Goal: Transaction & Acquisition: Purchase product/service

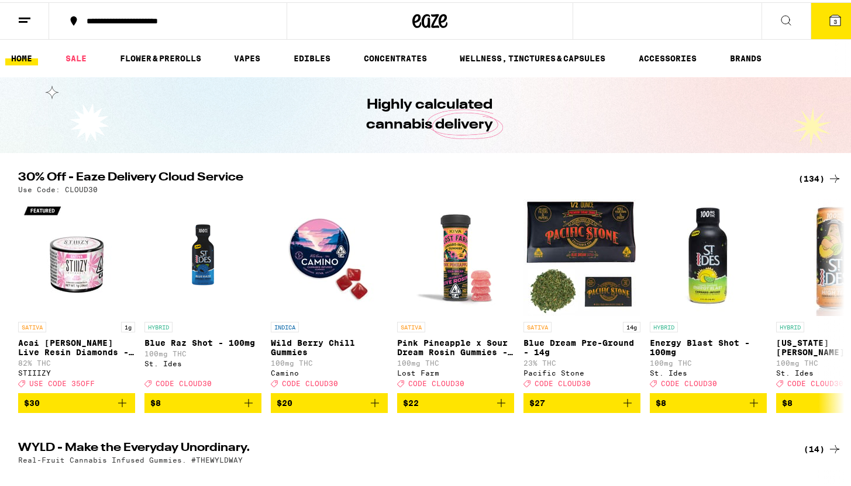
click at [829, 9] on button "3" at bounding box center [834, 19] width 49 height 36
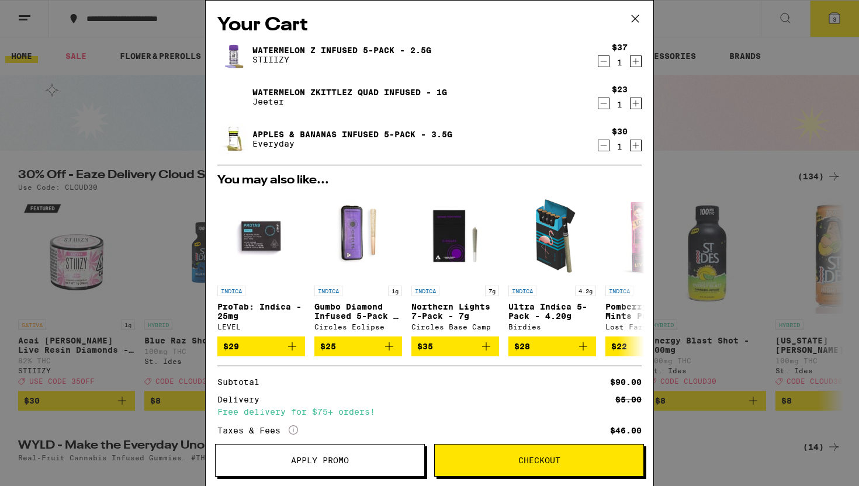
click at [306, 457] on span "Apply Promo" at bounding box center [320, 461] width 58 height 8
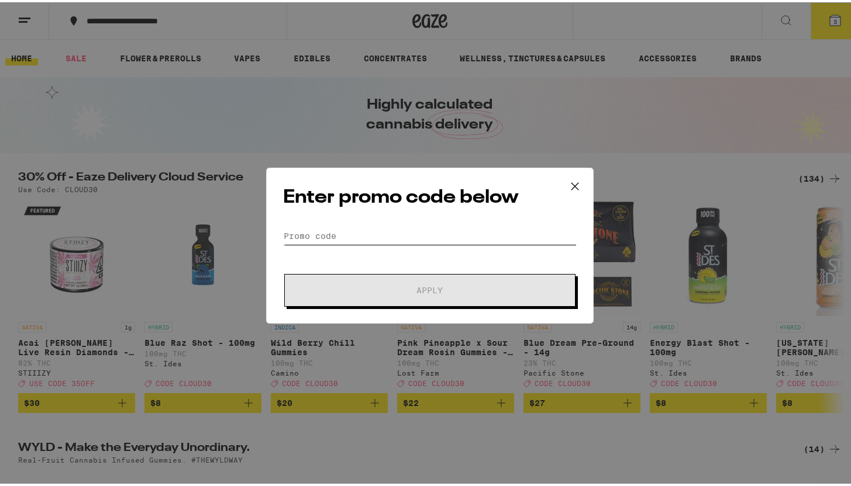
click at [378, 237] on input "Promo Code" at bounding box center [430, 234] width 294 height 18
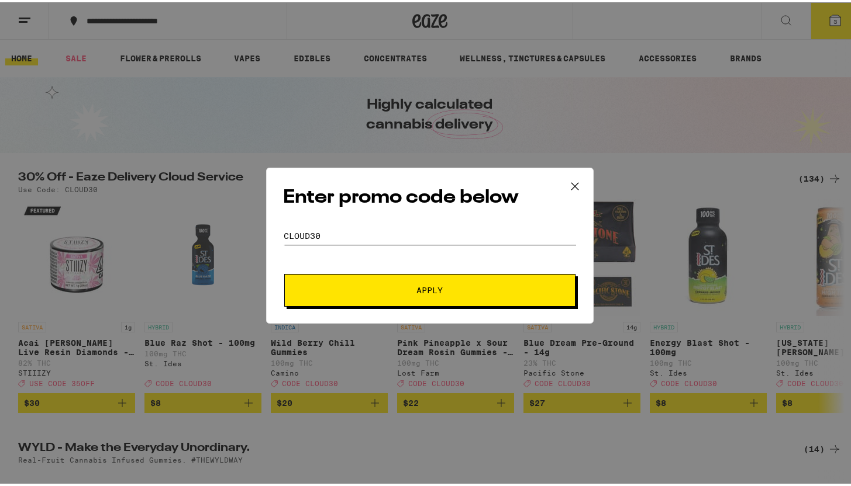
type input "CLOUD30"
click at [284, 272] on button "Apply" at bounding box center [429, 288] width 291 height 33
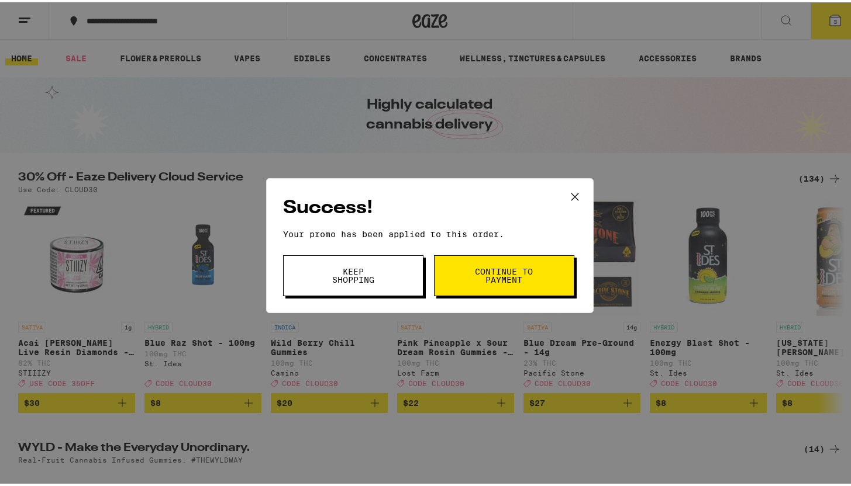
click at [635, 95] on div "Success! Your promo has been applied to this order. Promo Code CLOUD30 Keep Sho…" at bounding box center [429, 243] width 859 height 486
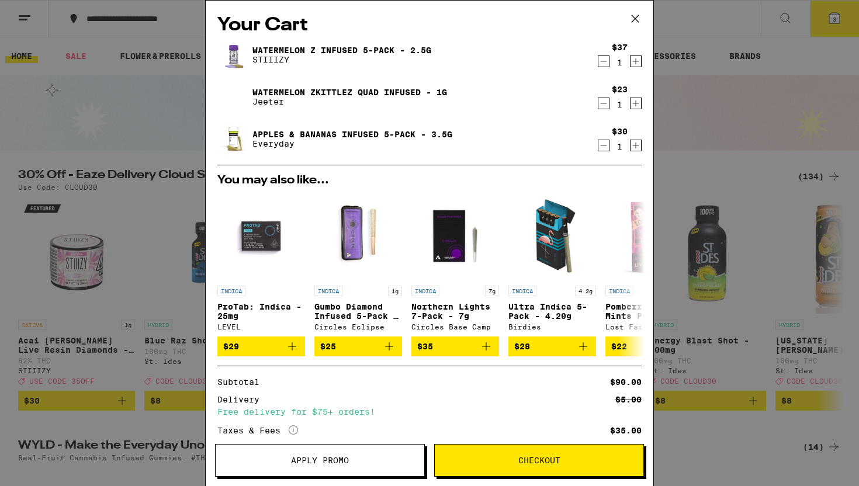
click at [689, 123] on div "Your Cart Watermelon Z Infused 5-Pack - 2.5g STIIIZY $37 1 Watermelon Zkittlez …" at bounding box center [429, 243] width 859 height 486
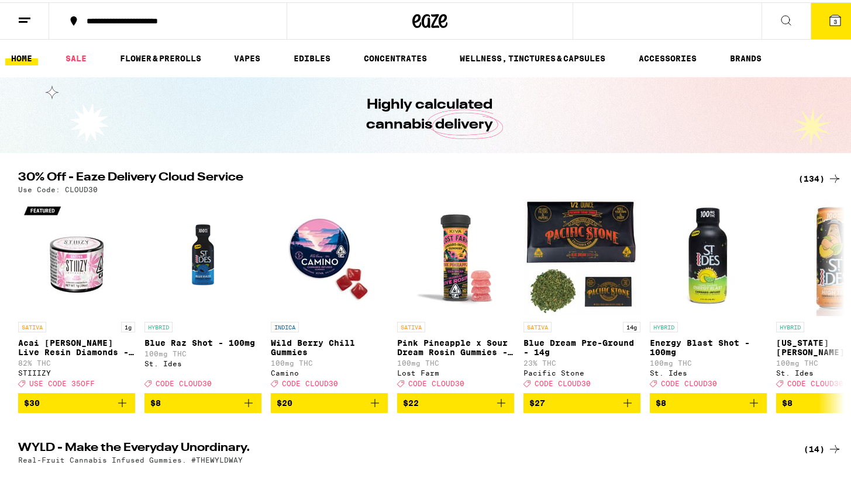
click at [819, 175] on div "(134)" at bounding box center [819, 177] width 43 height 14
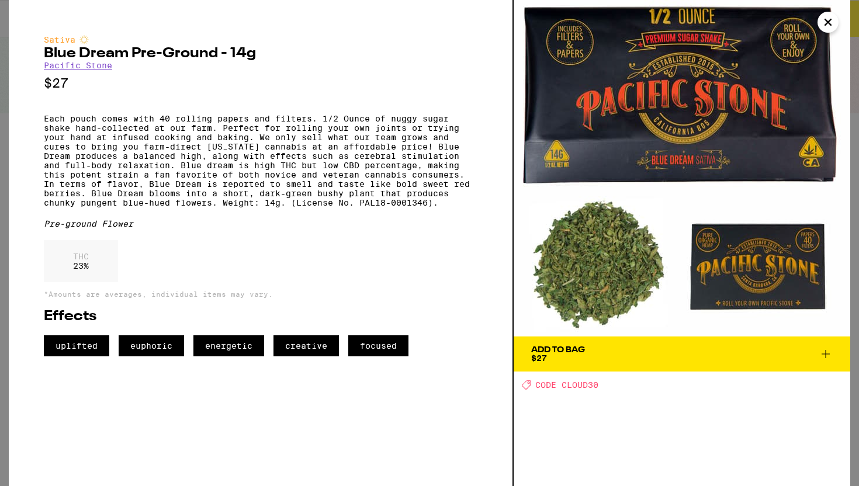
click at [831, 25] on icon "Close" at bounding box center [829, 22] width 6 height 6
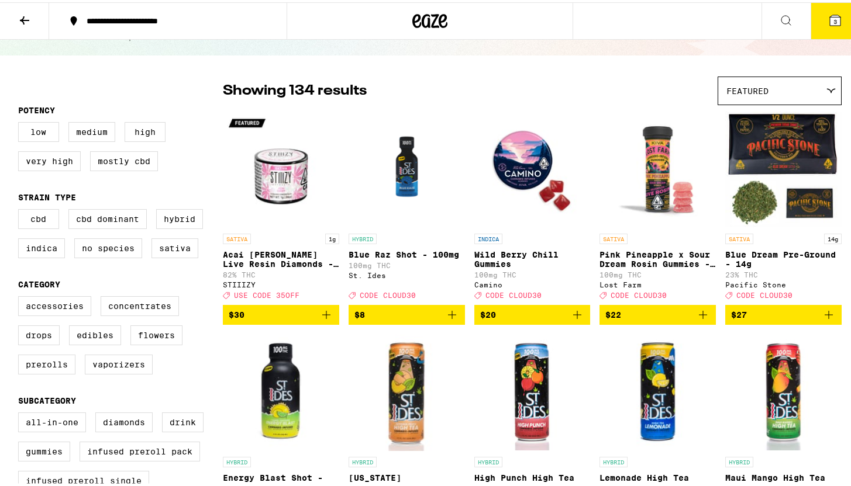
scroll to position [64, 0]
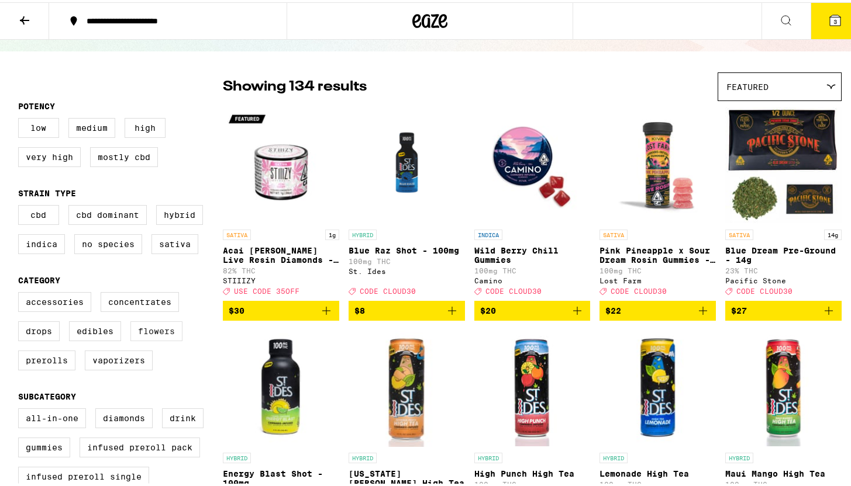
click at [151, 338] on label "Flowers" at bounding box center [156, 329] width 52 height 20
click at [21, 292] on input "Flowers" at bounding box center [20, 292] width 1 height 1
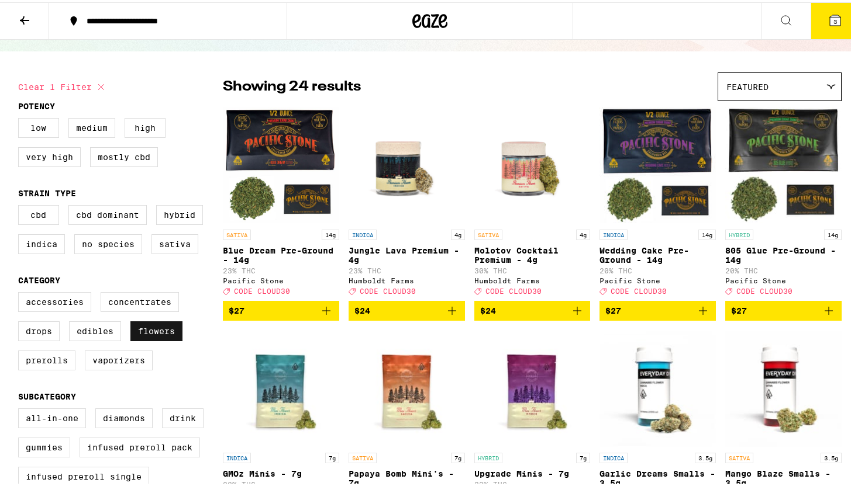
click at [151, 338] on label "Flowers" at bounding box center [156, 329] width 52 height 20
click at [21, 292] on input "Flowers" at bounding box center [20, 292] width 1 height 1
checkbox input "false"
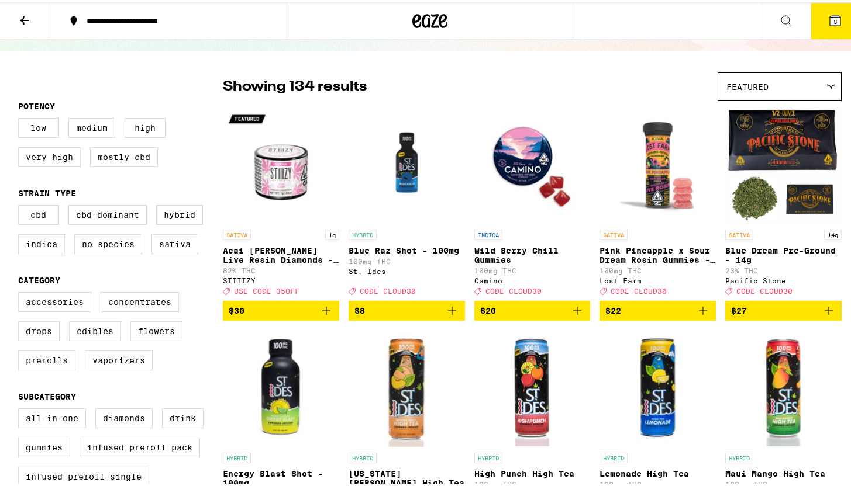
click at [44, 368] on label "Prerolls" at bounding box center [46, 358] width 57 height 20
click at [21, 292] on input "Prerolls" at bounding box center [20, 292] width 1 height 1
checkbox input "true"
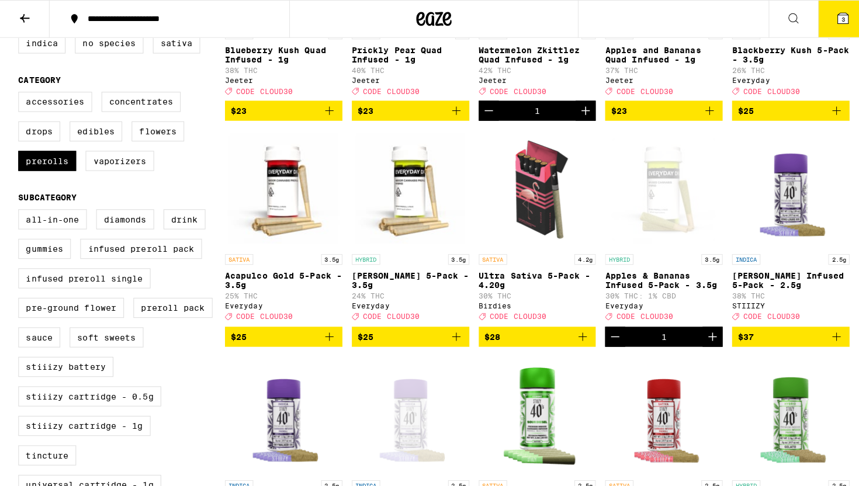
scroll to position [265, 0]
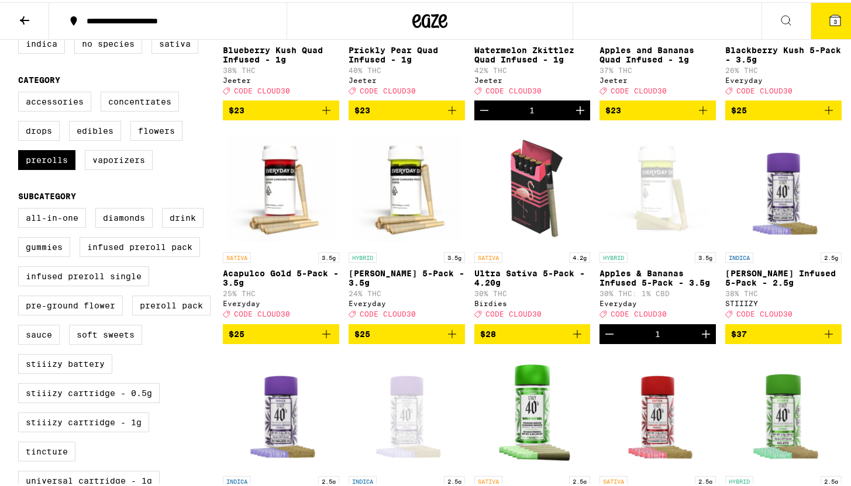
click at [811, 13] on button "3" at bounding box center [834, 19] width 49 height 36
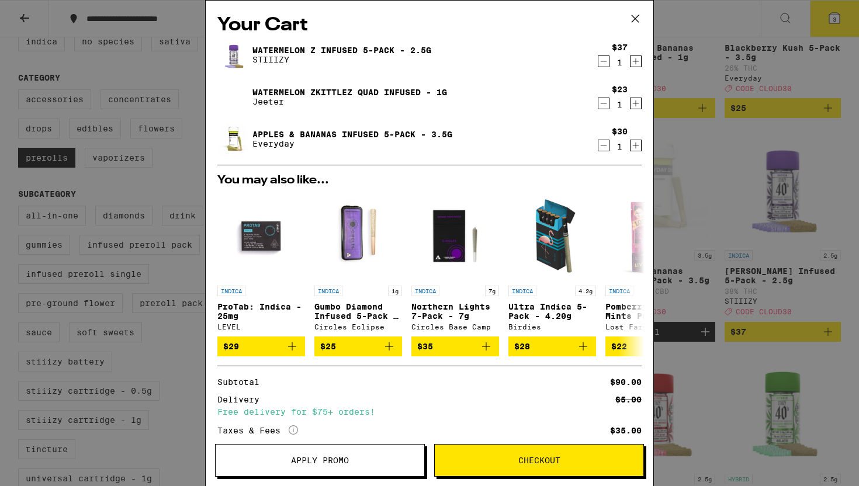
click at [693, 126] on div "Your Cart Watermelon Z Infused 5-Pack - 2.5g STIIIZY $37 1 Watermelon Zkittlez …" at bounding box center [429, 243] width 859 height 486
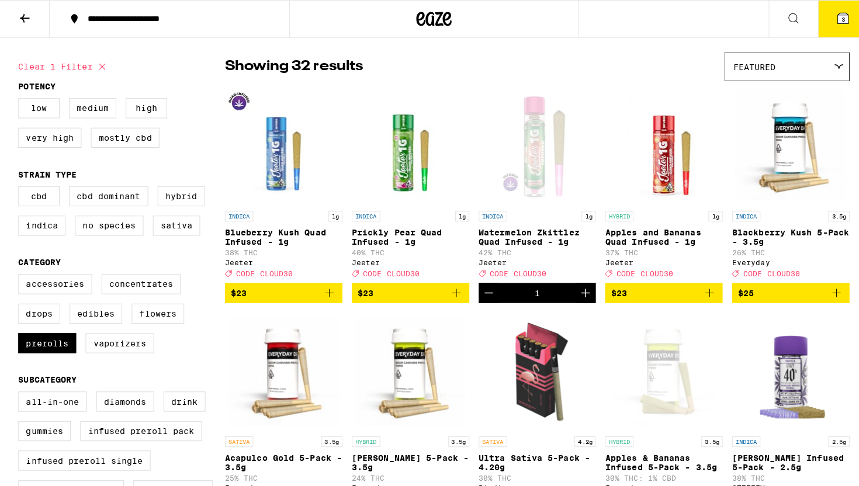
scroll to position [57, 0]
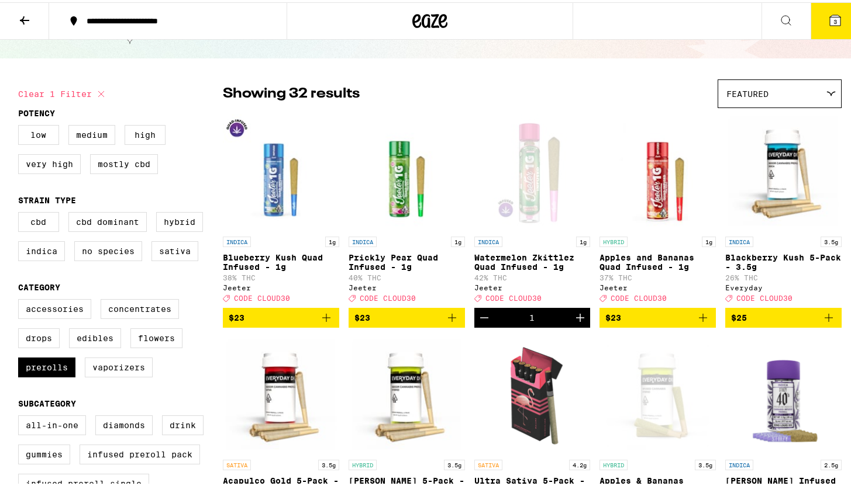
click at [319, 319] on icon "Add to bag" at bounding box center [326, 316] width 14 height 14
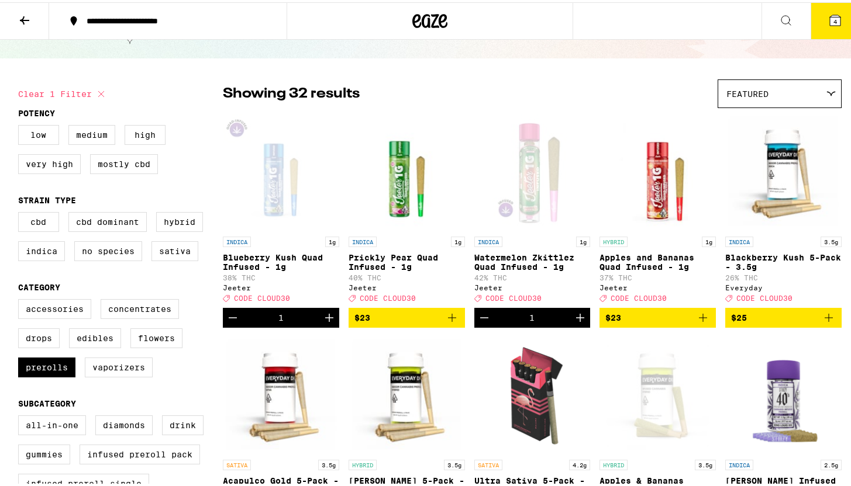
click at [833, 20] on span "4" at bounding box center [835, 19] width 4 height 7
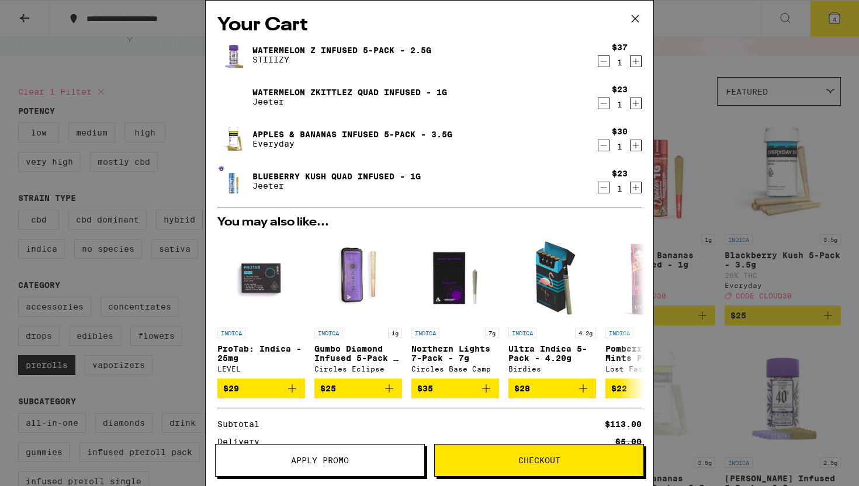
click at [599, 57] on icon "Decrement" at bounding box center [604, 61] width 11 height 14
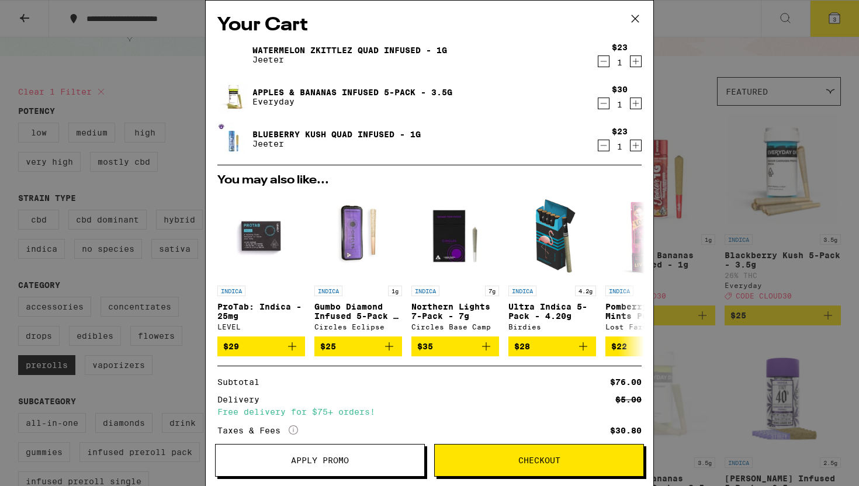
click at [705, 212] on div "Your Cart Watermelon Zkittlez Quad Infused - 1g Jeeter $23 1 Apples & Bananas I…" at bounding box center [429, 243] width 859 height 486
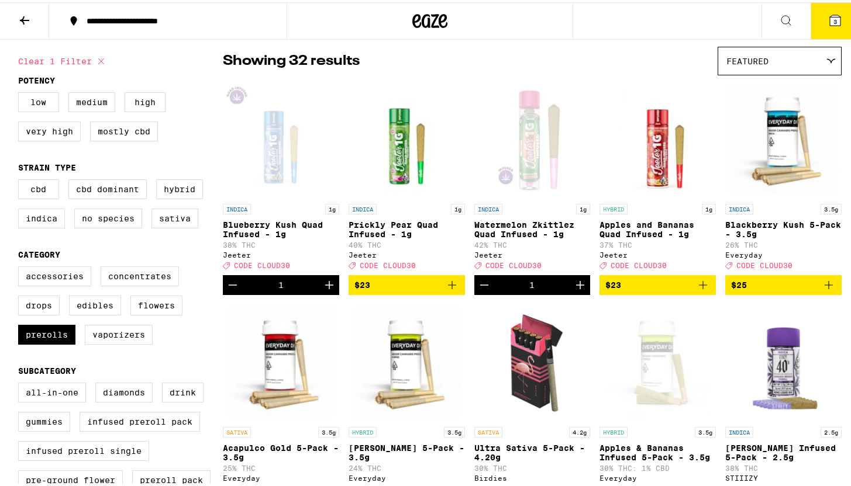
scroll to position [43, 0]
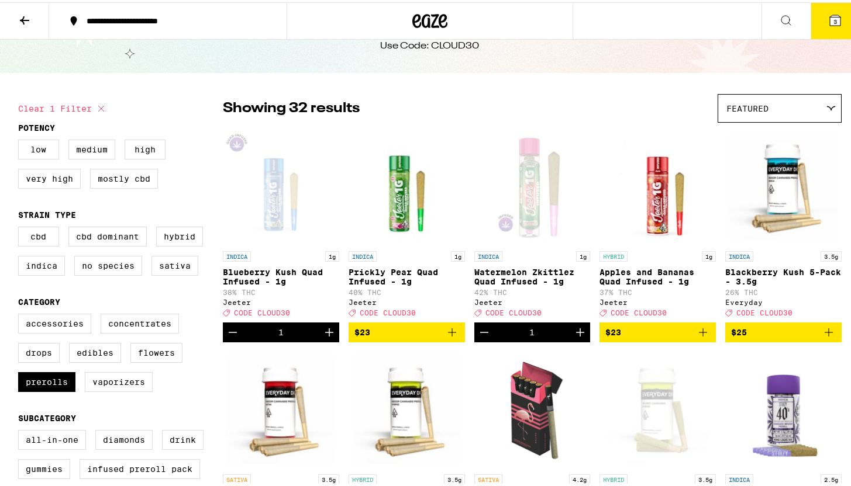
click at [428, 21] on icon at bounding box center [431, 19] width 18 height 14
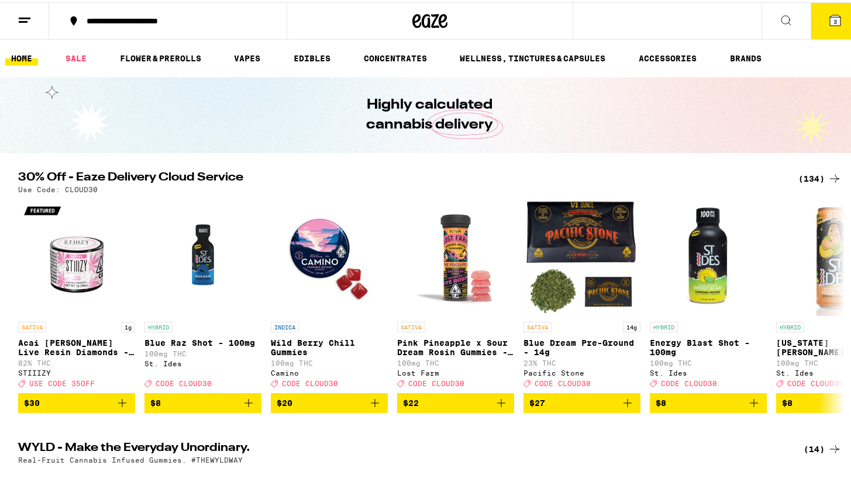
scroll to position [27, 0]
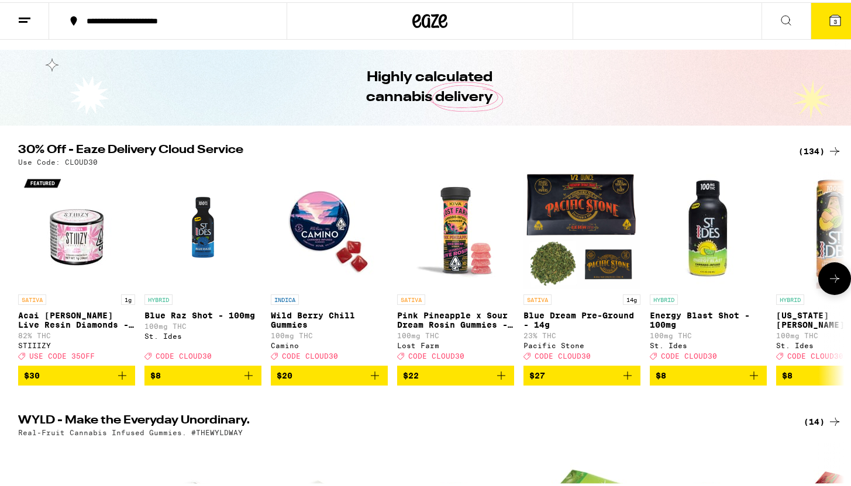
click at [830, 277] on icon at bounding box center [834, 277] width 14 height 14
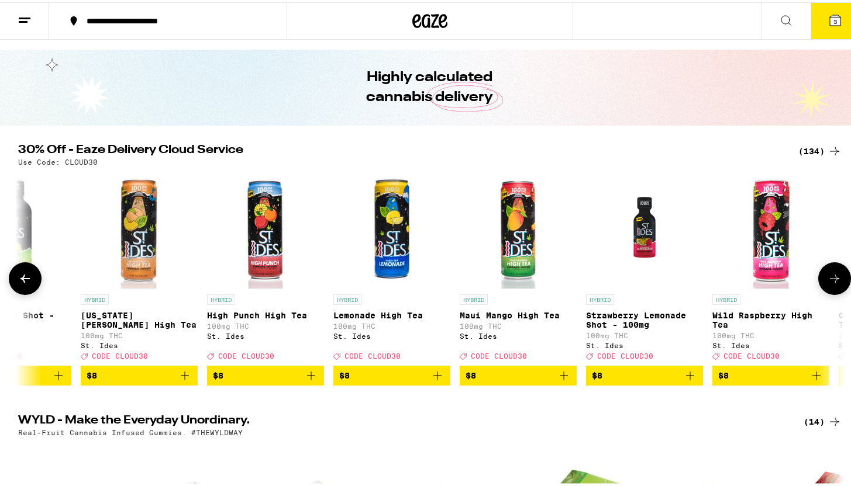
scroll to position [0, 696]
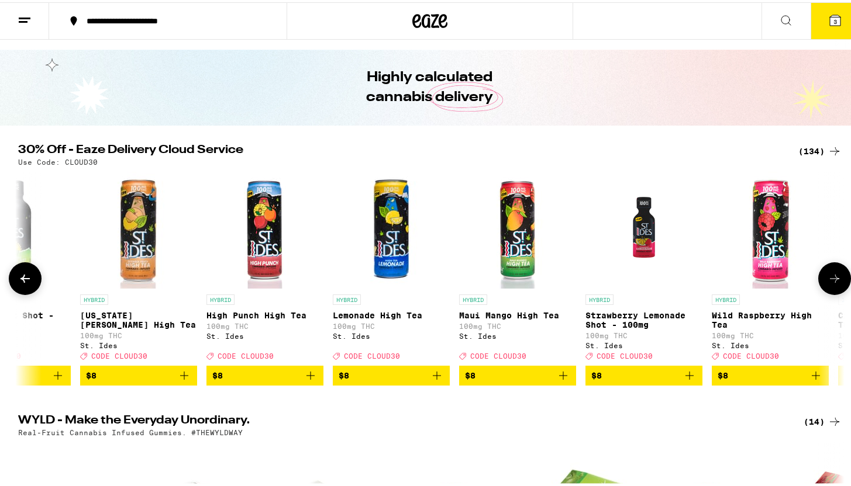
click at [830, 277] on icon at bounding box center [834, 277] width 14 height 14
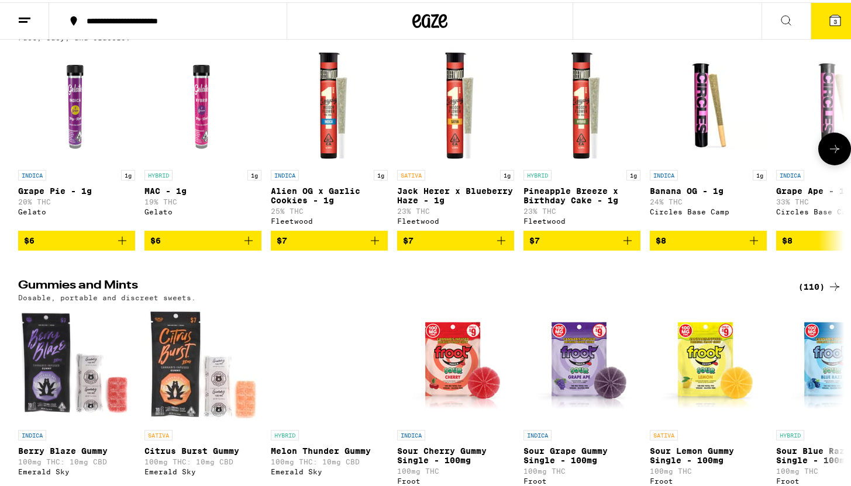
scroll to position [3461, 0]
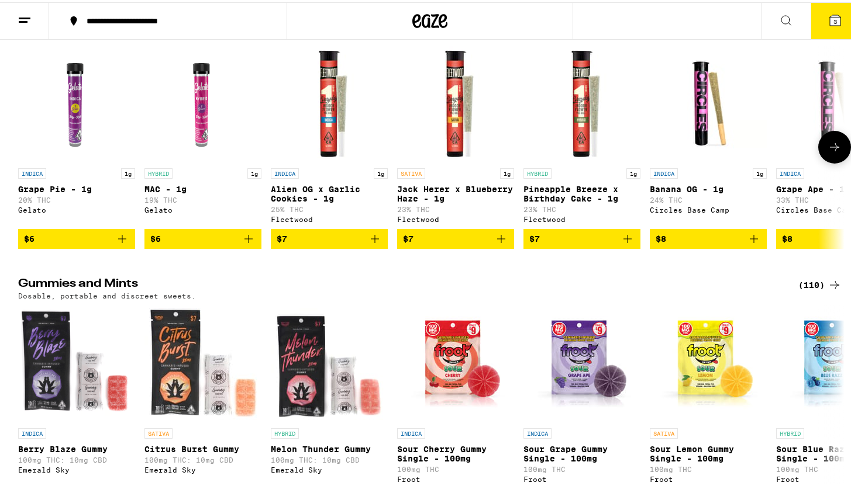
click at [830, 161] on button at bounding box center [834, 145] width 33 height 33
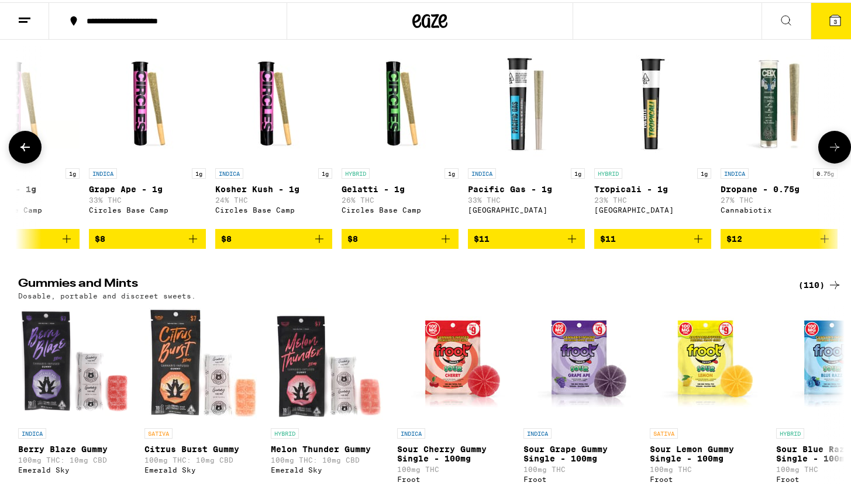
scroll to position [0, 696]
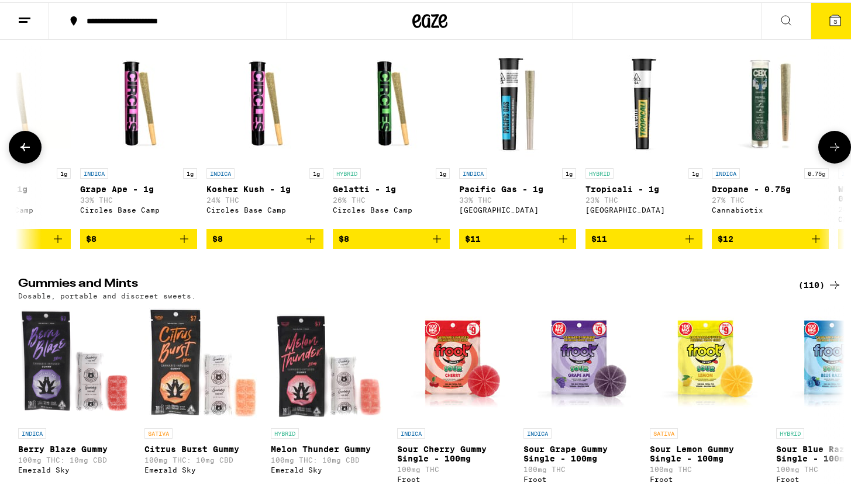
click at [830, 161] on button at bounding box center [834, 145] width 33 height 33
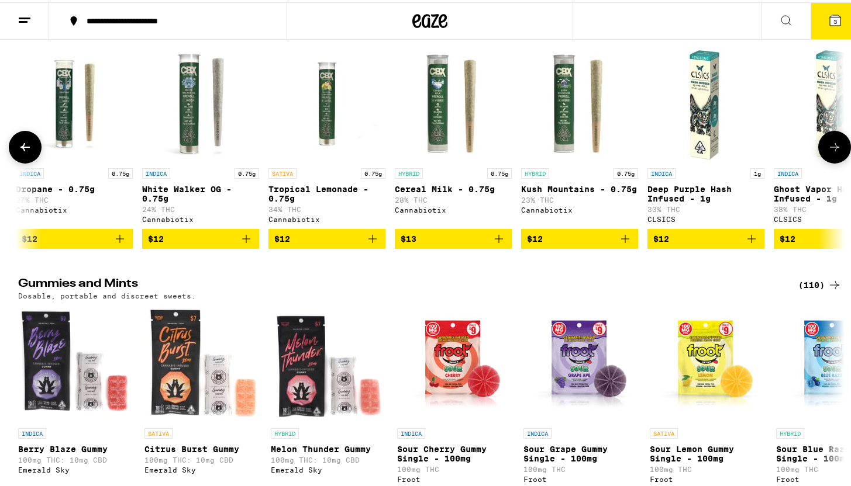
click at [830, 161] on button at bounding box center [834, 145] width 33 height 33
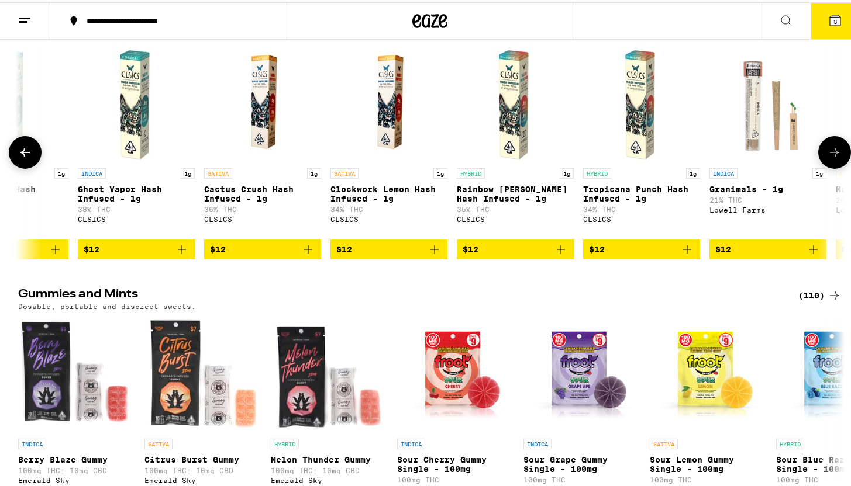
click at [827, 157] on icon at bounding box center [834, 150] width 14 height 14
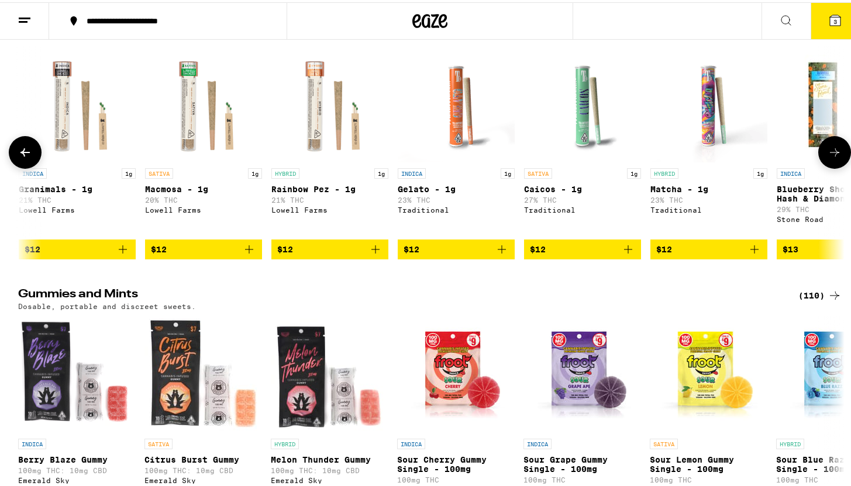
scroll to position [0, 2783]
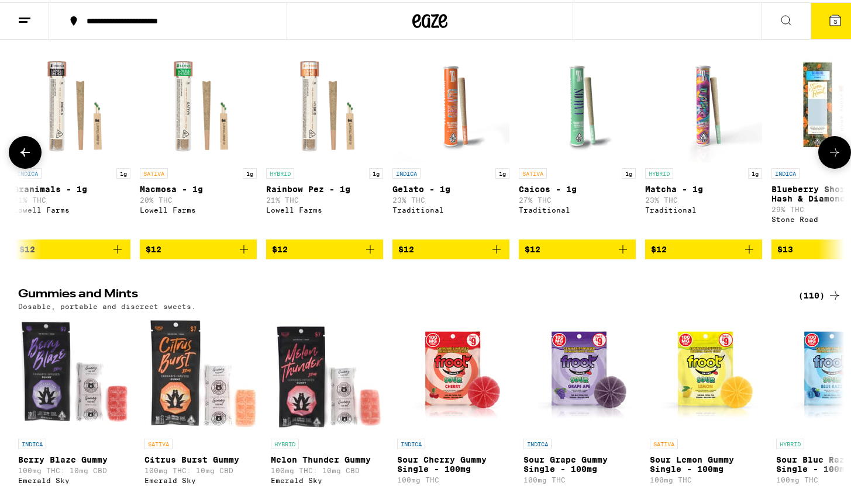
click at [827, 157] on icon at bounding box center [834, 150] width 14 height 14
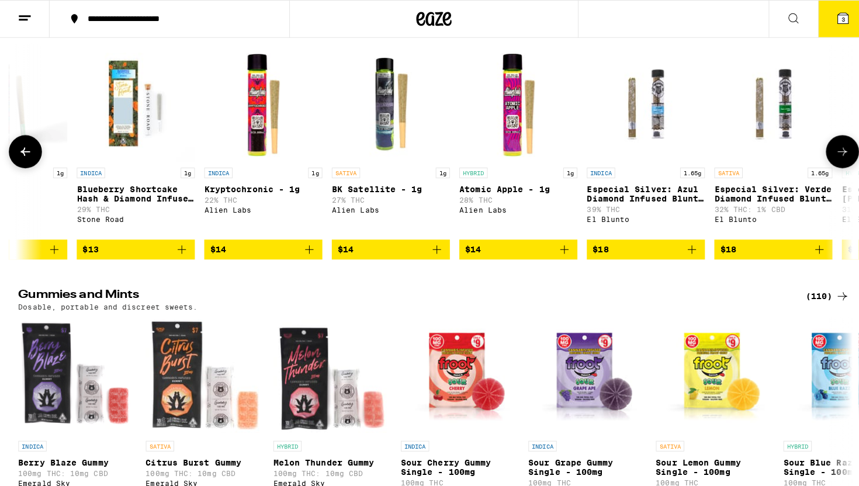
scroll to position [0, 3479]
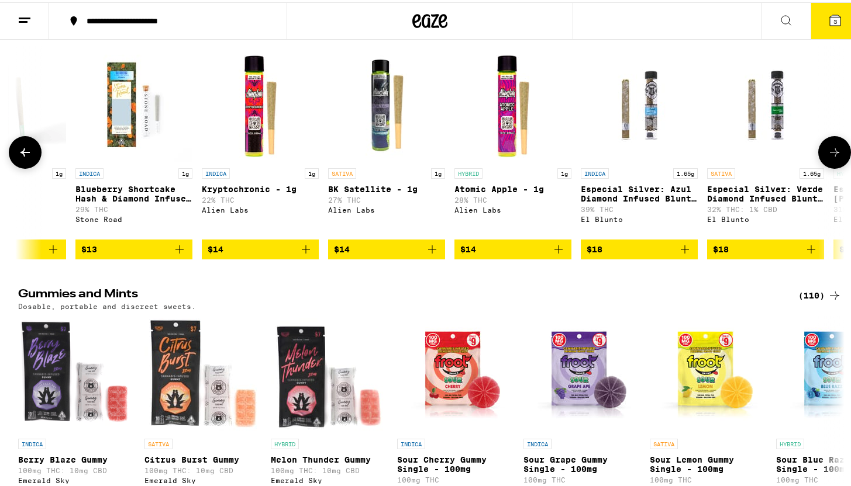
click at [172, 254] on icon "Add to bag" at bounding box center [179, 247] width 14 height 14
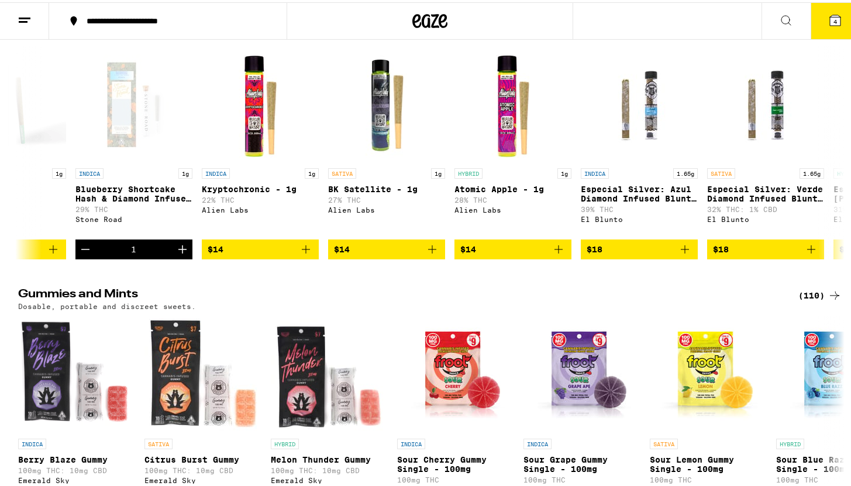
click at [830, 13] on icon at bounding box center [835, 18] width 11 height 11
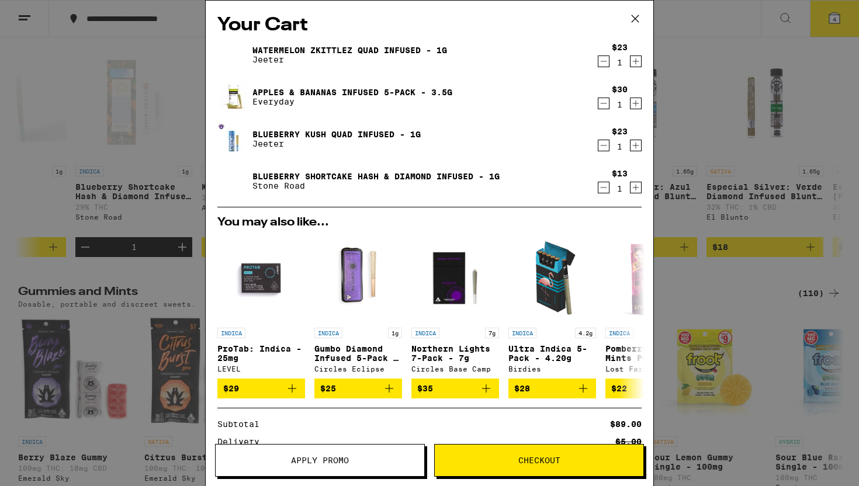
click at [599, 192] on icon "Decrement" at bounding box center [604, 188] width 11 height 14
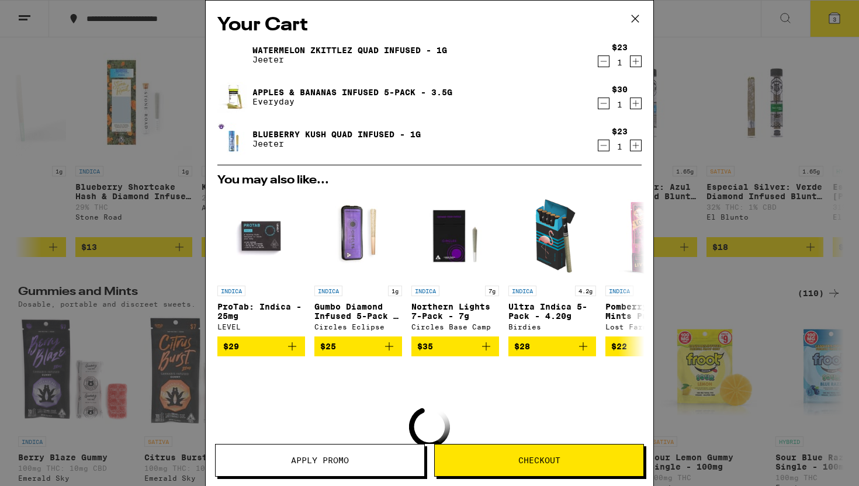
click at [687, 204] on div "Your Cart Watermelon Zkittlez Quad Infused - 1g Jeeter $23 1 Apples & Bananas I…" at bounding box center [429, 243] width 859 height 486
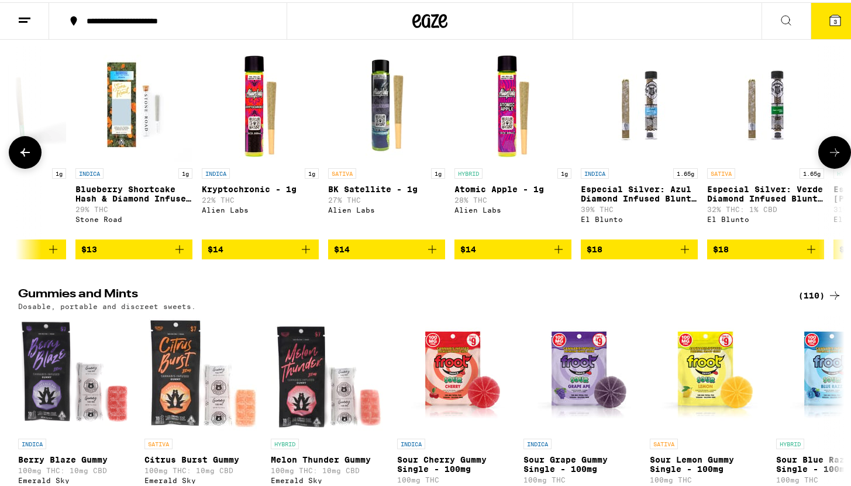
click at [25, 157] on icon at bounding box center [25, 150] width 14 height 14
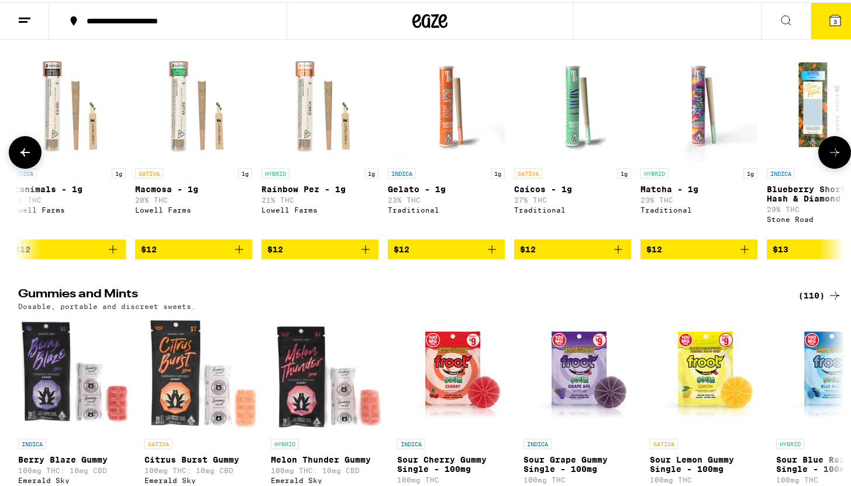
scroll to position [0, 2783]
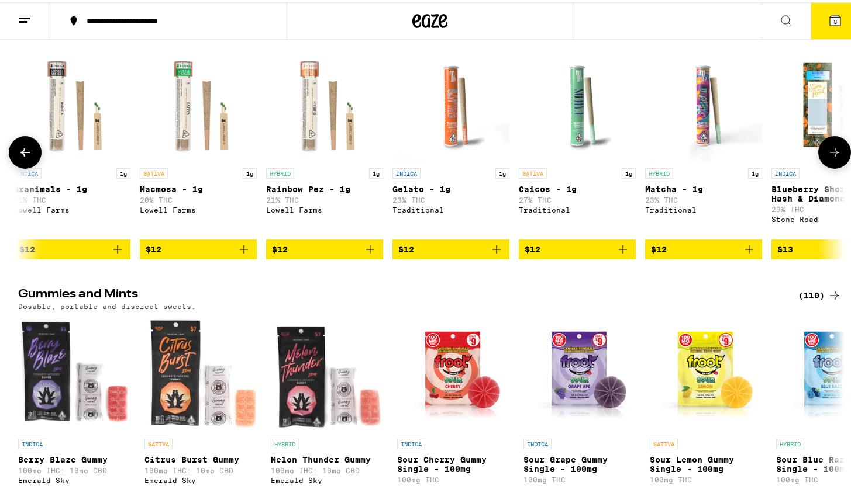
click at [25, 157] on icon at bounding box center [25, 150] width 14 height 14
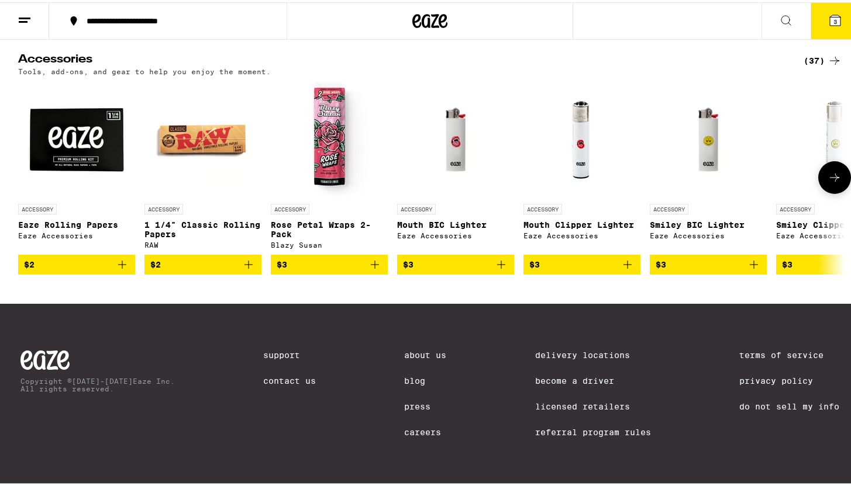
scroll to position [5409, 0]
click at [830, 182] on icon at bounding box center [834, 175] width 14 height 14
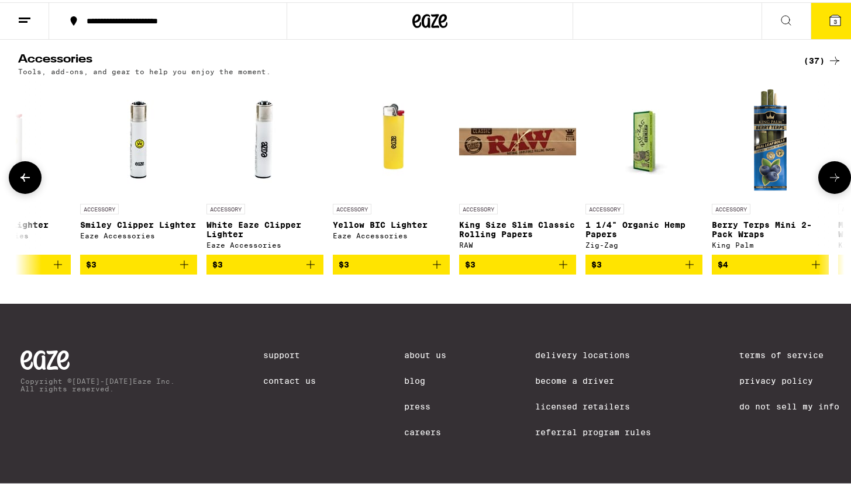
click at [830, 182] on icon at bounding box center [834, 175] width 14 height 14
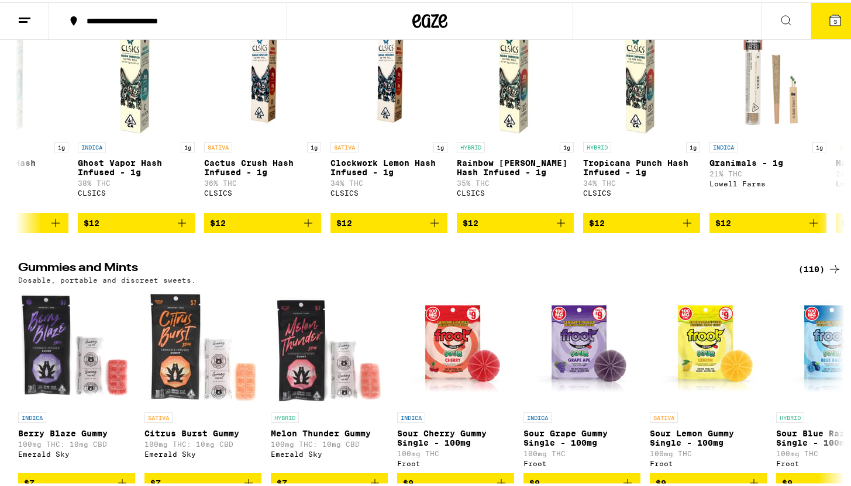
scroll to position [3475, 0]
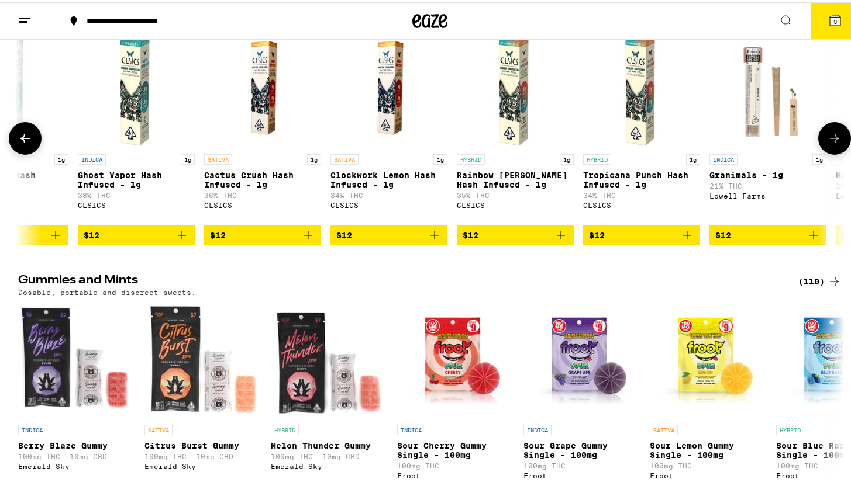
click at [27, 153] on button at bounding box center [25, 136] width 33 height 33
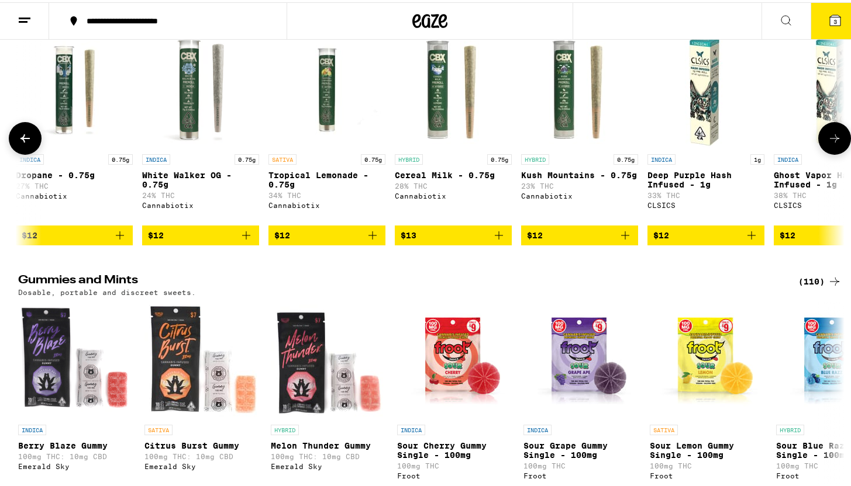
click at [27, 153] on button at bounding box center [25, 136] width 33 height 33
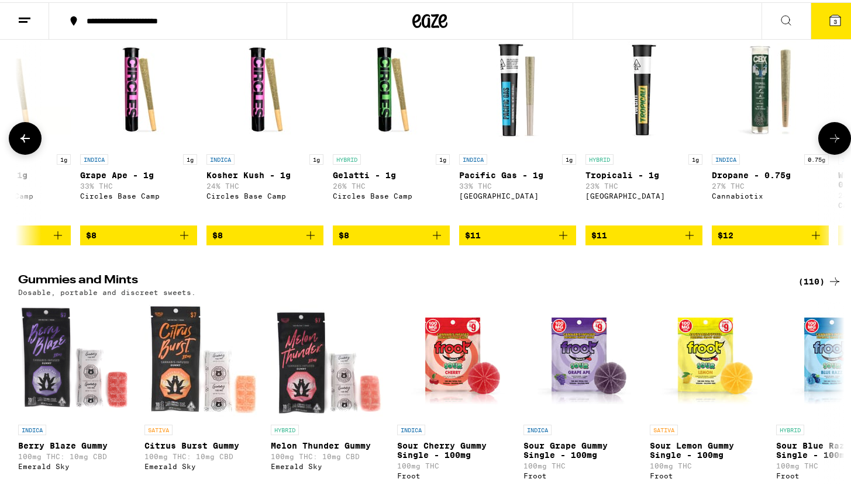
click at [27, 153] on button at bounding box center [25, 136] width 33 height 33
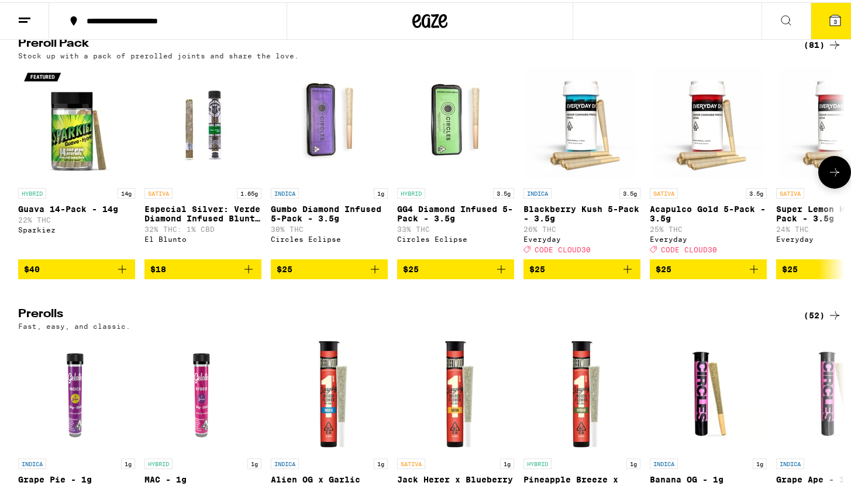
scroll to position [3170, 0]
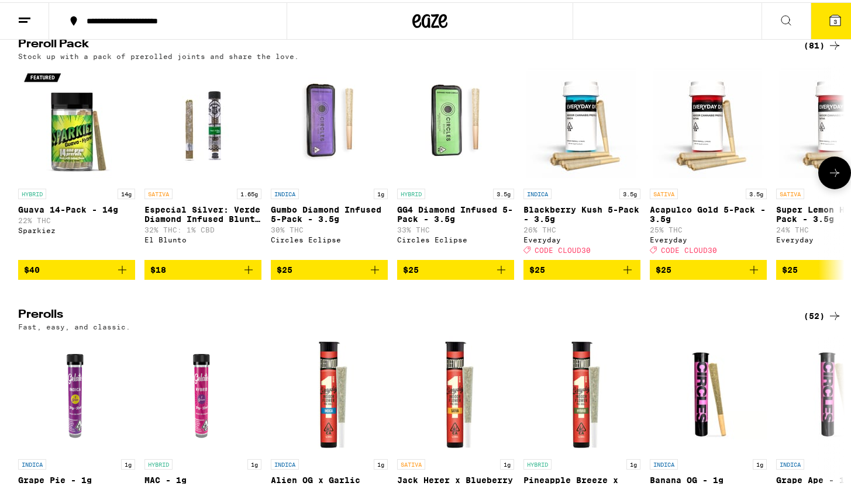
click at [827, 178] on icon at bounding box center [834, 171] width 14 height 14
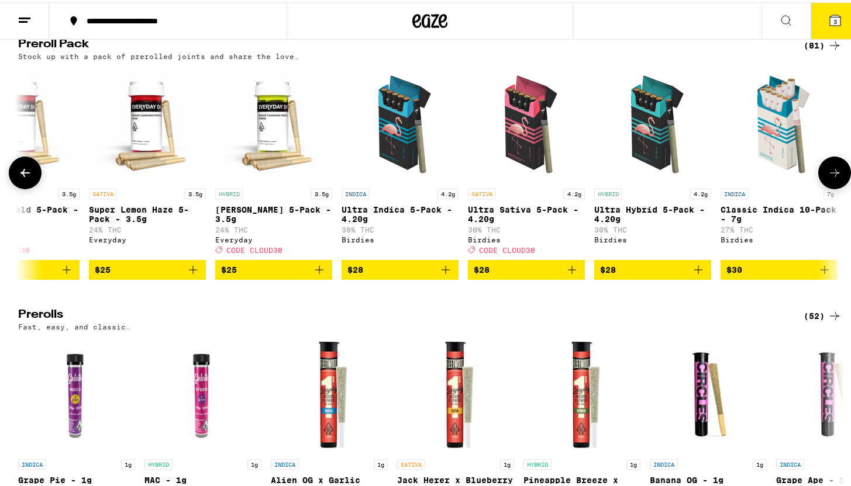
scroll to position [0, 696]
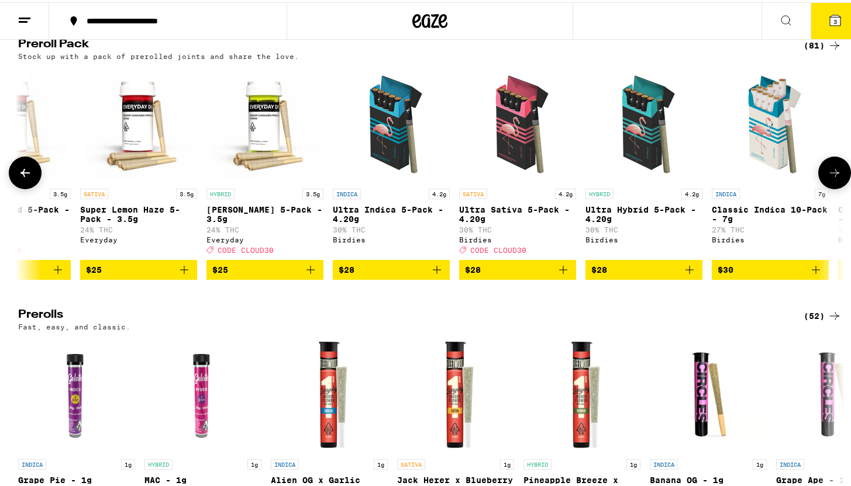
click at [827, 178] on icon at bounding box center [834, 171] width 14 height 14
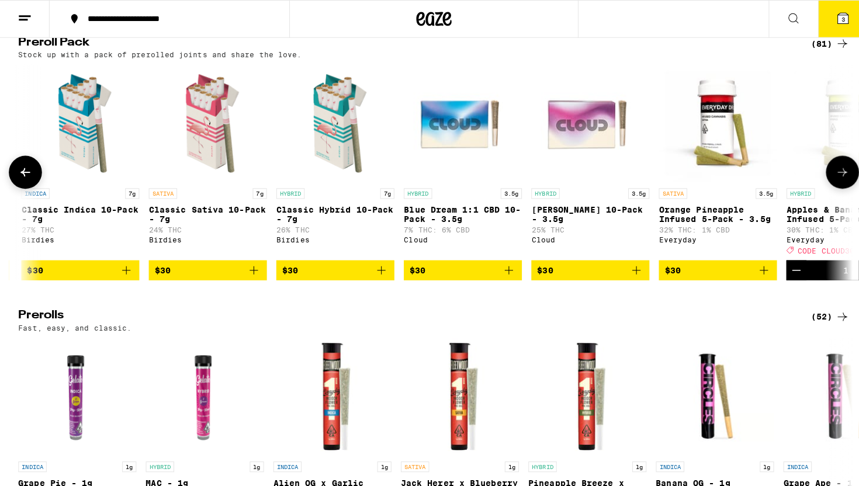
scroll to position [0, 1392]
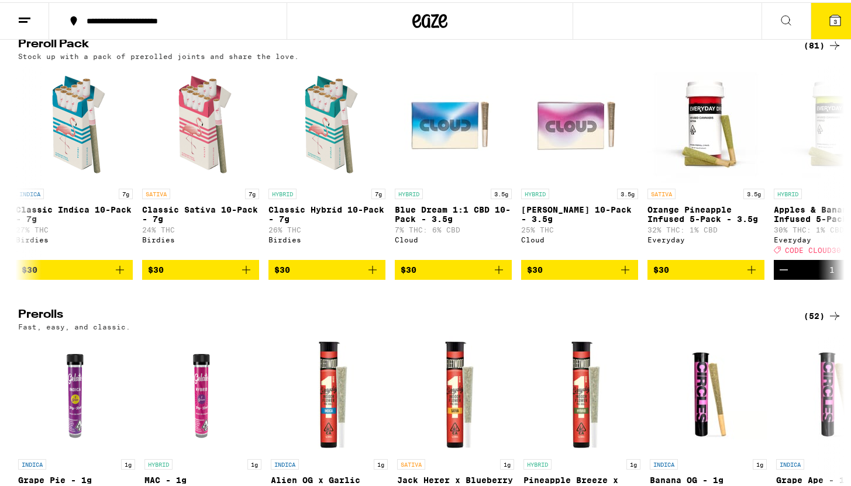
click at [828, 21] on icon at bounding box center [835, 18] width 14 height 14
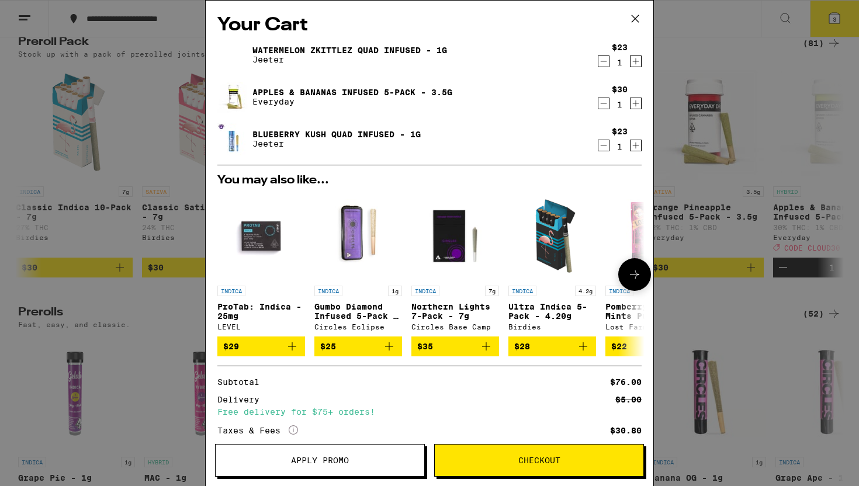
click at [628, 282] on icon at bounding box center [635, 275] width 14 height 14
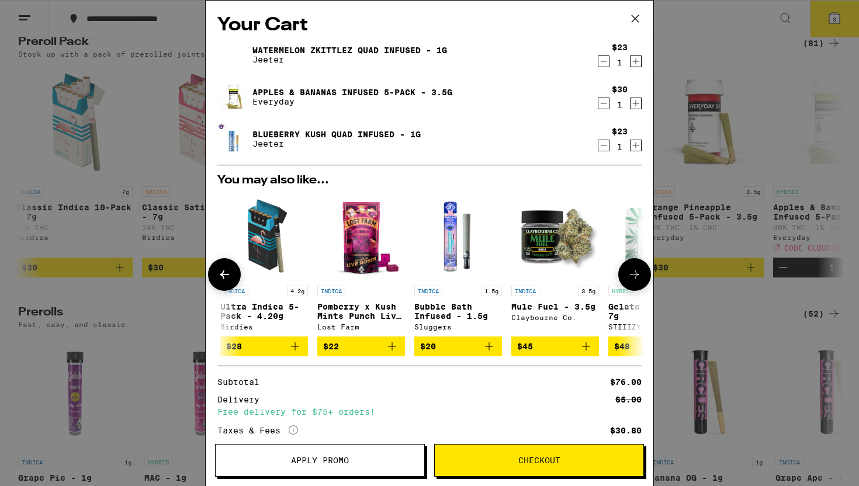
click at [628, 282] on icon at bounding box center [635, 275] width 14 height 14
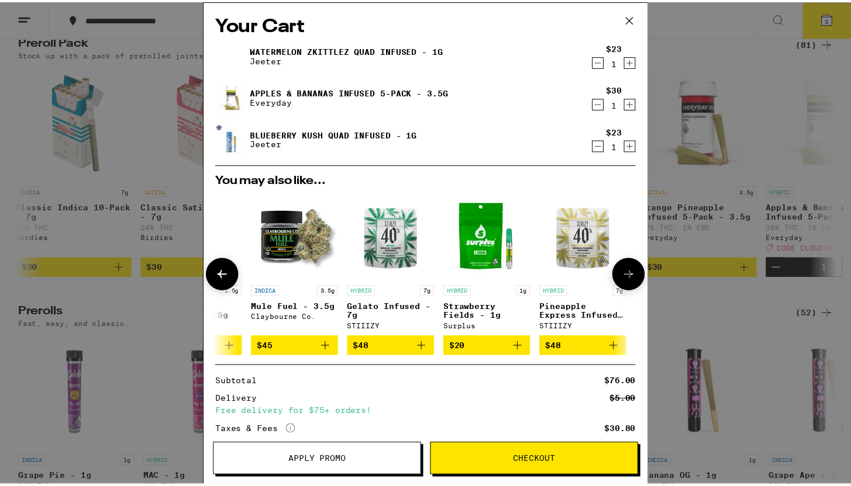
scroll to position [0, 555]
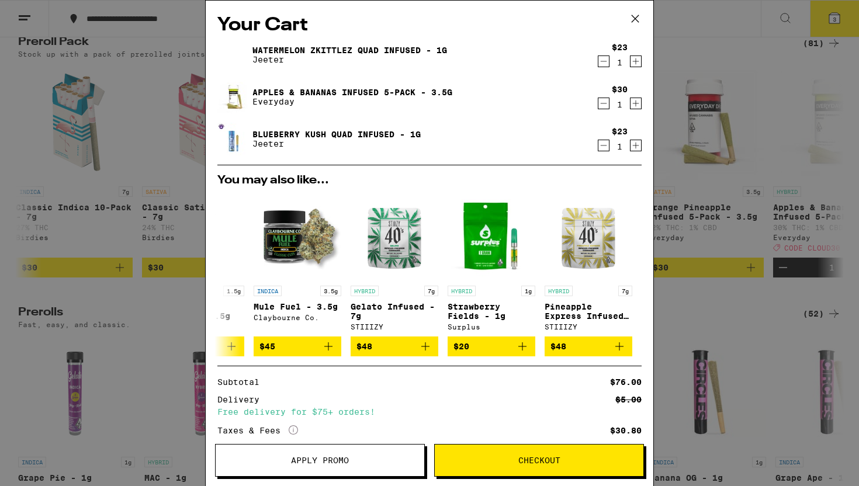
click at [699, 258] on div "Your Cart Watermelon Zkittlez Quad Infused - 1g Jeeter $23 1 Apples & Bananas I…" at bounding box center [429, 243] width 859 height 486
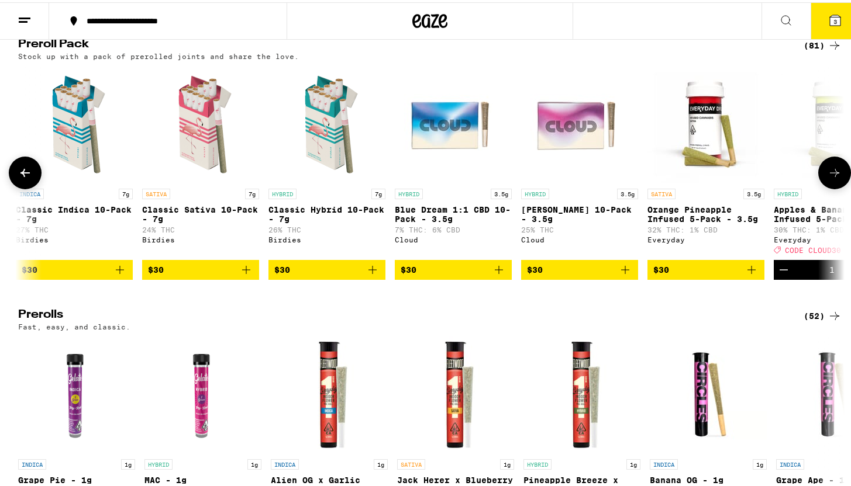
click at [827, 178] on icon at bounding box center [834, 171] width 14 height 14
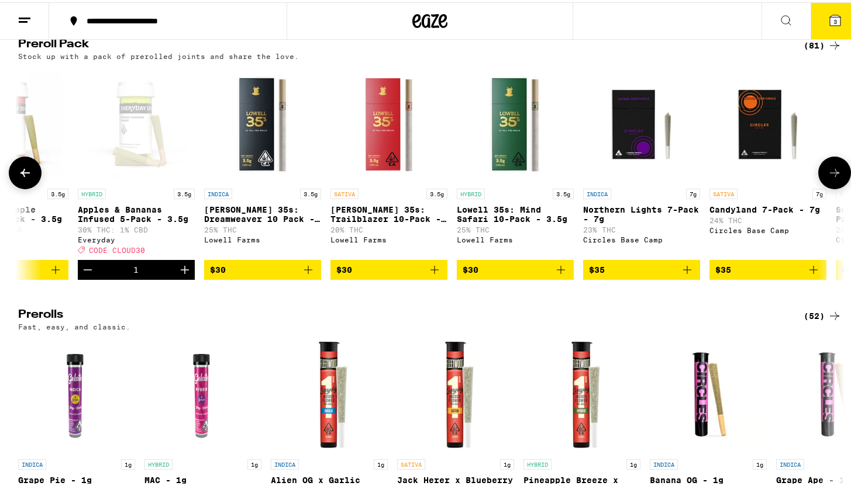
click at [827, 178] on icon at bounding box center [834, 171] width 14 height 14
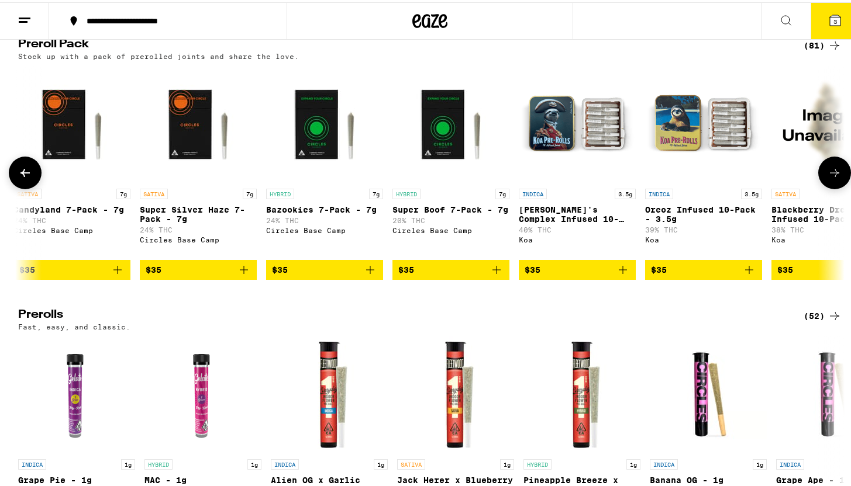
click at [827, 178] on icon at bounding box center [834, 171] width 14 height 14
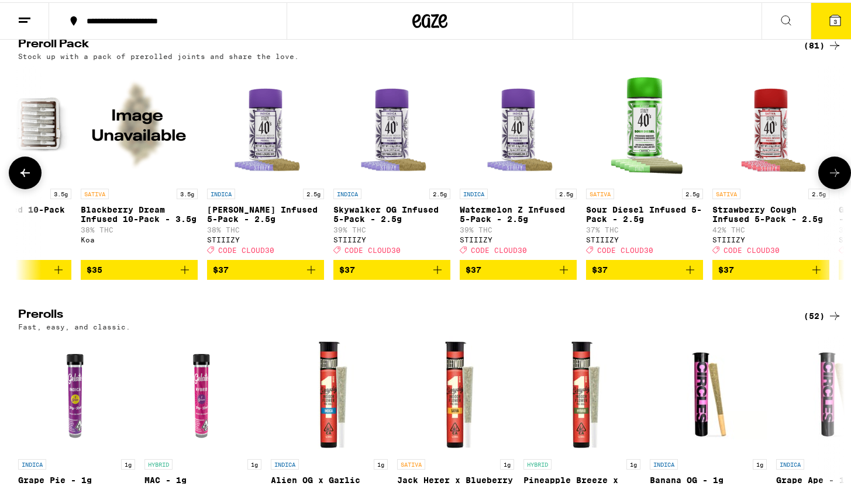
scroll to position [0, 3479]
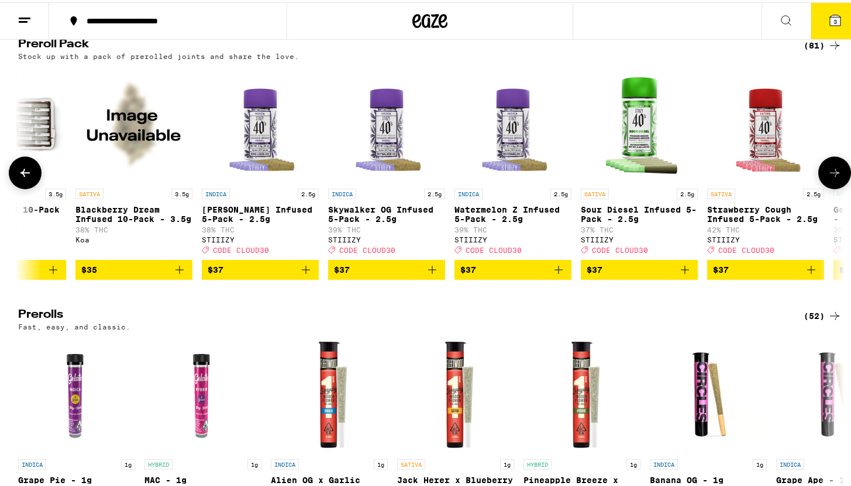
click at [22, 178] on icon at bounding box center [25, 171] width 14 height 14
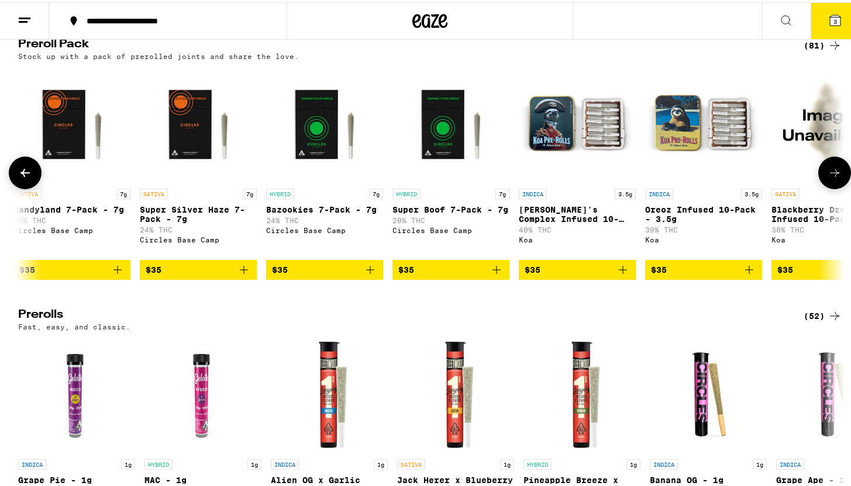
click at [22, 178] on icon at bounding box center [25, 171] width 14 height 14
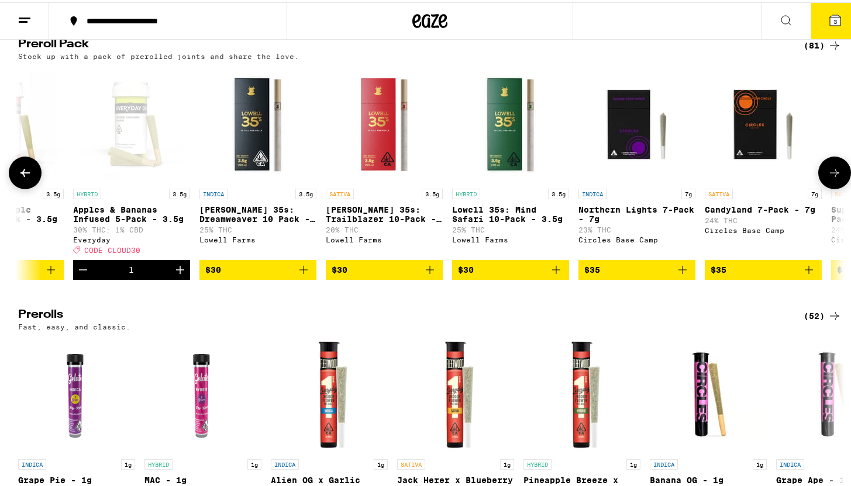
scroll to position [0, 2087]
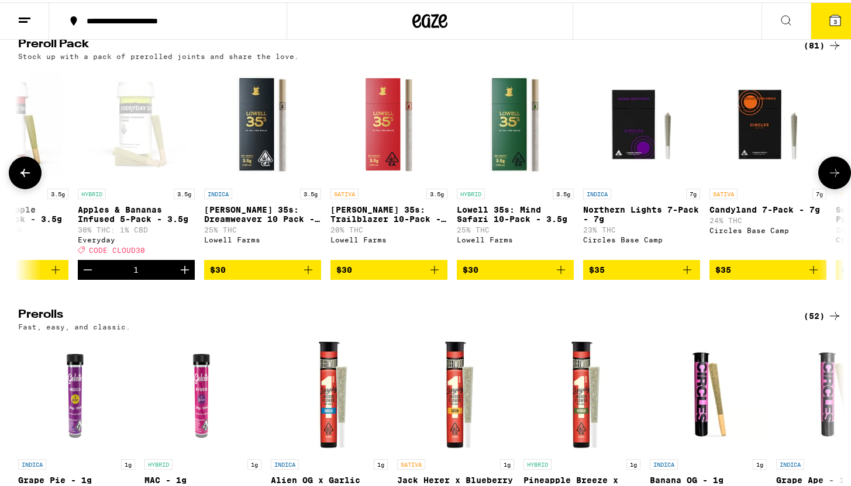
click at [22, 178] on icon at bounding box center [25, 171] width 14 height 14
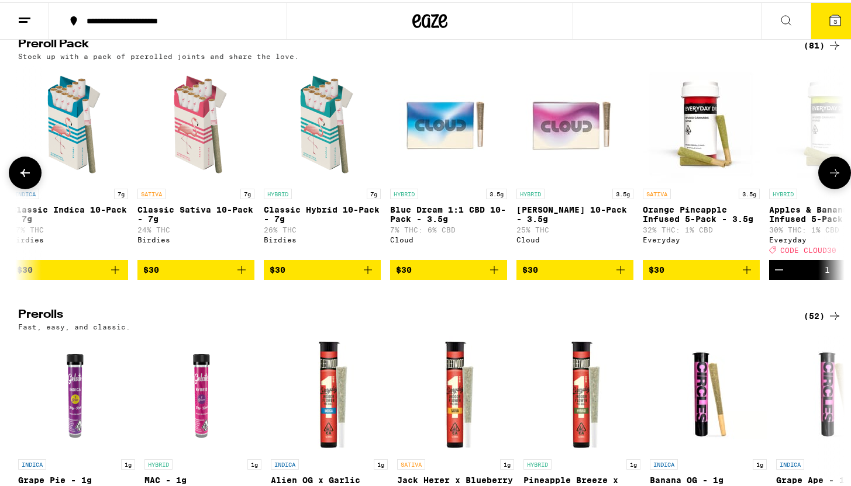
scroll to position [0, 1392]
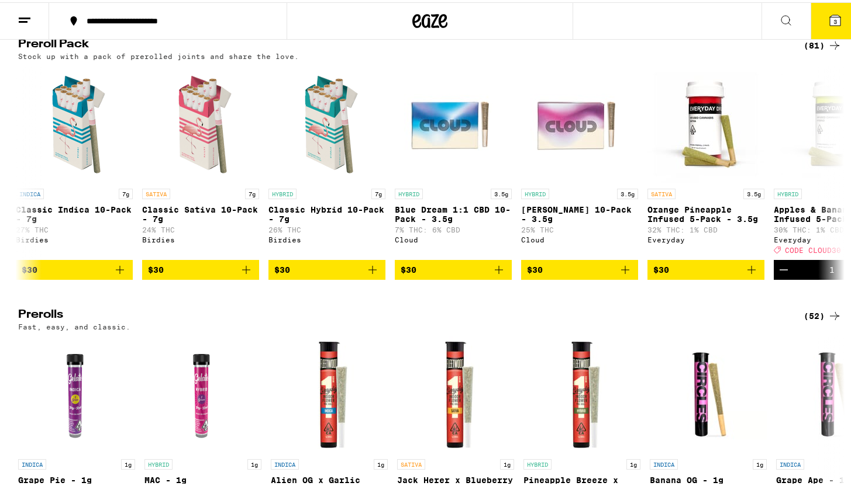
click at [814, 11] on button "3" at bounding box center [834, 19] width 49 height 36
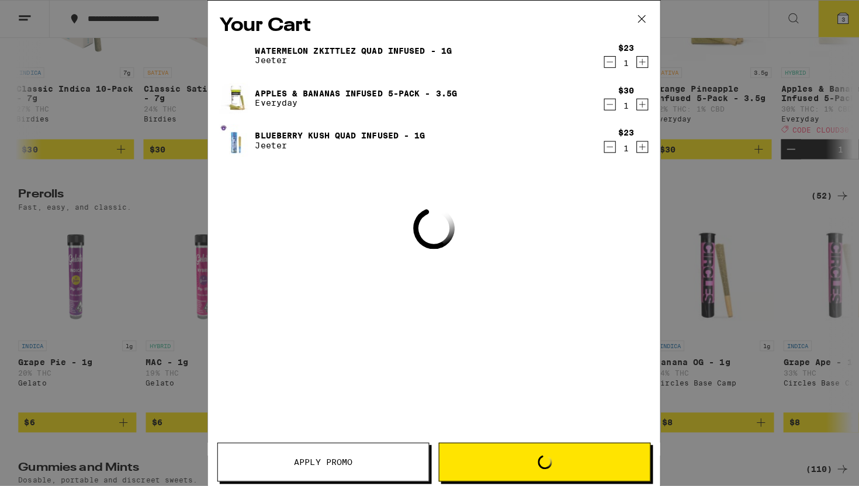
scroll to position [3050, 0]
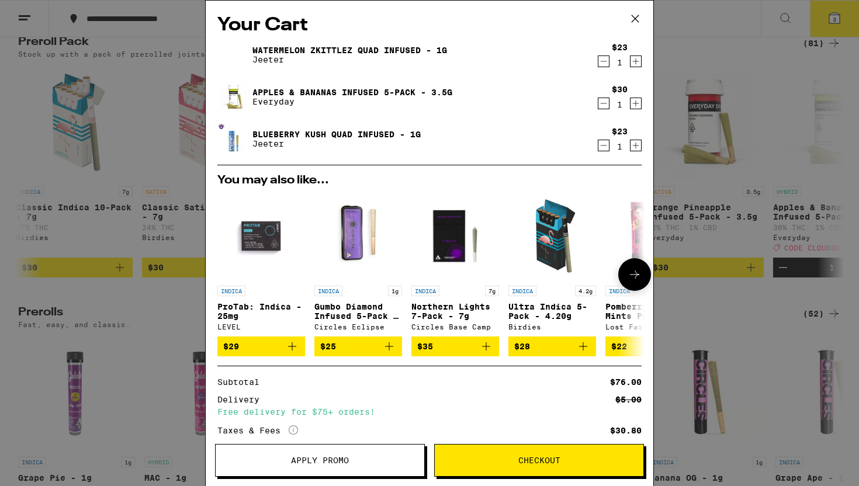
click at [630, 276] on icon at bounding box center [635, 275] width 14 height 14
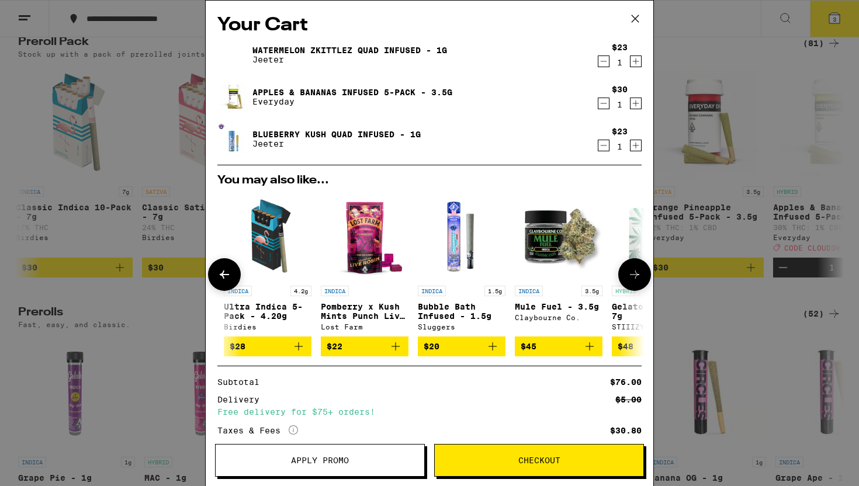
scroll to position [0, 288]
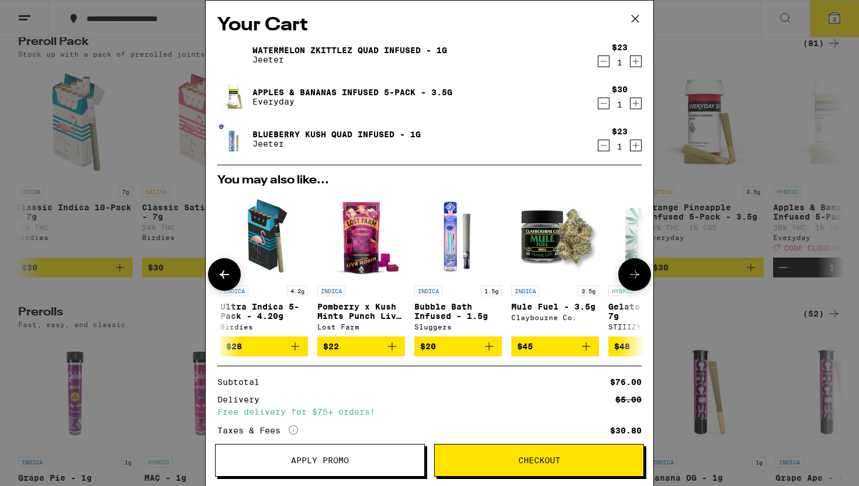
click at [630, 276] on icon at bounding box center [635, 275] width 14 height 14
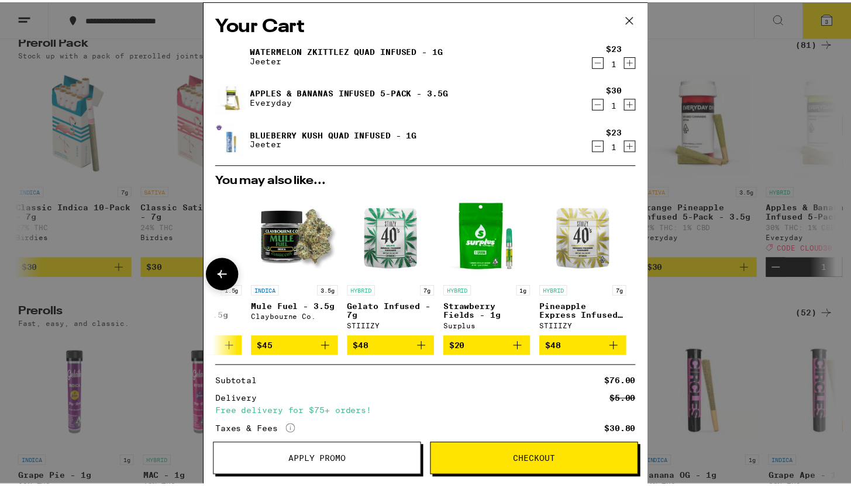
scroll to position [0, 555]
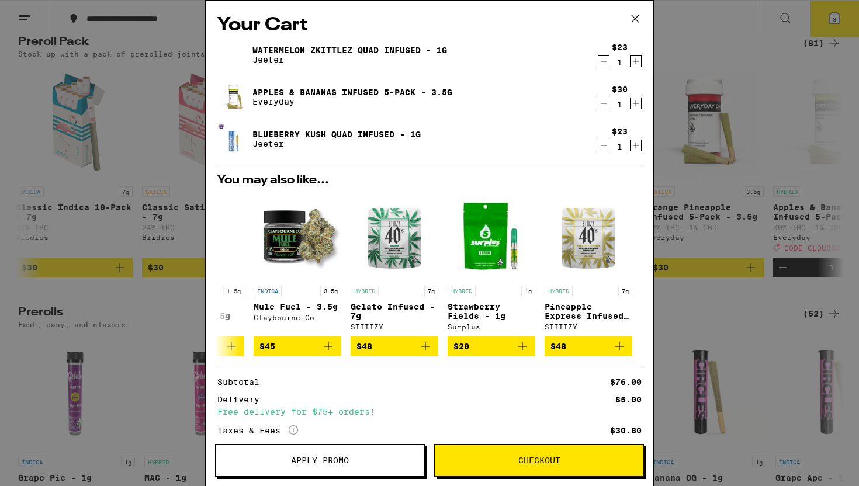
click at [727, 268] on div "Your Cart Watermelon Zkittlez Quad Infused - 1g Jeeter $23 1 Apples & Bananas I…" at bounding box center [429, 243] width 859 height 486
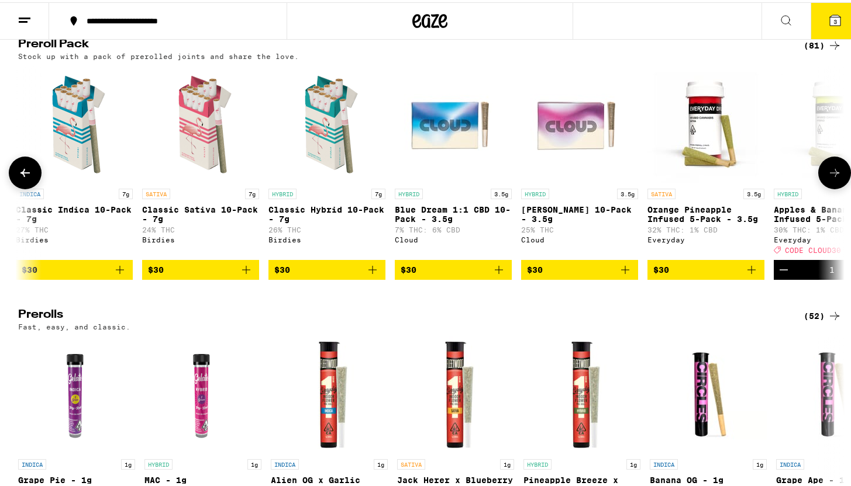
click at [15, 187] on button at bounding box center [25, 170] width 33 height 33
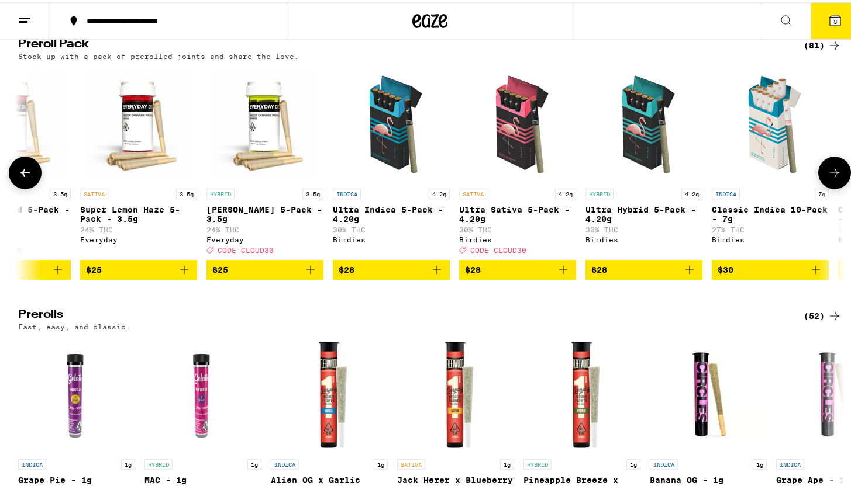
click at [15, 187] on button at bounding box center [25, 170] width 33 height 33
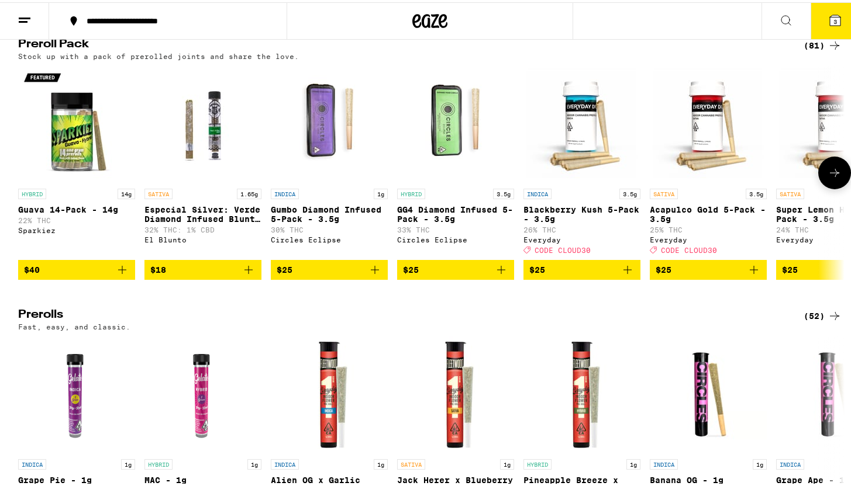
click at [833, 178] on icon at bounding box center [834, 171] width 14 height 14
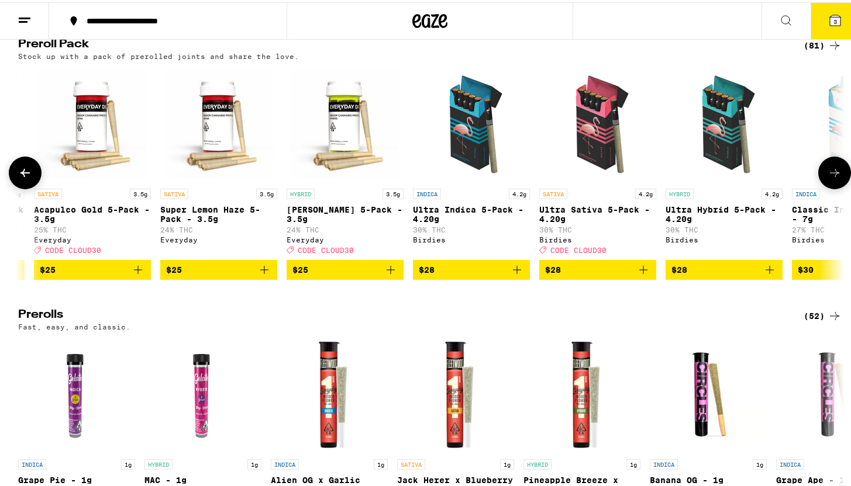
click at [833, 178] on icon at bounding box center [834, 171] width 14 height 14
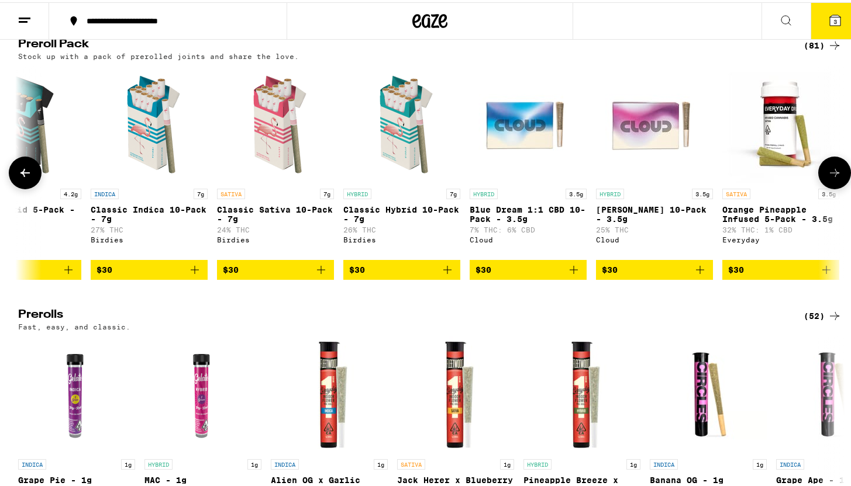
click at [833, 178] on icon at bounding box center [834, 171] width 14 height 14
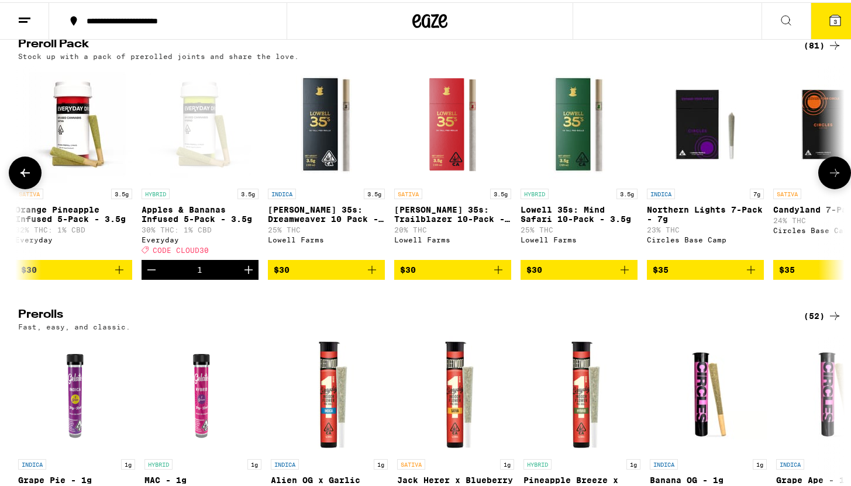
click at [833, 178] on icon at bounding box center [834, 171] width 14 height 14
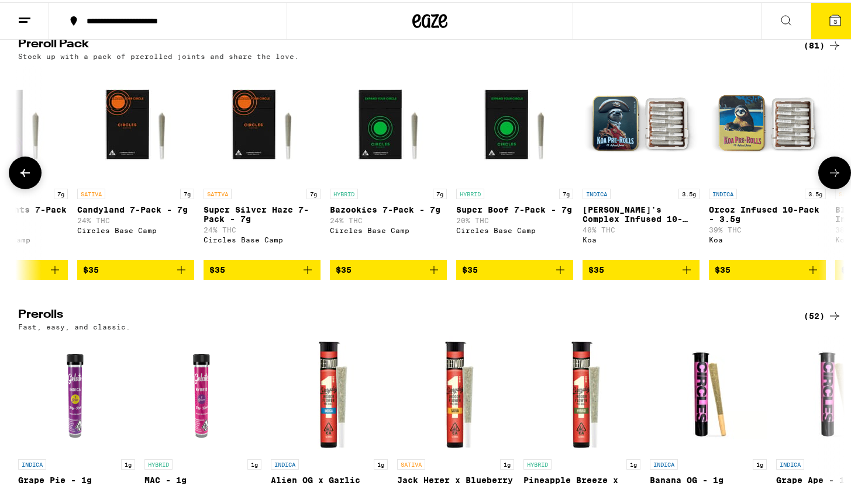
click at [833, 178] on icon at bounding box center [834, 171] width 14 height 14
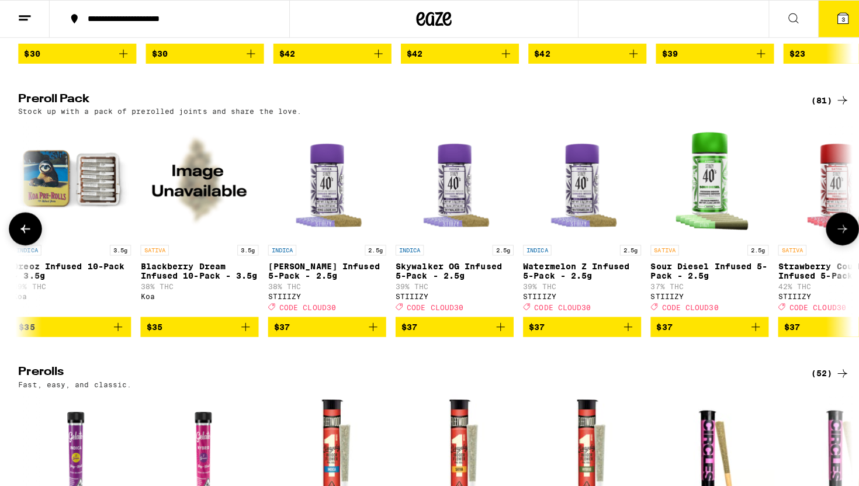
scroll to position [3172, 0]
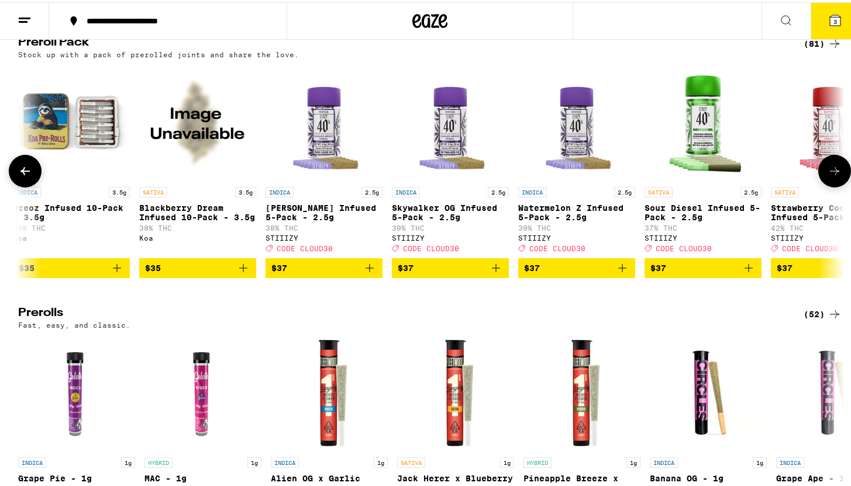
click at [565, 273] on span "$37" at bounding box center [576, 266] width 105 height 14
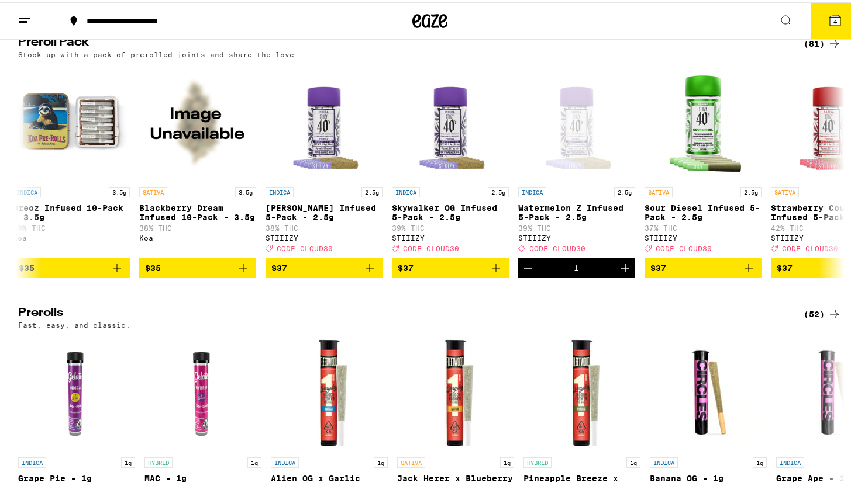
click at [818, 22] on button "4" at bounding box center [834, 19] width 49 height 36
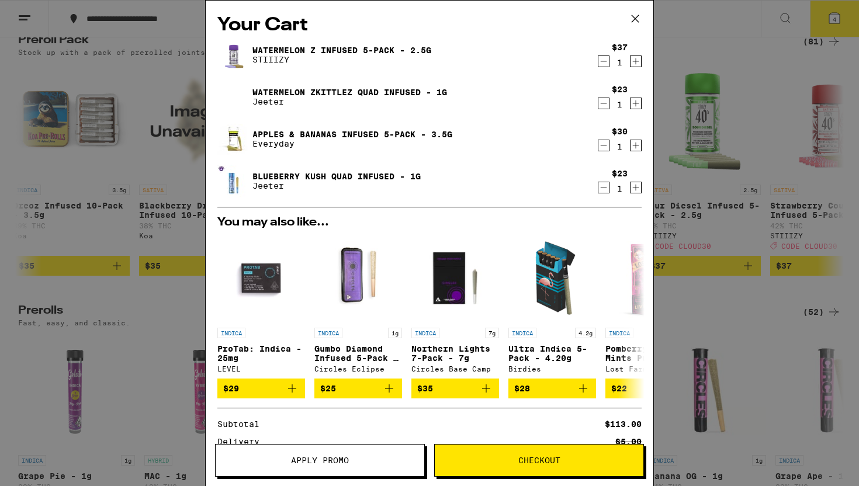
click at [599, 143] on icon "Decrement" at bounding box center [604, 146] width 11 height 14
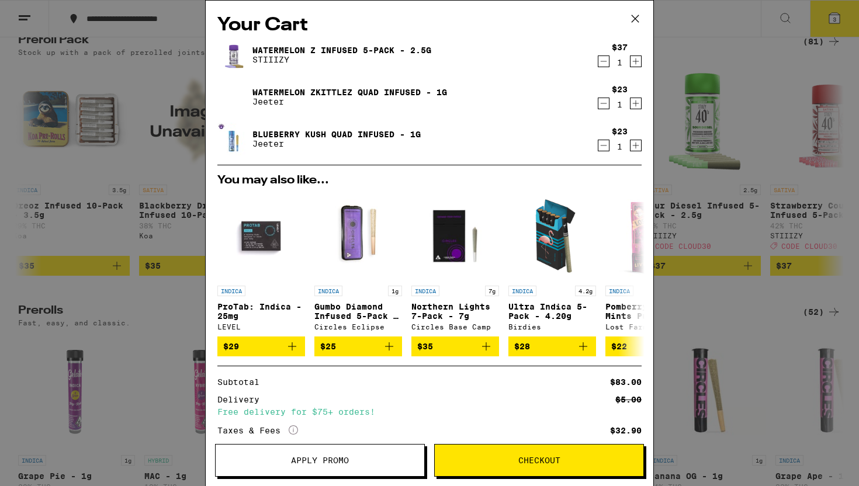
click at [599, 146] on icon "Decrement" at bounding box center [604, 146] width 11 height 14
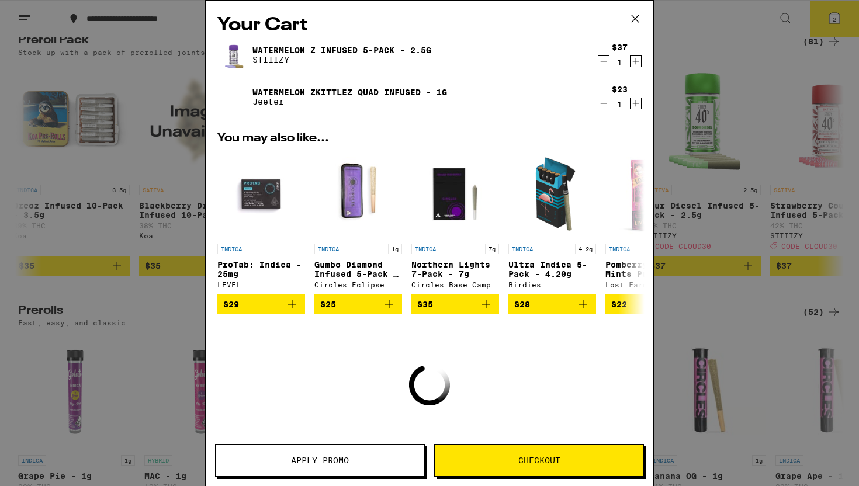
click at [669, 227] on div "Your Cart Watermelon Z Infused 5-Pack - 2.5g STIIIZY $37 1 Watermelon Zkittlez …" at bounding box center [429, 243] width 859 height 486
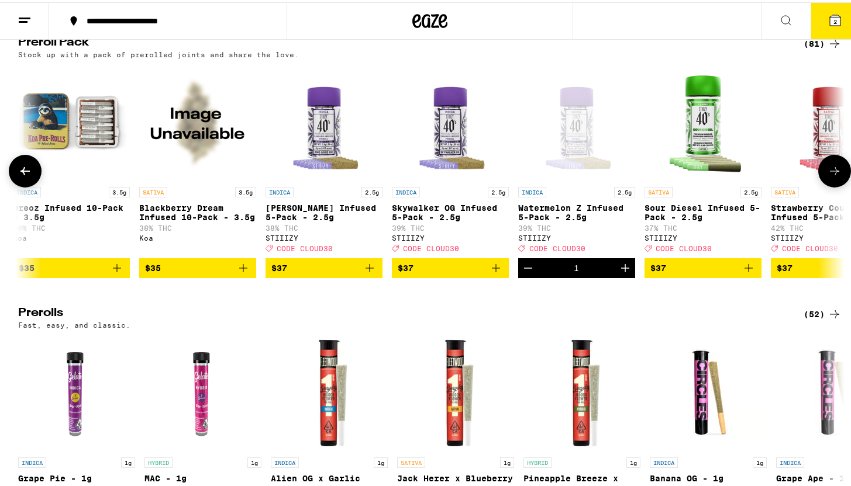
click at [19, 176] on icon at bounding box center [25, 169] width 14 height 14
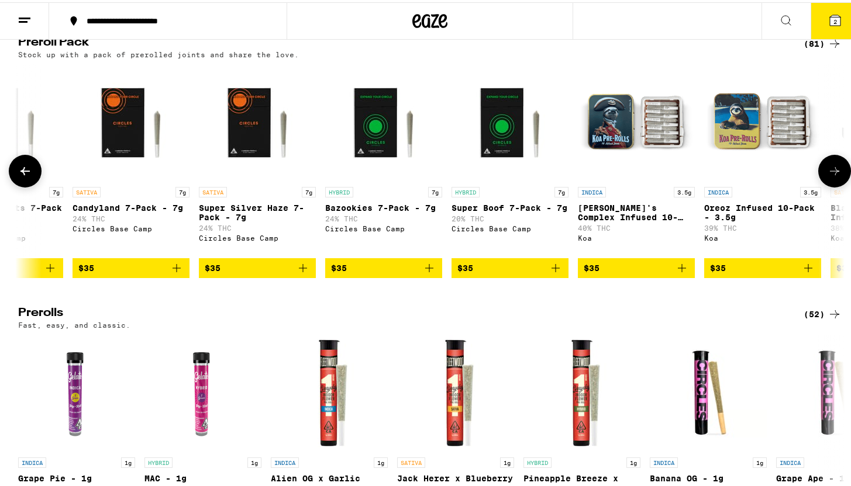
click at [19, 176] on icon at bounding box center [25, 169] width 14 height 14
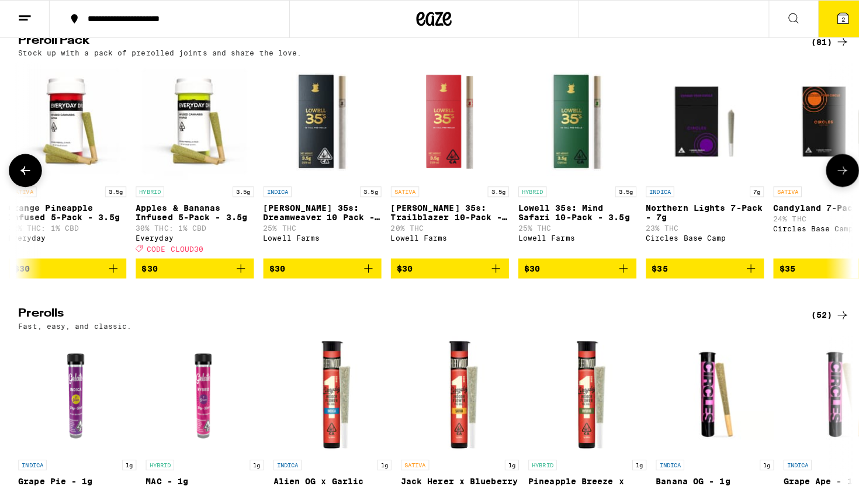
scroll to position [0, 2024]
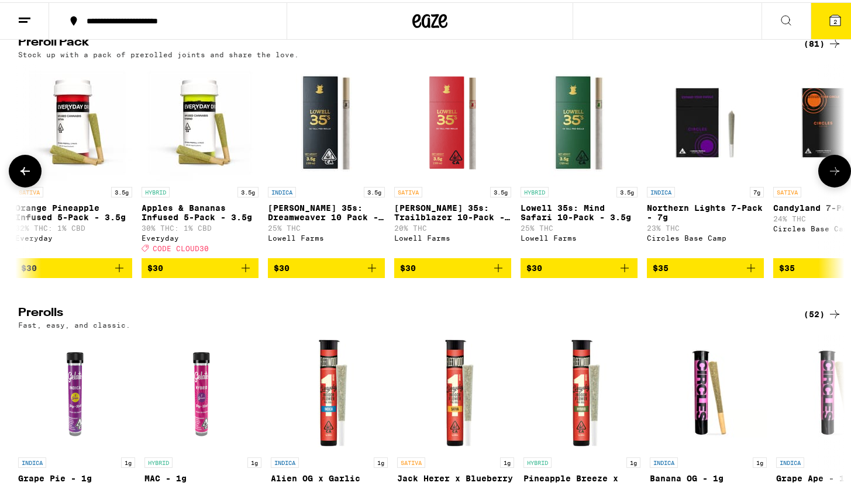
click at [158, 273] on span "$30" at bounding box center [199, 266] width 105 height 14
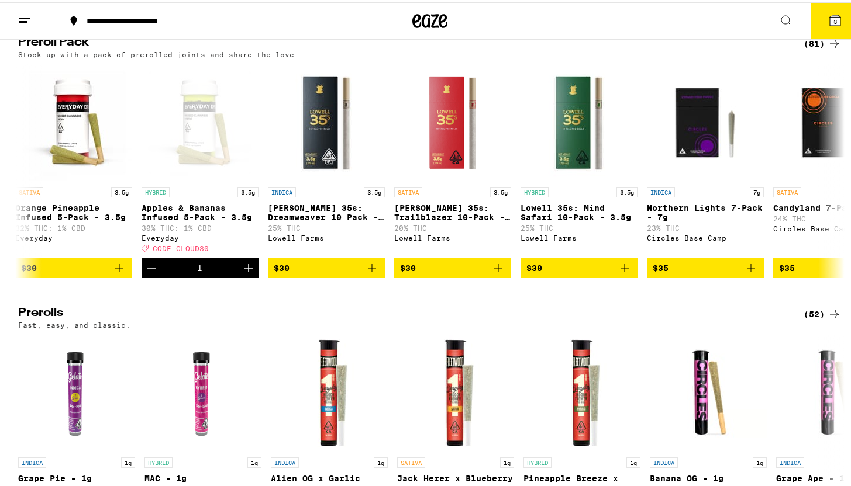
click at [820, 31] on button "3" at bounding box center [834, 19] width 49 height 36
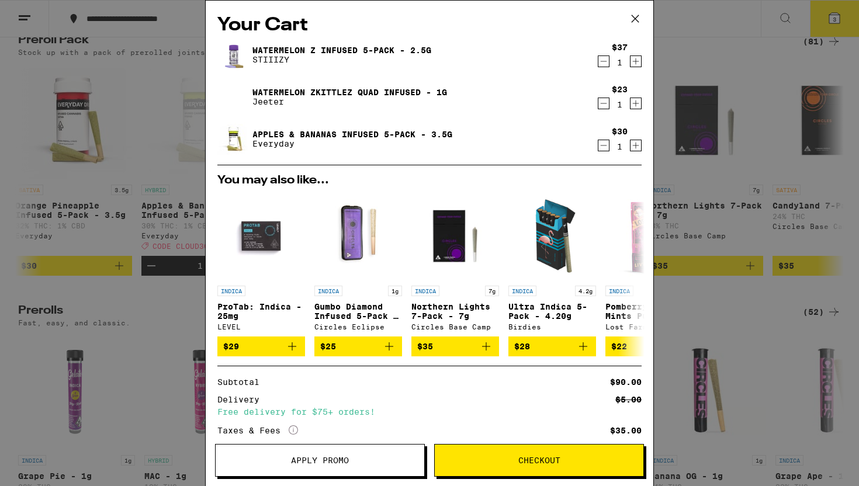
click at [599, 150] on icon "Decrement" at bounding box center [604, 146] width 11 height 14
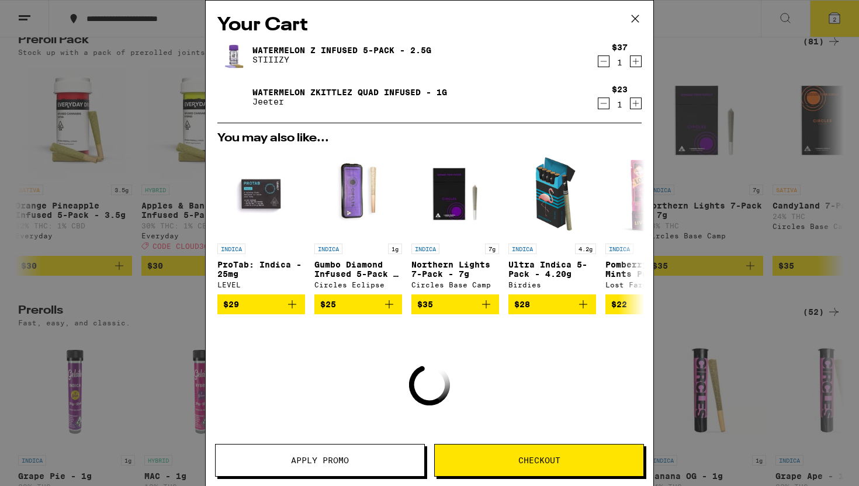
click at [157, 267] on div "Your Cart Watermelon Z Infused 5-Pack - 2.5g STIIIZY $37 1 Watermelon Zkittlez …" at bounding box center [429, 243] width 859 height 486
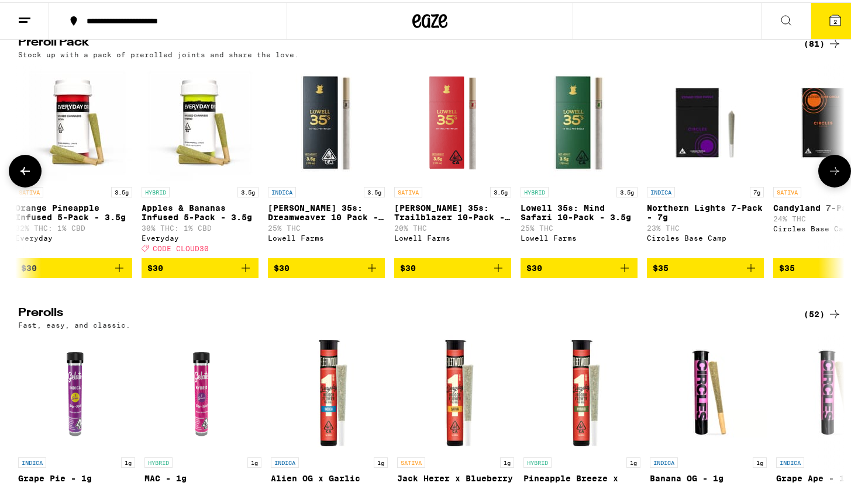
click at [13, 185] on button at bounding box center [25, 169] width 33 height 33
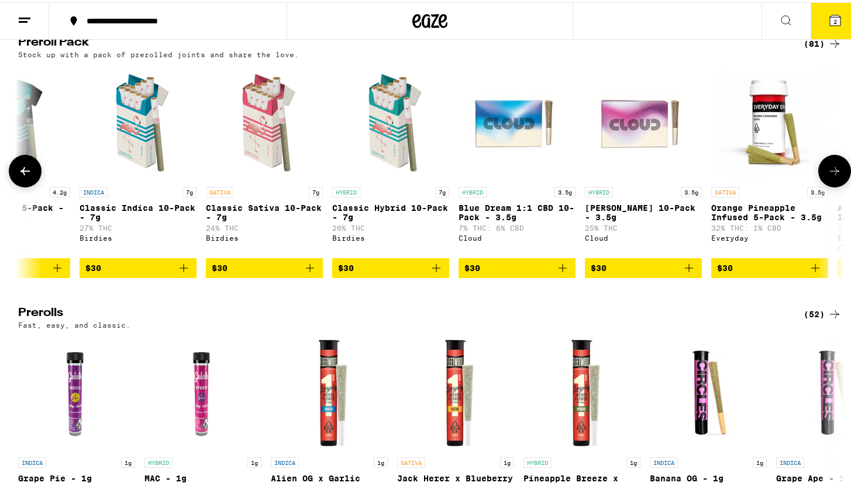
click at [13, 185] on button at bounding box center [25, 169] width 33 height 33
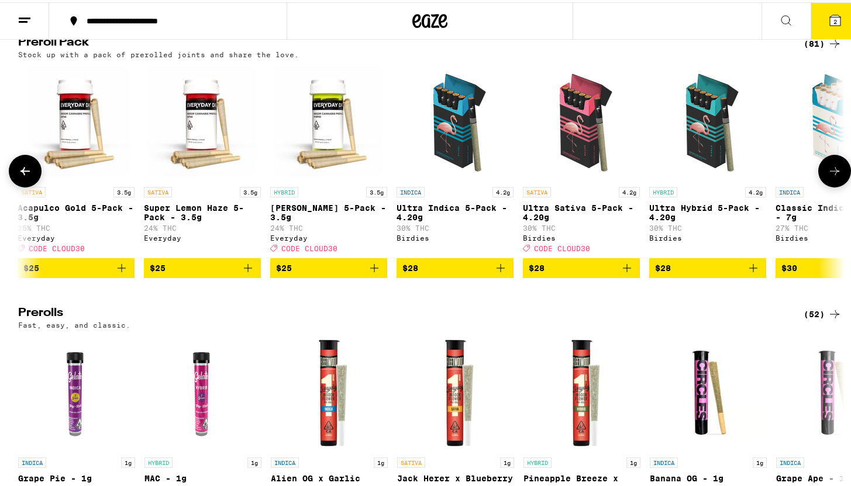
click at [13, 185] on button at bounding box center [25, 169] width 33 height 33
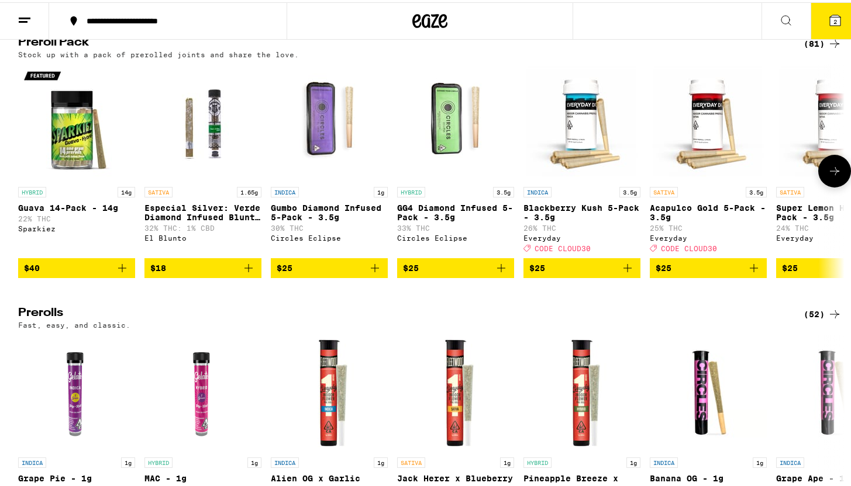
click at [829, 176] on icon at bounding box center [834, 169] width 14 height 14
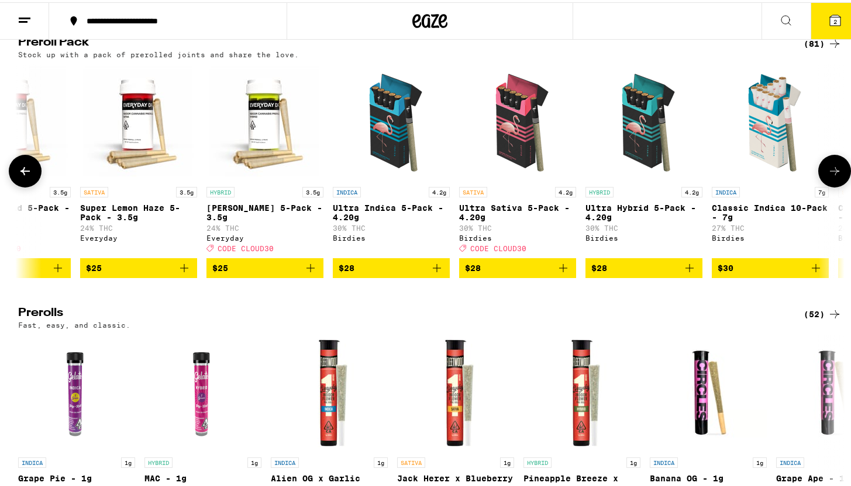
click at [829, 176] on icon at bounding box center [834, 169] width 14 height 14
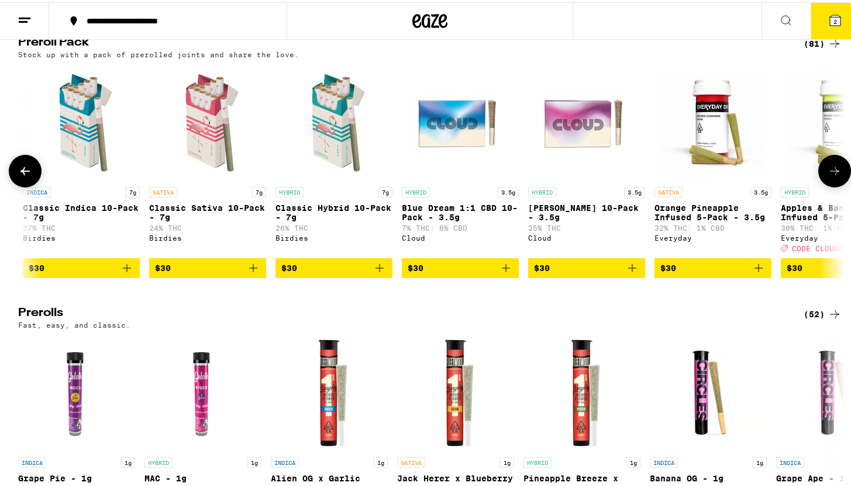
click at [829, 176] on icon at bounding box center [834, 169] width 14 height 14
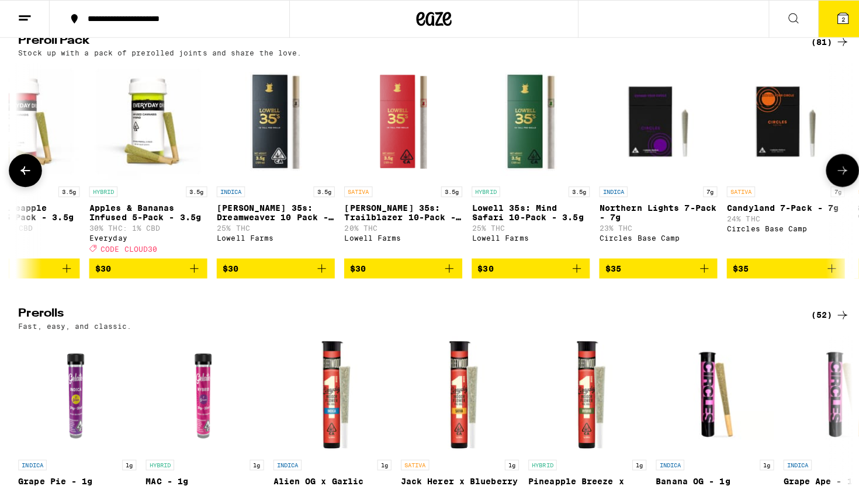
scroll to position [0, 2084]
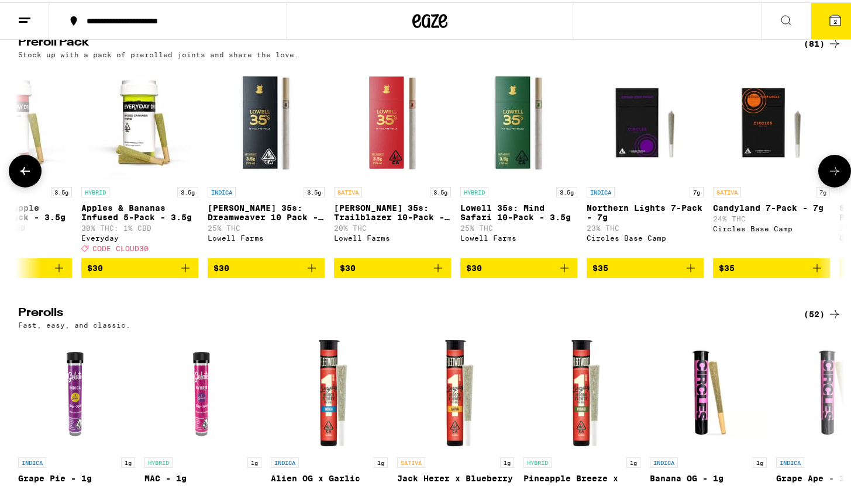
click at [143, 273] on span "$30" at bounding box center [139, 266] width 105 height 14
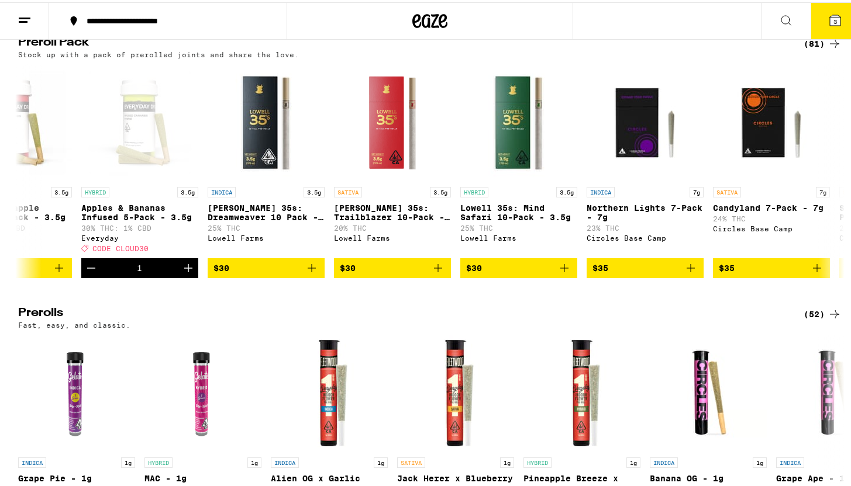
click at [828, 16] on icon at bounding box center [835, 18] width 14 height 14
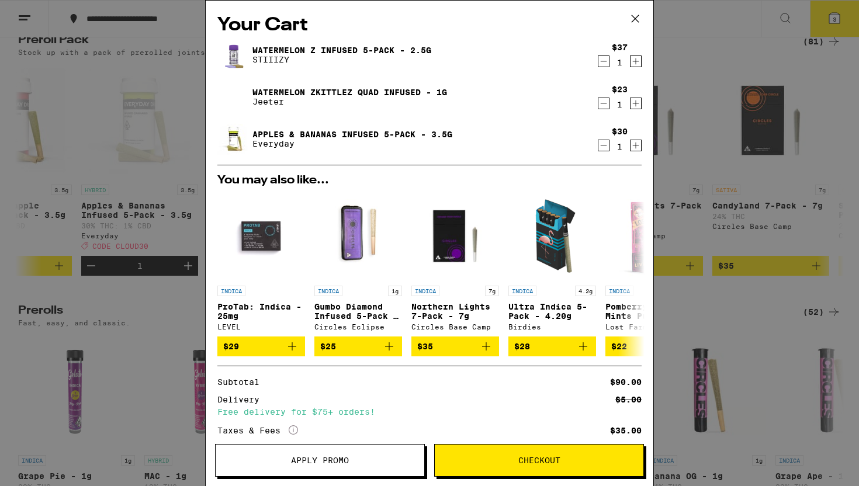
click at [781, 153] on div "Your Cart Watermelon Z Infused 5-Pack - 2.5g STIIIZY $37 1 Watermelon Zkittlez …" at bounding box center [429, 243] width 859 height 486
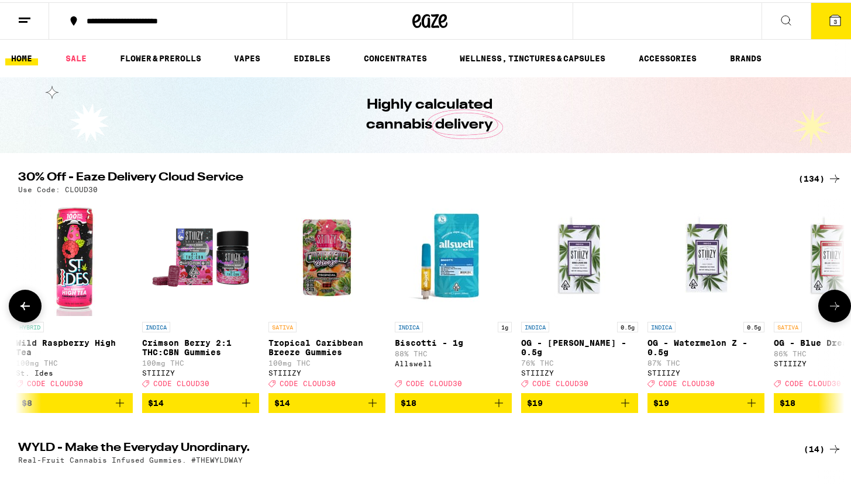
click at [827, 306] on icon at bounding box center [834, 304] width 14 height 14
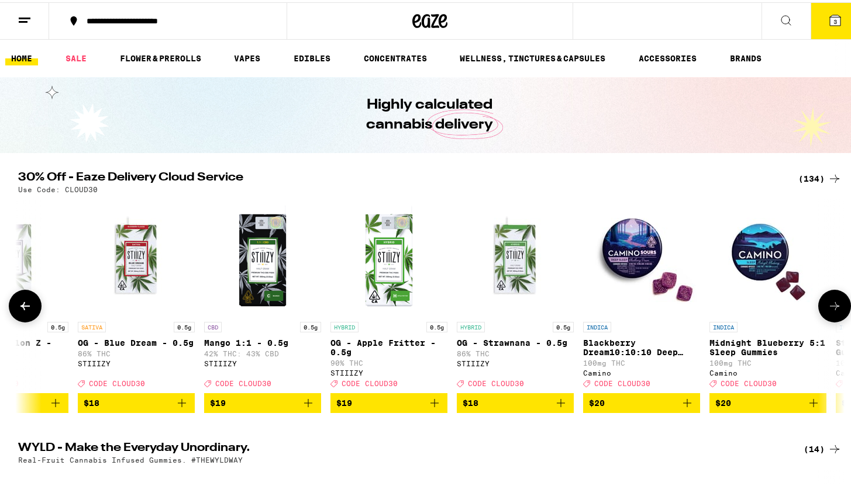
click at [827, 306] on icon at bounding box center [834, 304] width 14 height 14
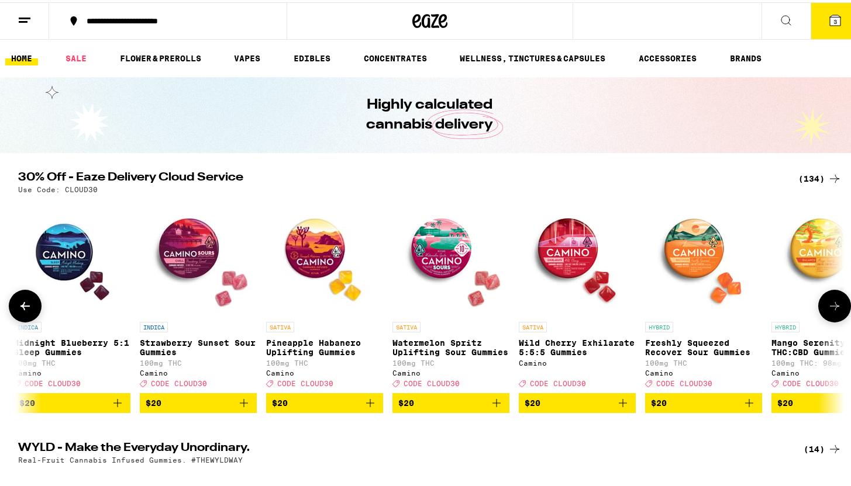
click at [827, 306] on icon at bounding box center [834, 304] width 14 height 14
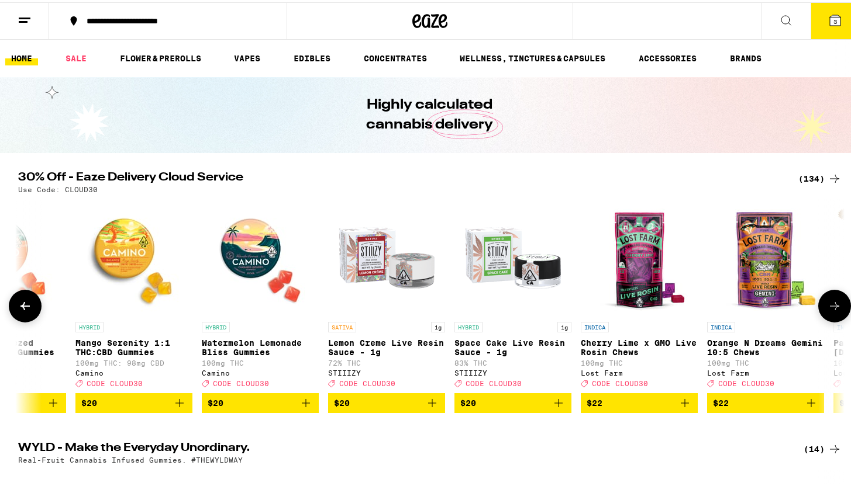
click at [827, 306] on icon at bounding box center [834, 304] width 14 height 14
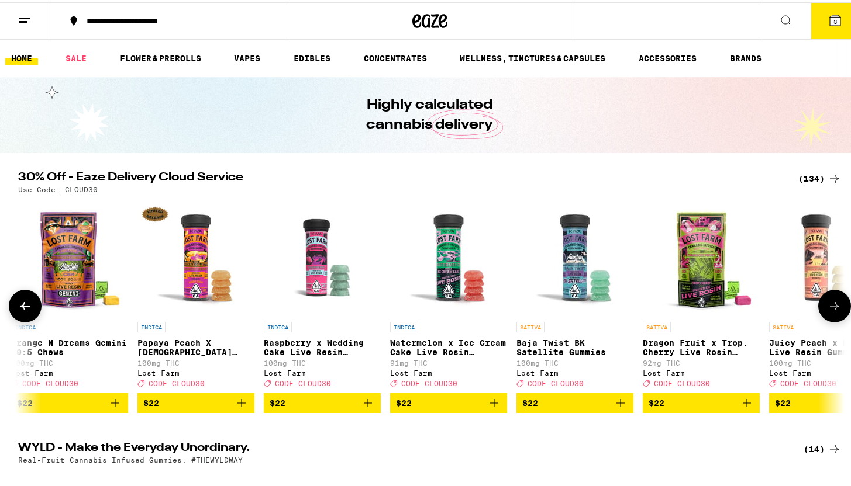
click at [827, 306] on icon at bounding box center [834, 304] width 14 height 14
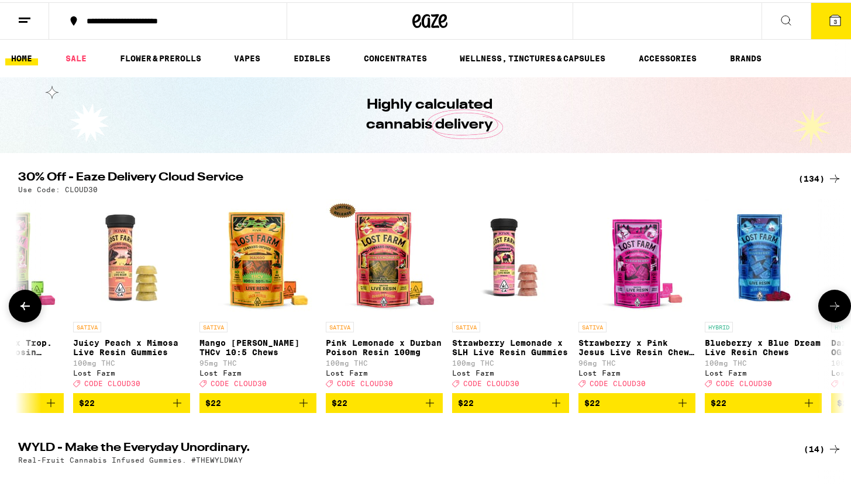
click at [827, 306] on icon at bounding box center [834, 304] width 14 height 14
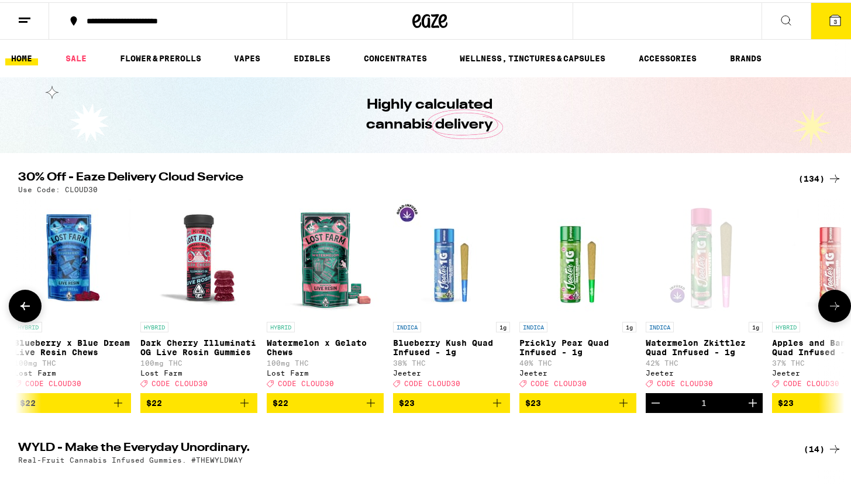
scroll to position [0, 5566]
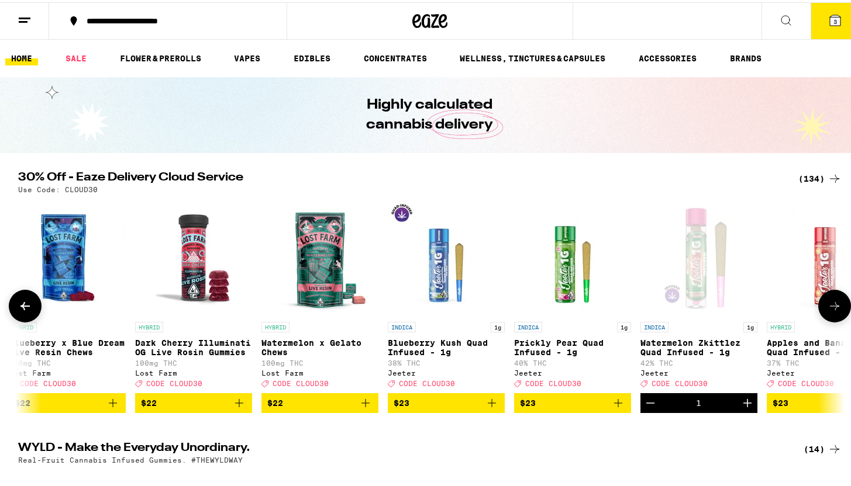
click at [827, 306] on icon at bounding box center [834, 304] width 14 height 14
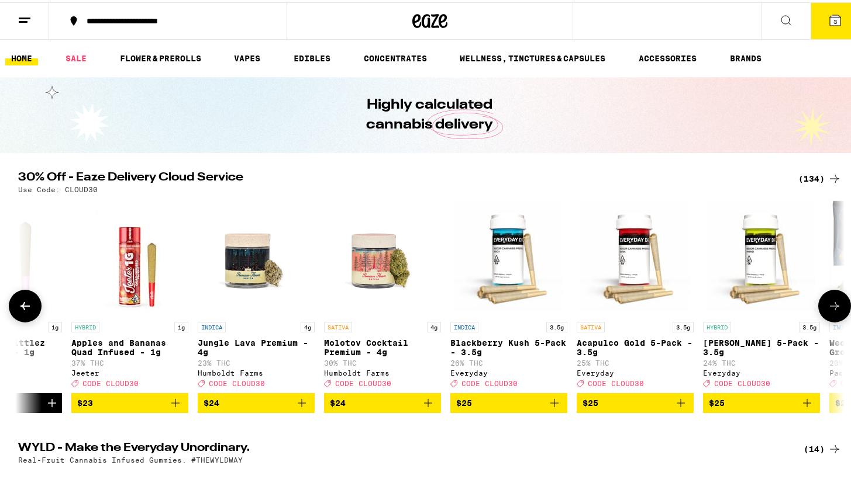
scroll to position [0, 6262]
click at [827, 306] on icon at bounding box center [834, 304] width 14 height 14
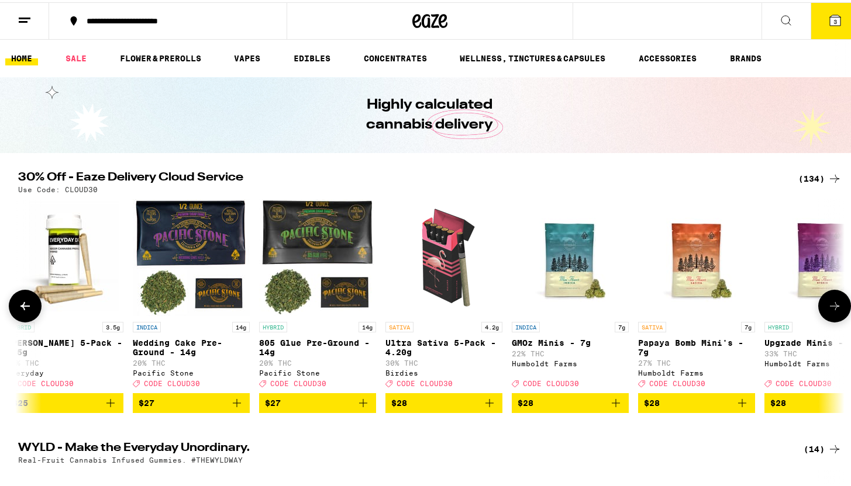
click at [827, 306] on icon at bounding box center [834, 304] width 14 height 14
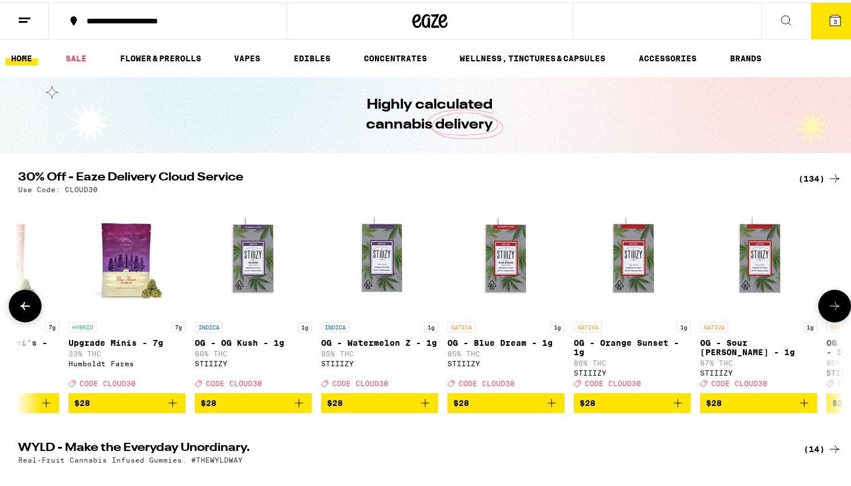
click at [827, 306] on icon at bounding box center [834, 304] width 14 height 14
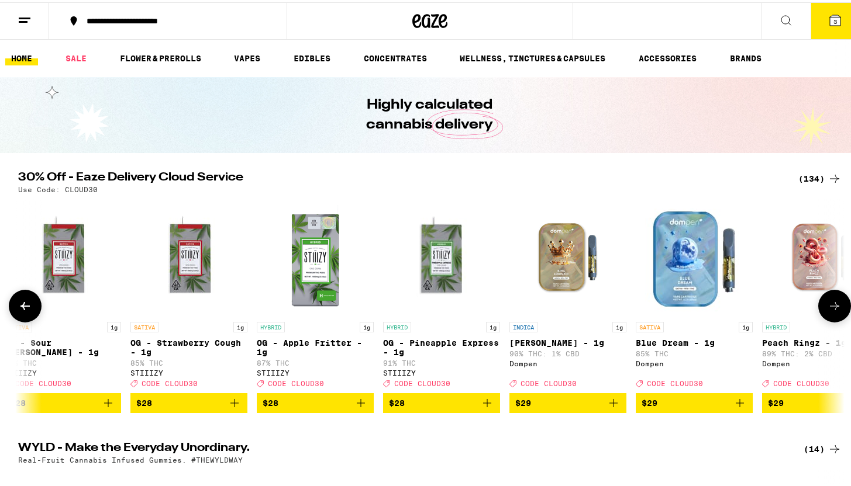
click at [827, 306] on icon at bounding box center [834, 304] width 14 height 14
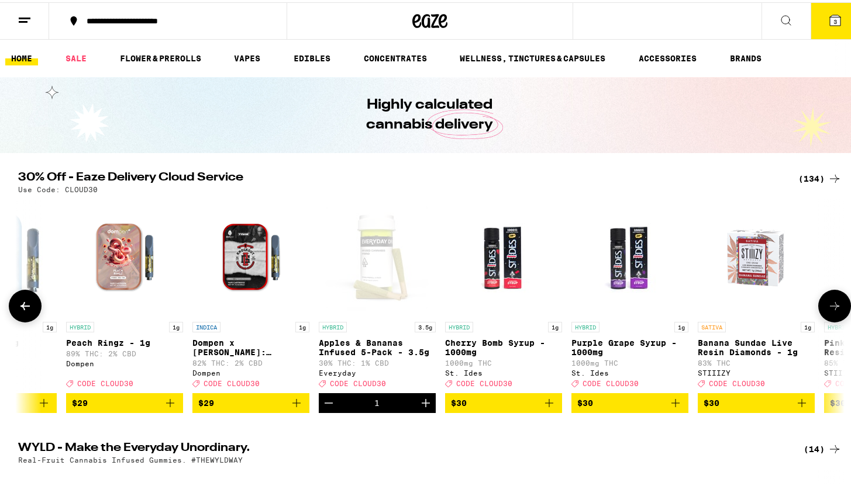
click at [827, 306] on icon at bounding box center [834, 304] width 14 height 14
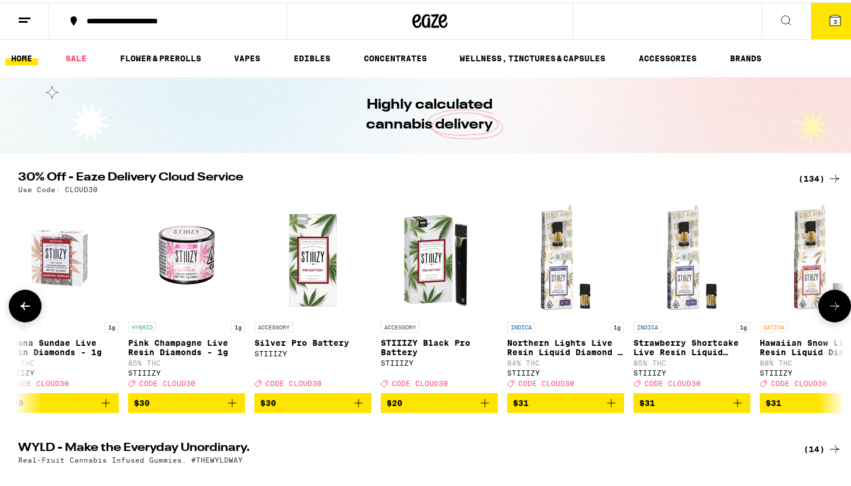
click at [827, 306] on icon at bounding box center [834, 304] width 14 height 14
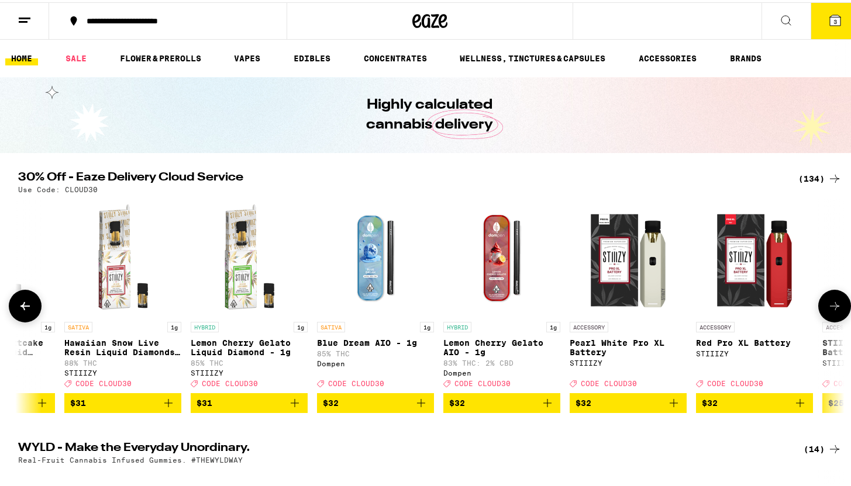
click at [827, 306] on icon at bounding box center [834, 304] width 14 height 14
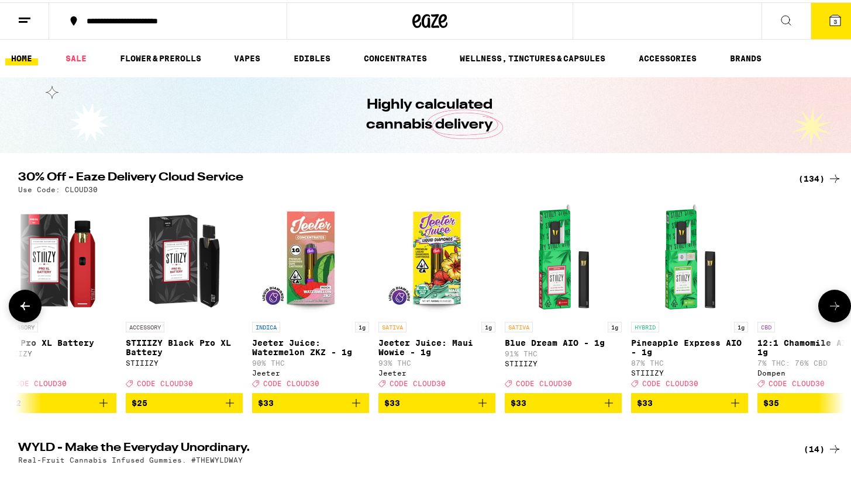
click at [827, 306] on icon at bounding box center [834, 304] width 14 height 14
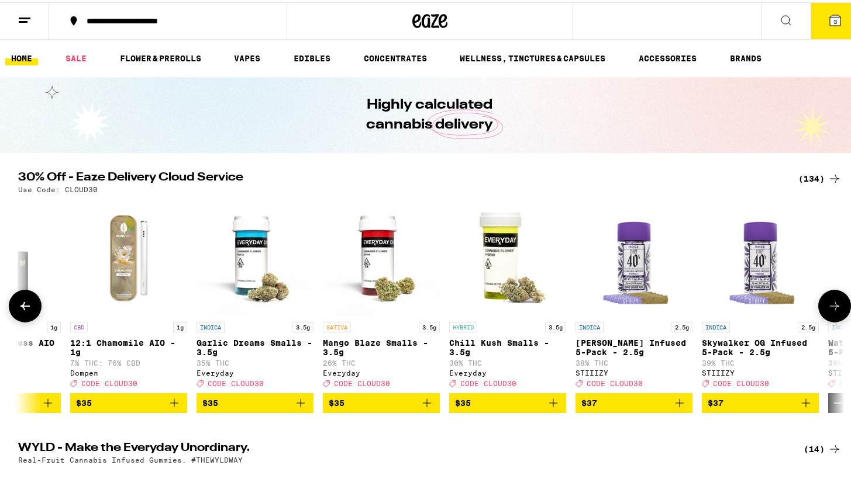
scroll to position [0, 11828]
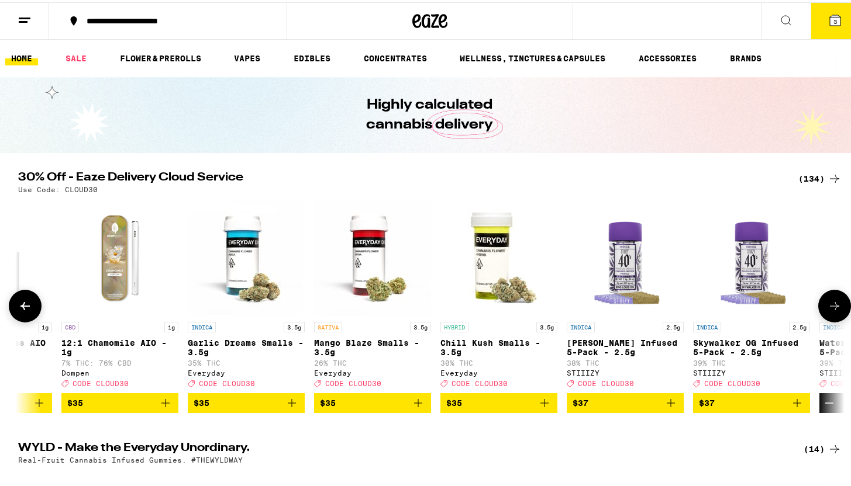
click at [827, 306] on icon at bounding box center [834, 304] width 14 height 14
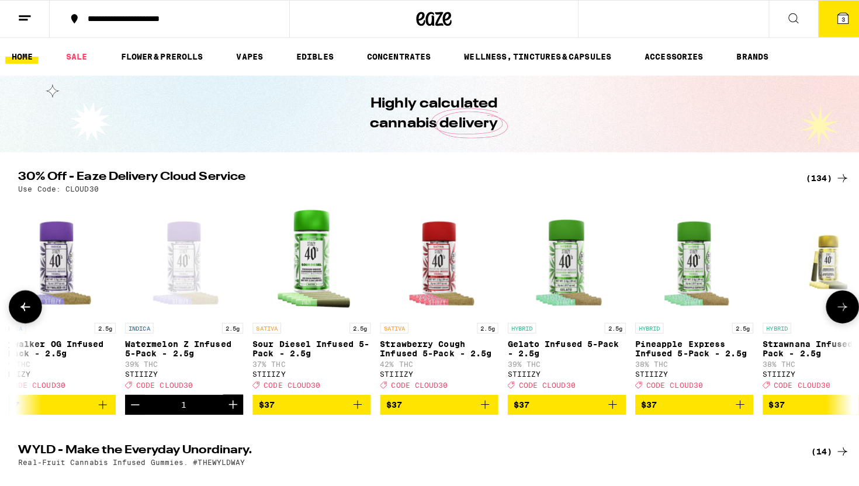
scroll to position [0, 12524]
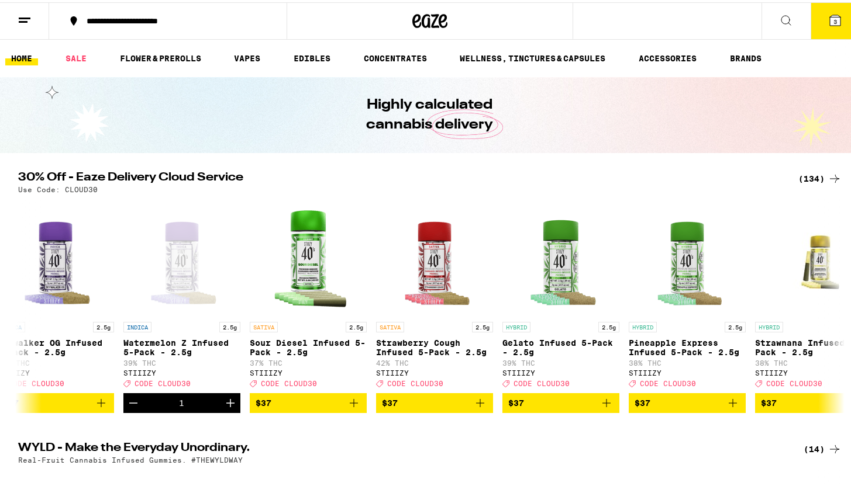
click at [820, 5] on button "3" at bounding box center [834, 19] width 49 height 36
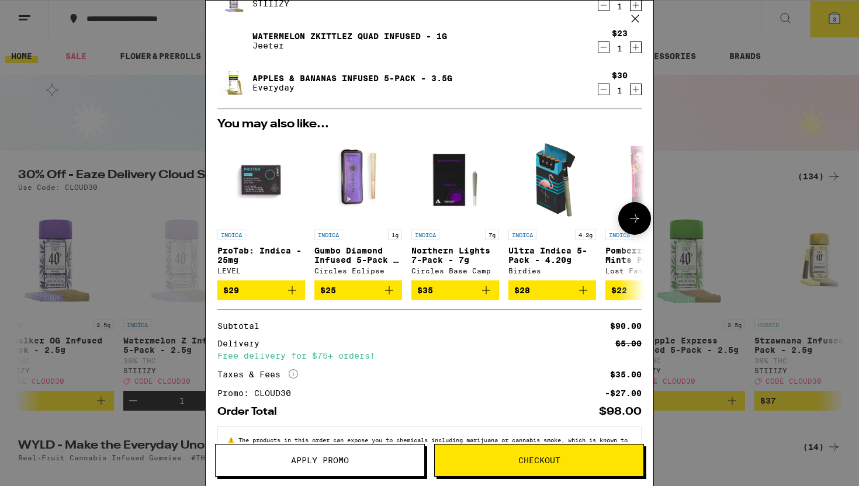
scroll to position [101, 0]
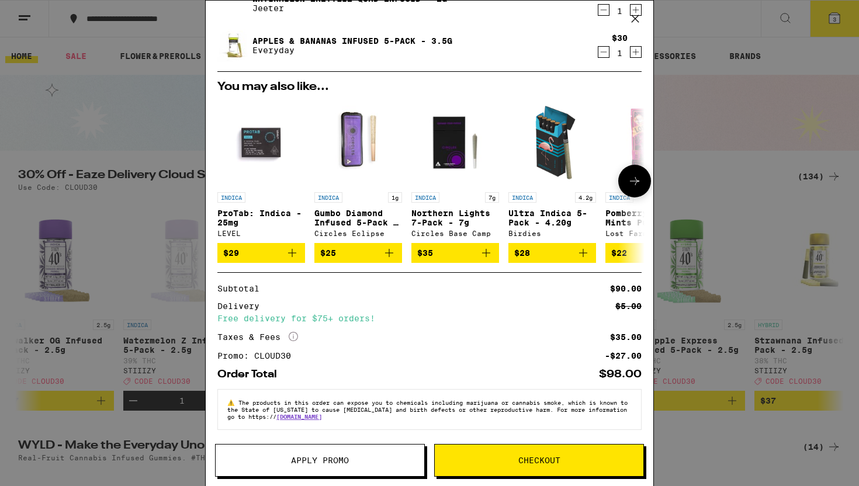
click at [630, 177] on icon at bounding box center [634, 181] width 9 height 8
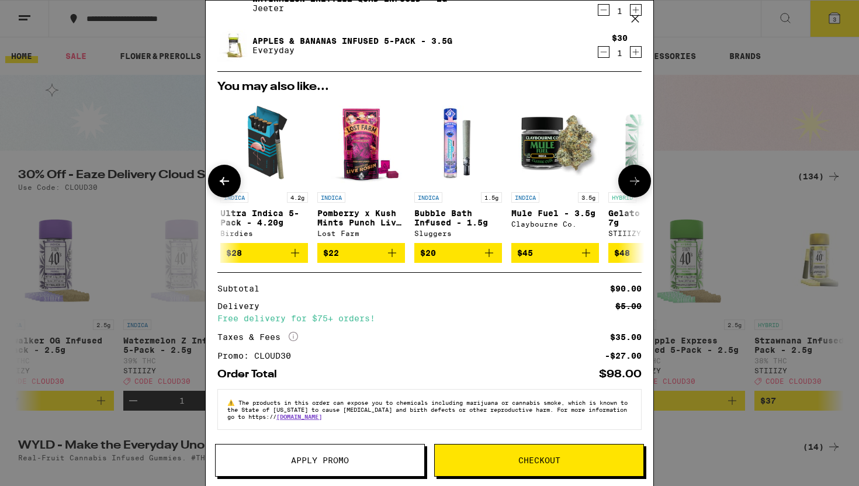
click at [630, 177] on icon at bounding box center [634, 181] width 9 height 8
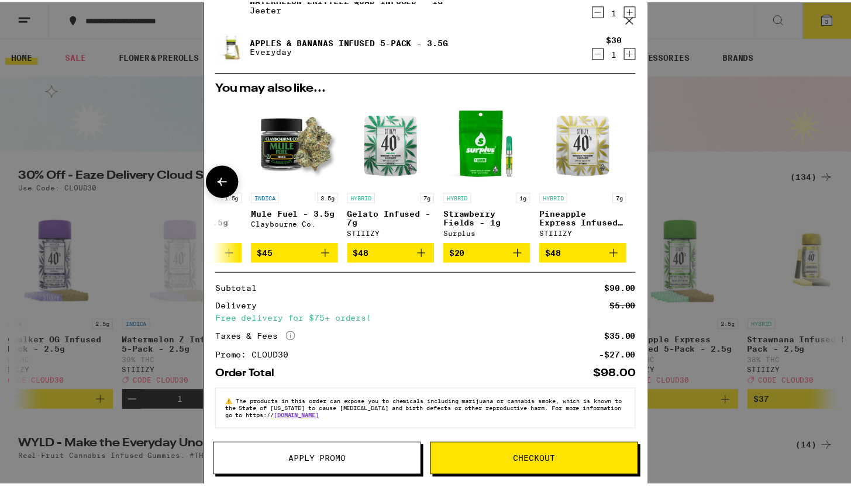
scroll to position [0, 555]
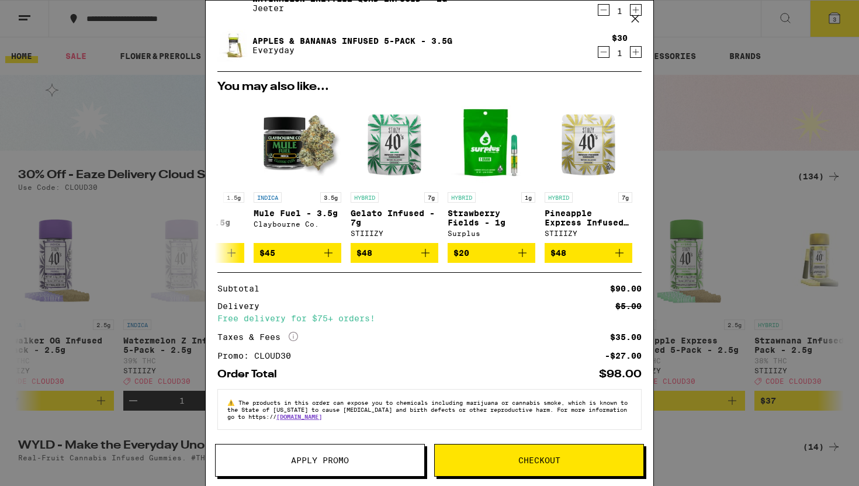
click at [686, 164] on div "Your Cart Watermelon Z Infused 5-Pack - 2.5g STIIIZY $37 1 Watermelon Zkittlez …" at bounding box center [429, 243] width 859 height 486
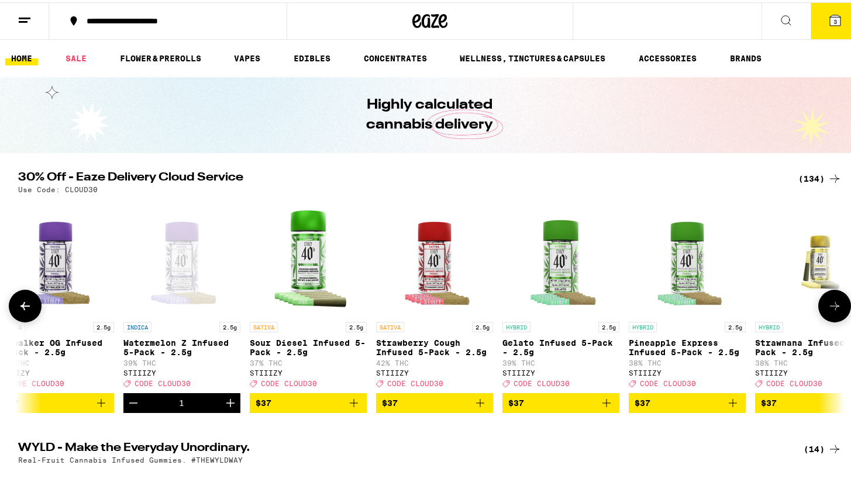
click at [12, 295] on button at bounding box center [25, 304] width 33 height 33
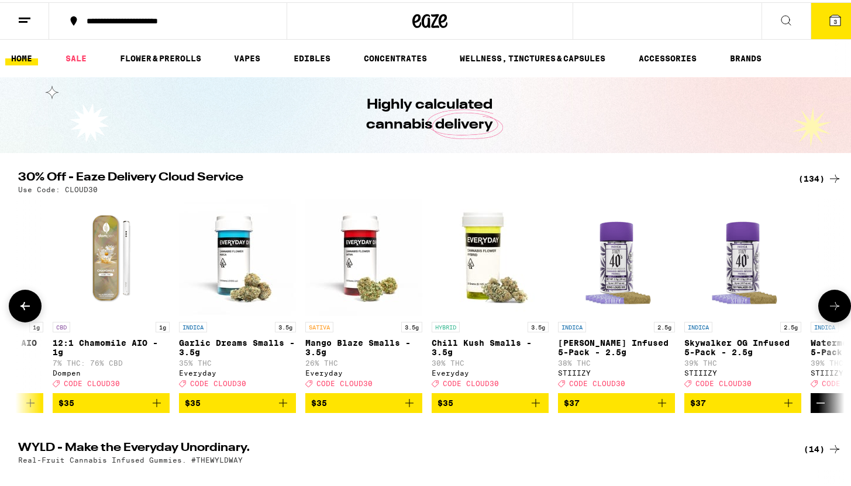
click at [12, 295] on button at bounding box center [25, 304] width 33 height 33
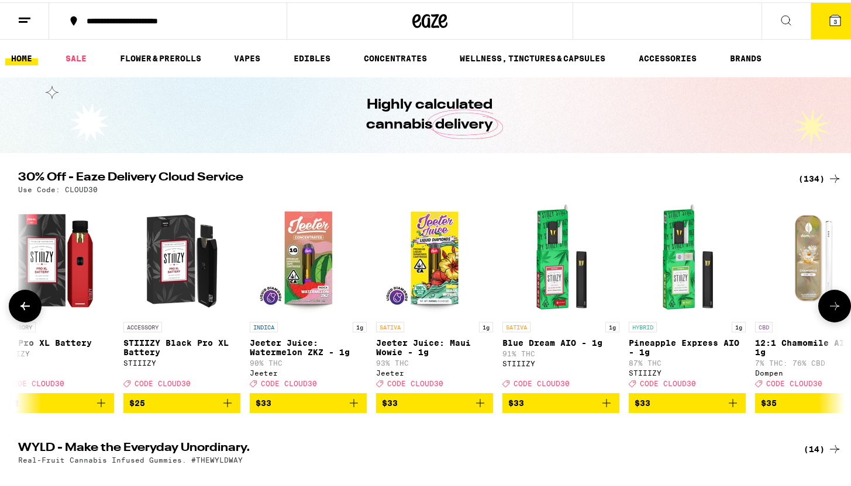
click at [12, 295] on button at bounding box center [25, 304] width 33 height 33
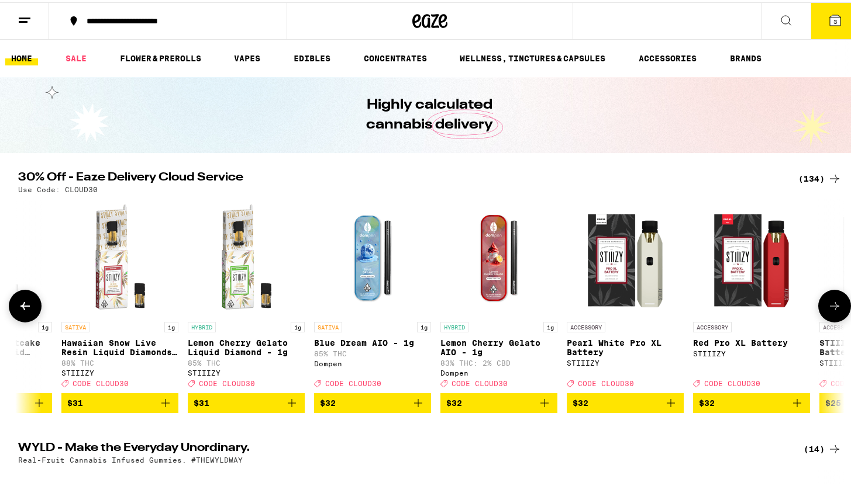
click at [12, 295] on button at bounding box center [25, 304] width 33 height 33
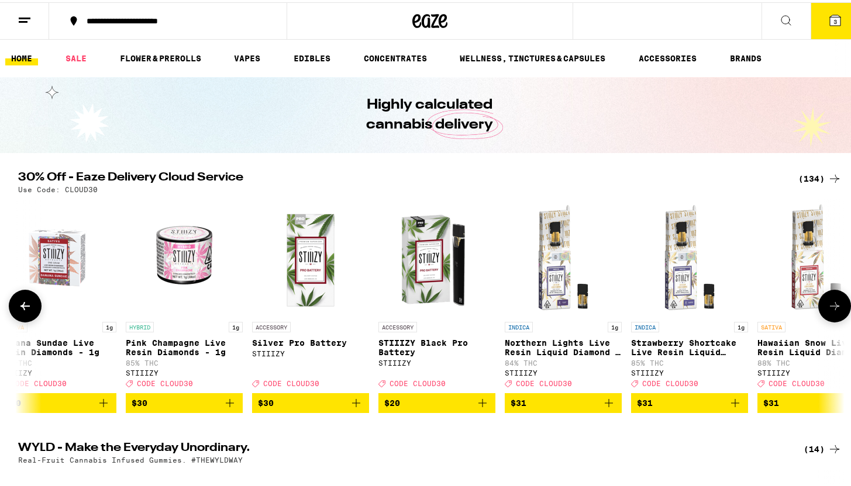
click at [12, 295] on button at bounding box center [25, 304] width 33 height 33
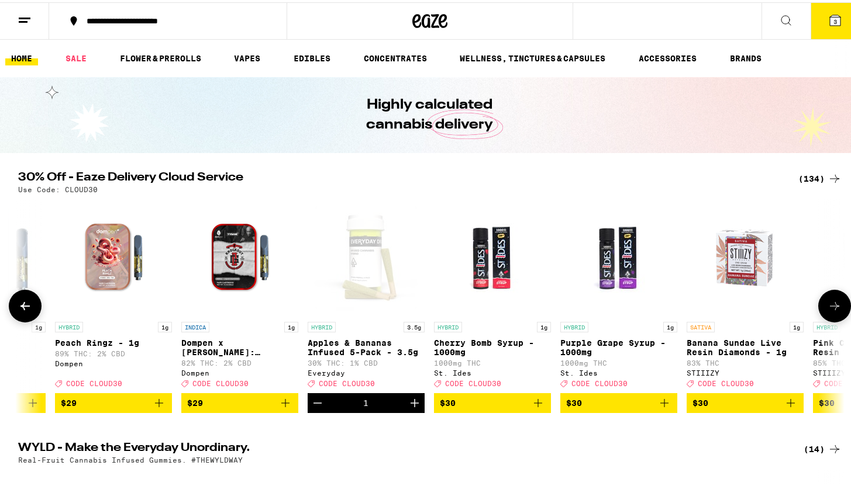
scroll to position [0, 9047]
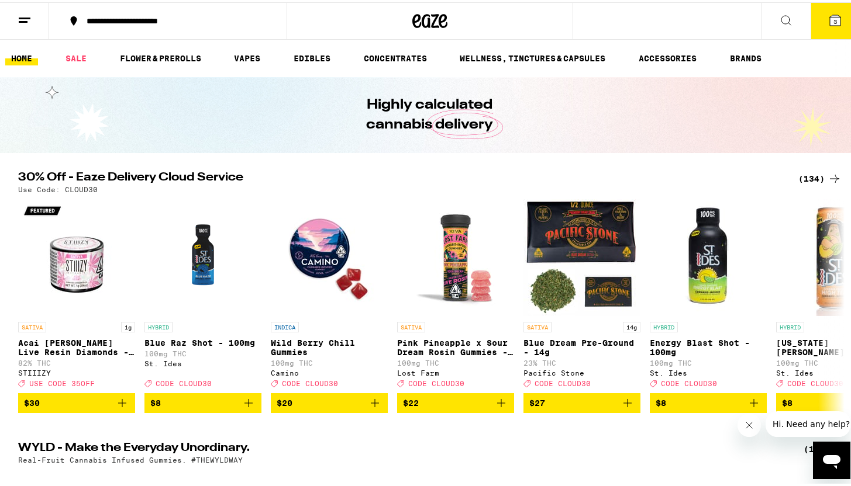
click at [814, 27] on button "3" at bounding box center [834, 19] width 49 height 36
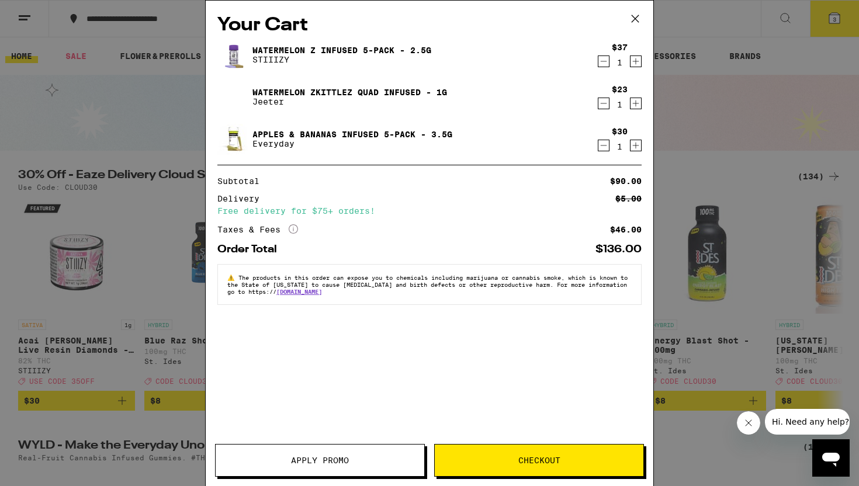
click at [601, 149] on icon "Decrement" at bounding box center [604, 146] width 11 height 14
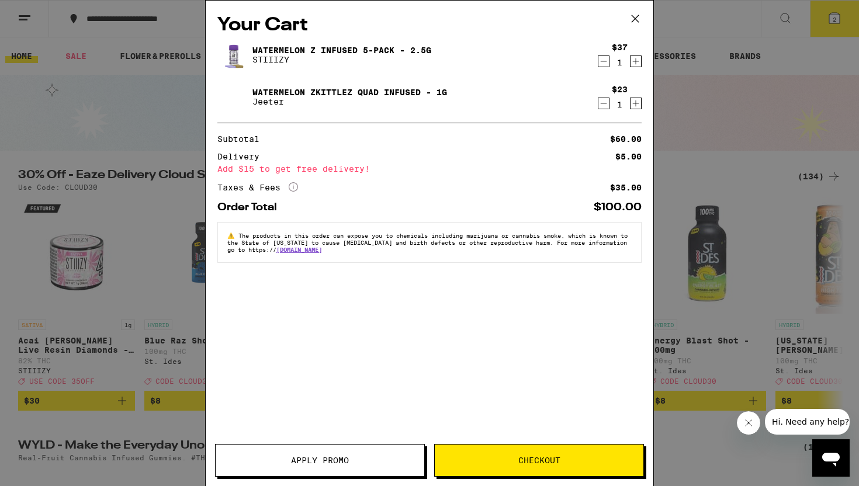
click at [712, 199] on div "Your Cart Watermelon Z Infused 5-Pack - 2.5g STIIIZY $37 1 Watermelon Zkittlez …" at bounding box center [429, 243] width 859 height 486
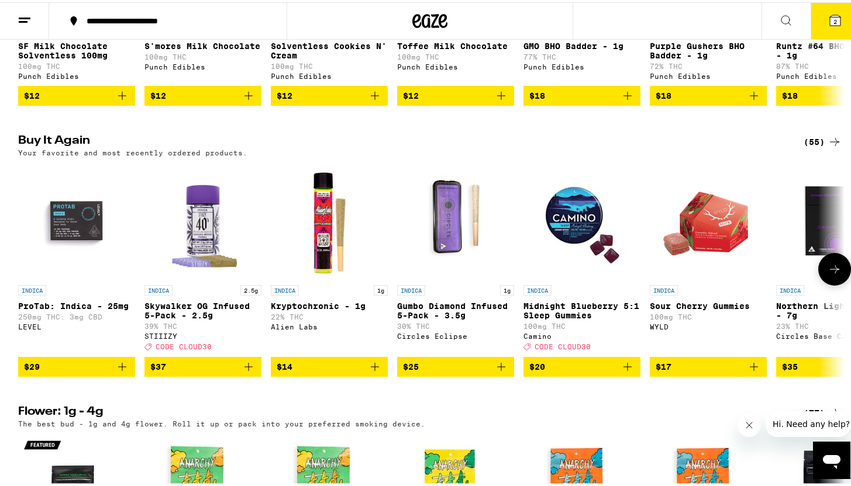
scroll to position [882, 0]
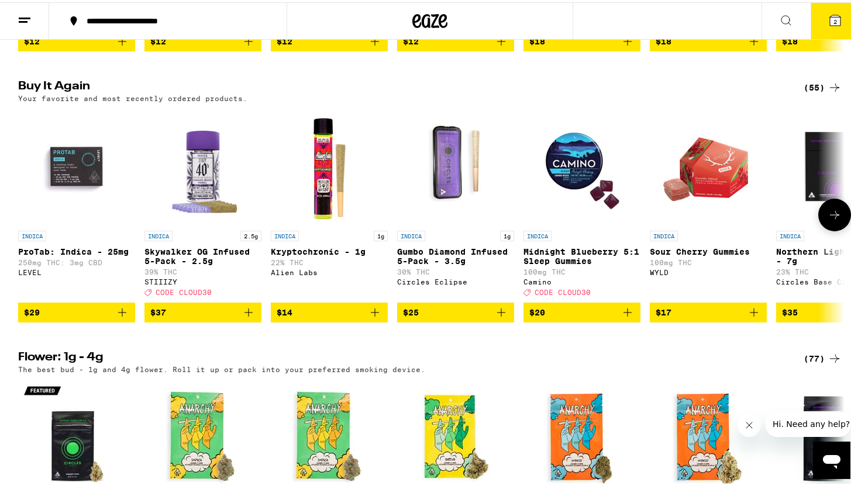
click at [830, 217] on icon at bounding box center [834, 213] width 9 height 8
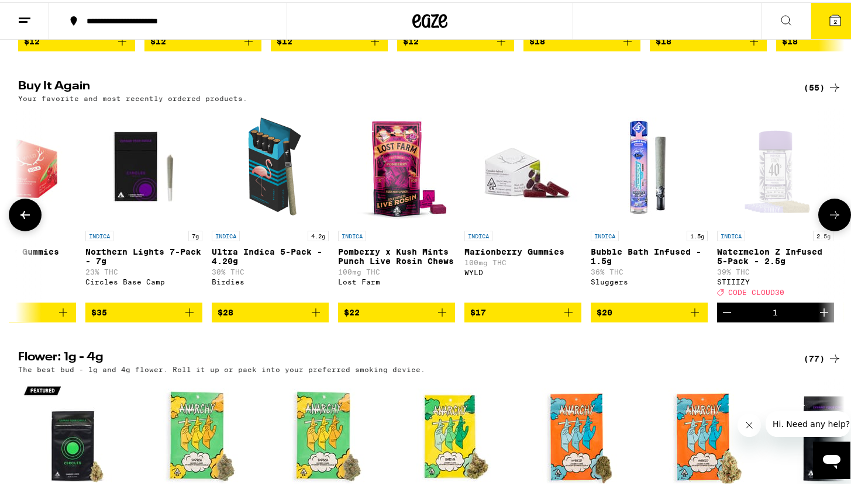
scroll to position [0, 696]
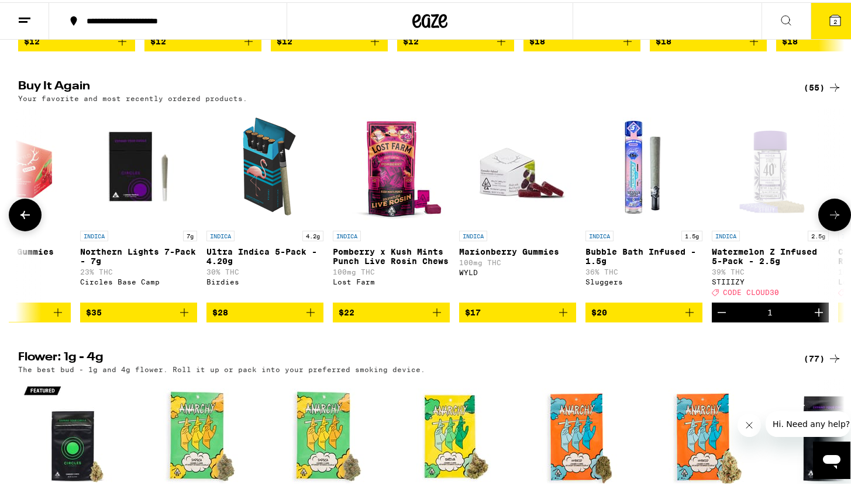
click at [830, 217] on icon at bounding box center [834, 213] width 9 height 8
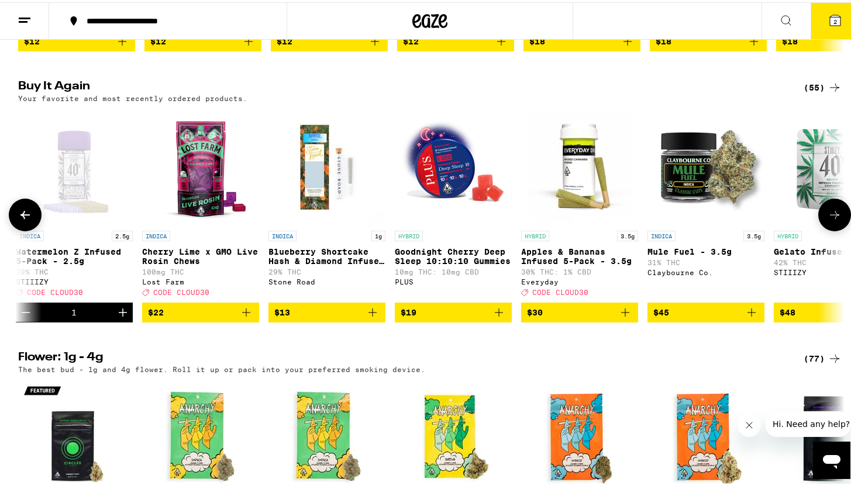
click at [830, 217] on icon at bounding box center [834, 213] width 9 height 8
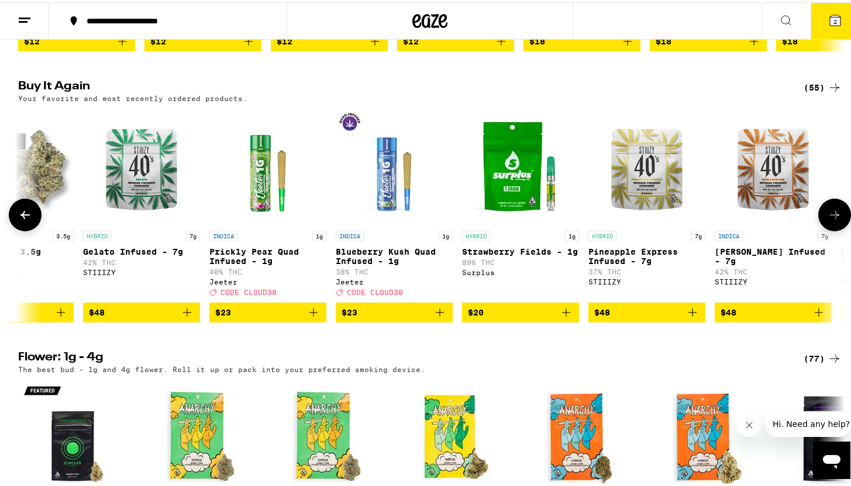
scroll to position [0, 2087]
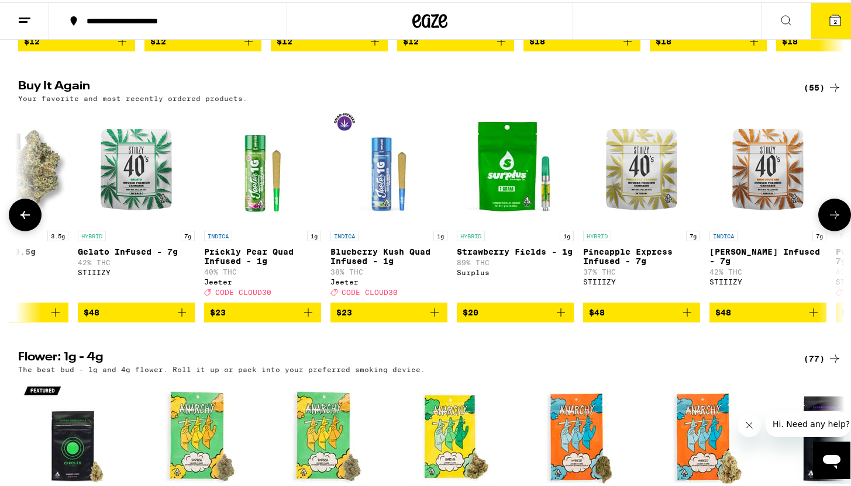
click at [830, 217] on icon at bounding box center [834, 213] width 9 height 8
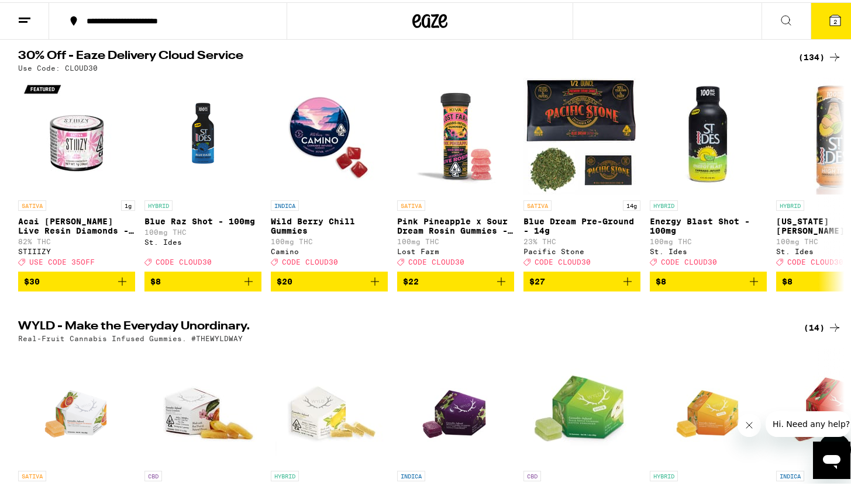
scroll to position [0, 0]
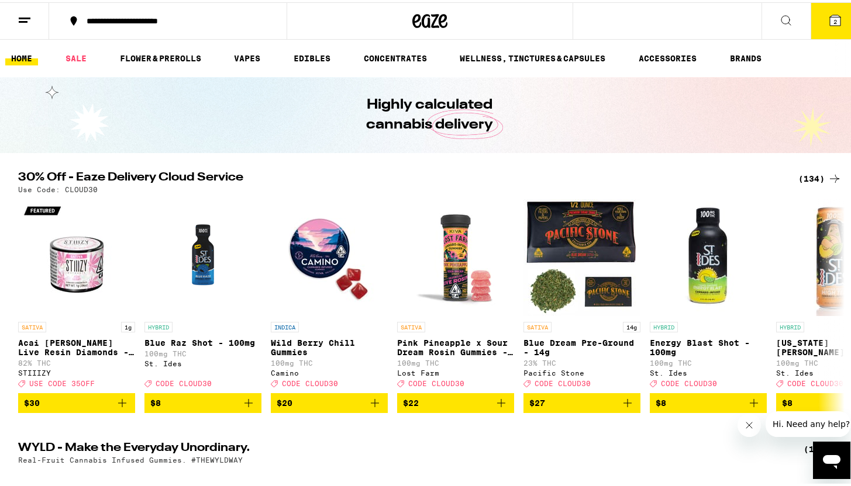
click at [810, 176] on div "(134)" at bounding box center [819, 177] width 43 height 14
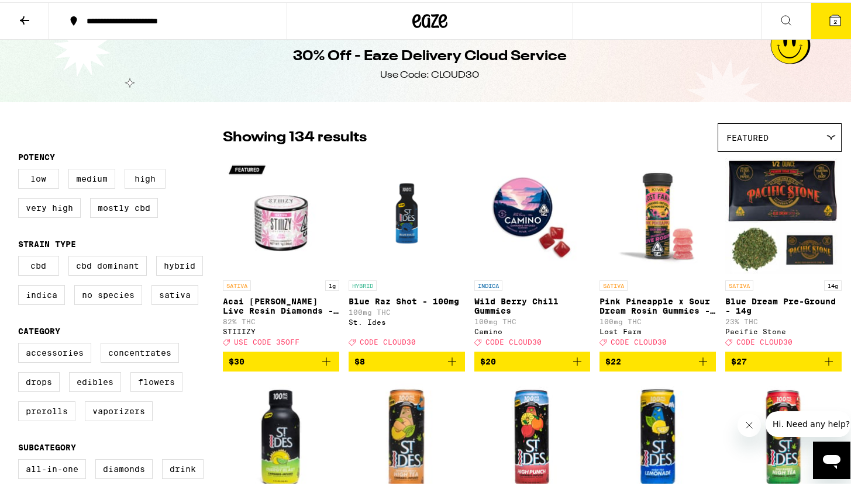
scroll to position [16, 0]
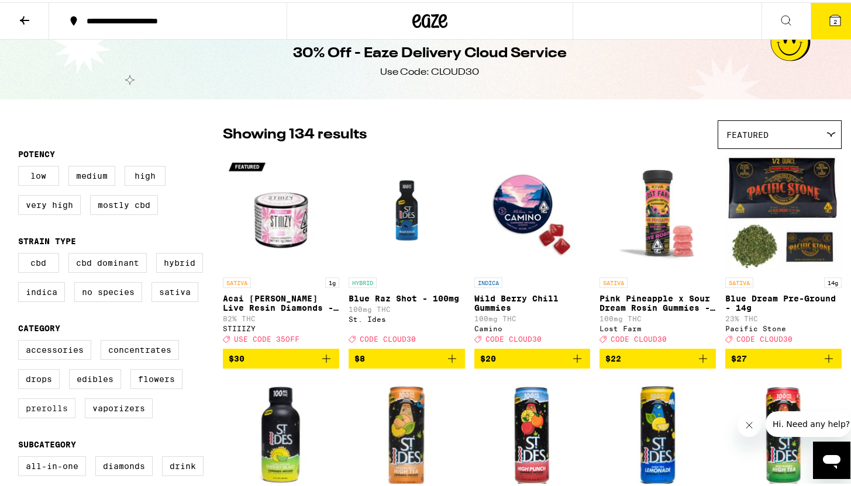
click at [43, 416] on label "Prerolls" at bounding box center [46, 406] width 57 height 20
click at [21, 340] on input "Prerolls" at bounding box center [20, 340] width 1 height 1
checkbox input "true"
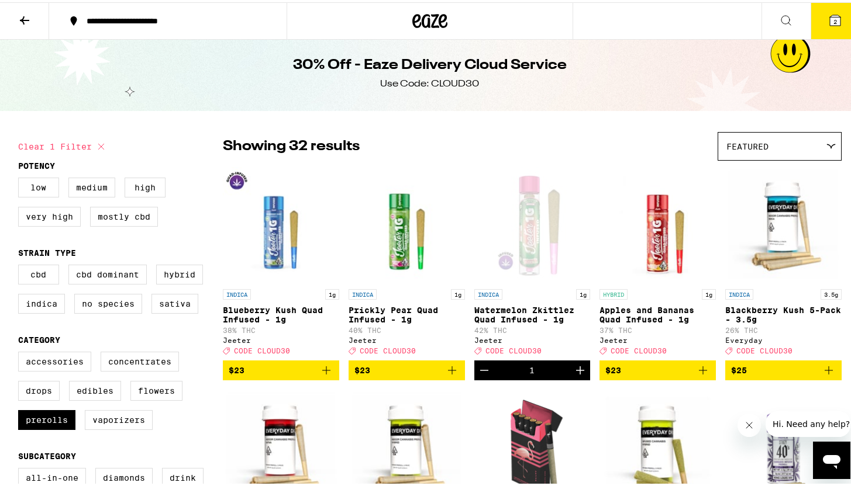
scroll to position [4, 0]
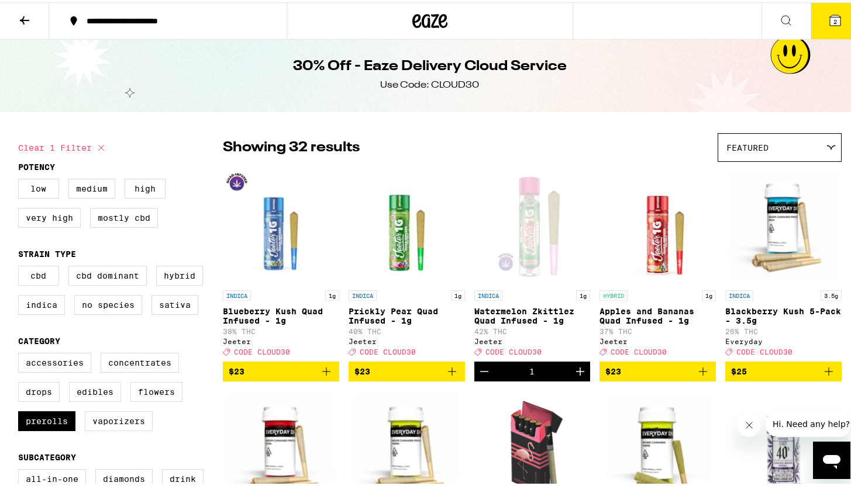
click at [309, 377] on span "$23" at bounding box center [281, 370] width 105 height 14
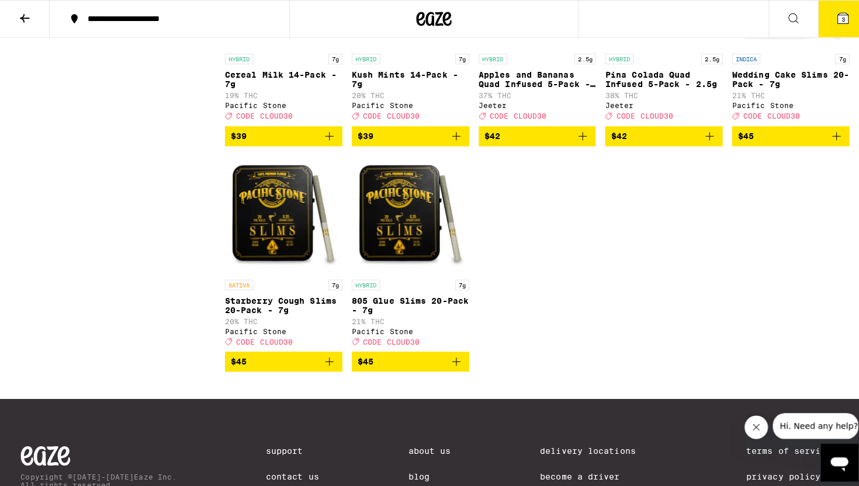
scroll to position [1506, 0]
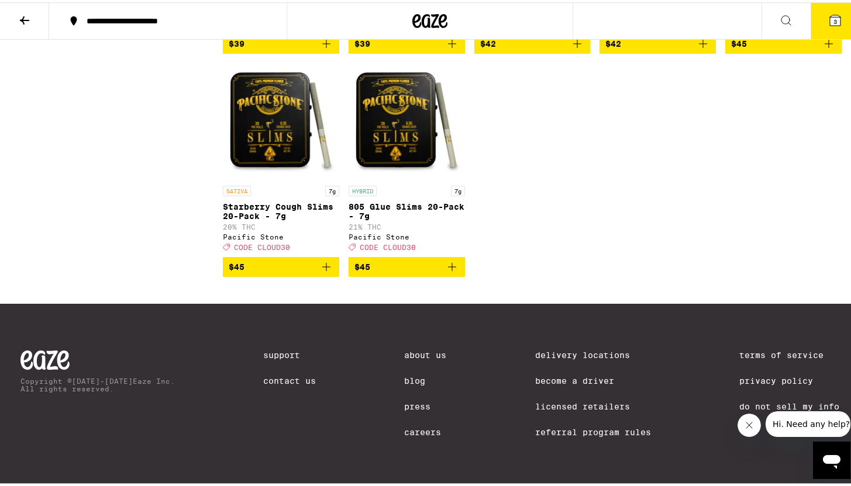
click at [833, 13] on button "3" at bounding box center [834, 19] width 49 height 36
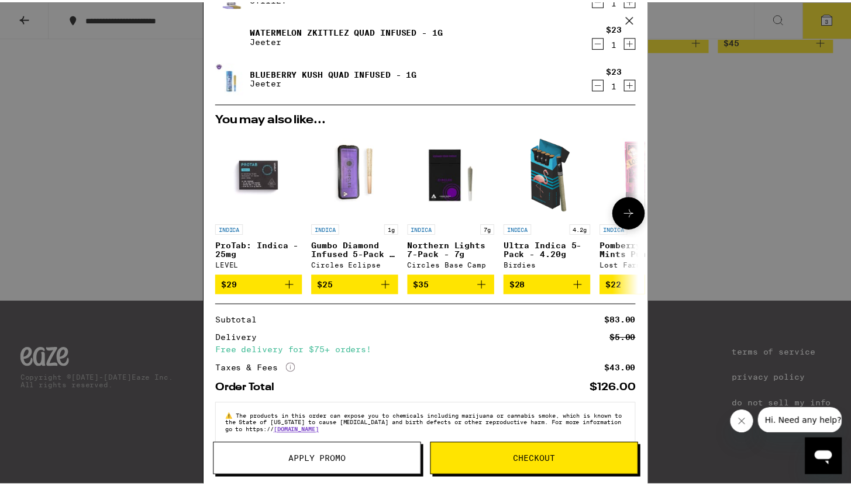
scroll to position [83, 0]
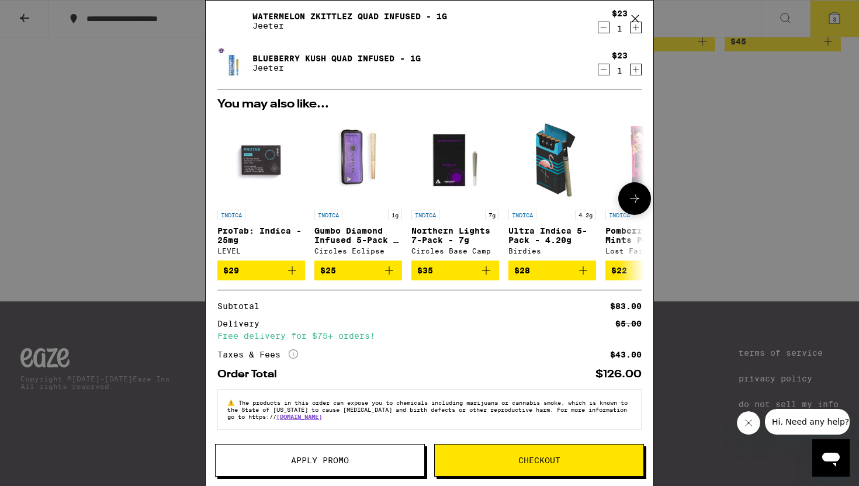
click at [694, 207] on div "Your Cart Watermelon Z Infused 5-Pack - 2.5g STIIIZY $37 1 Watermelon Zkittlez …" at bounding box center [429, 243] width 859 height 486
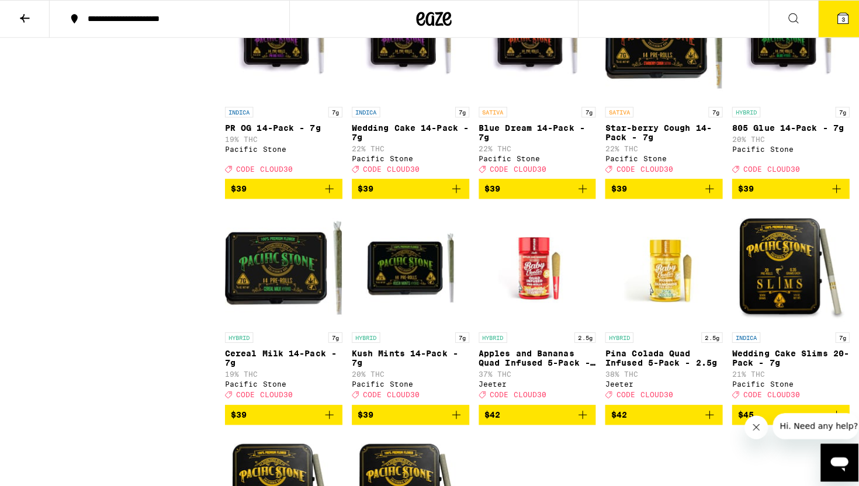
scroll to position [1074, 0]
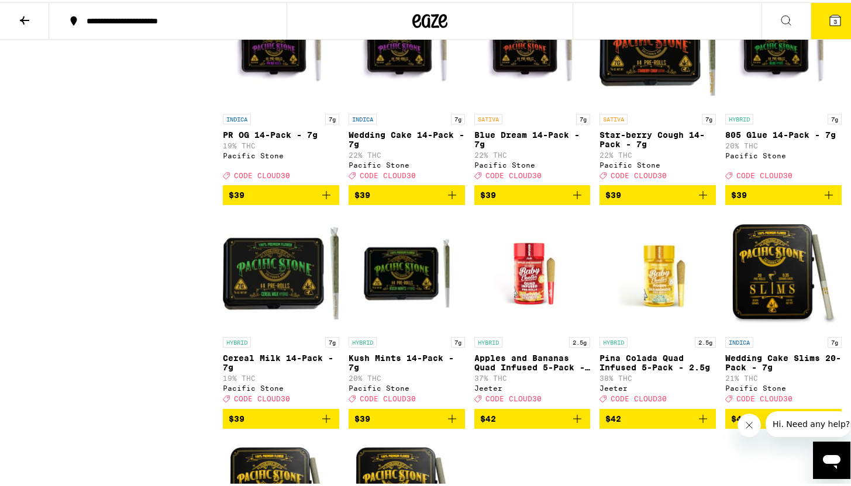
click at [831, 23] on icon at bounding box center [835, 18] width 11 height 11
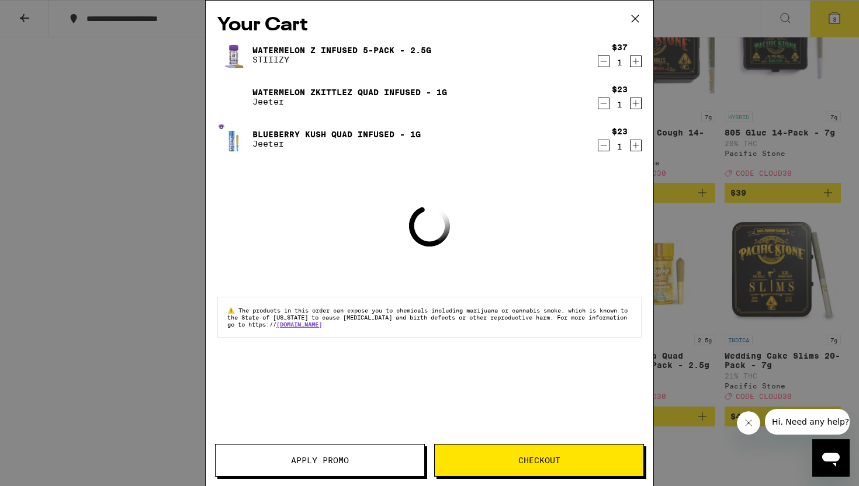
click at [236, 453] on button "Apply Promo" at bounding box center [320, 460] width 210 height 33
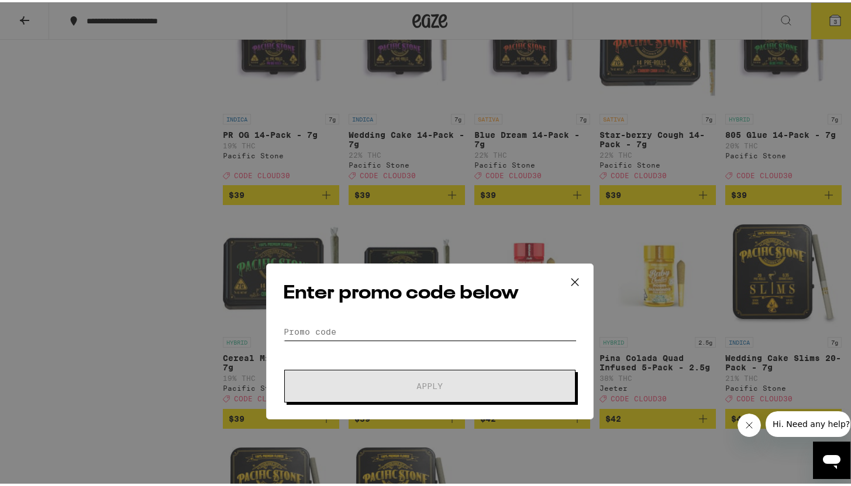
click at [350, 233] on input "Promo Code" at bounding box center [430, 234] width 294 height 18
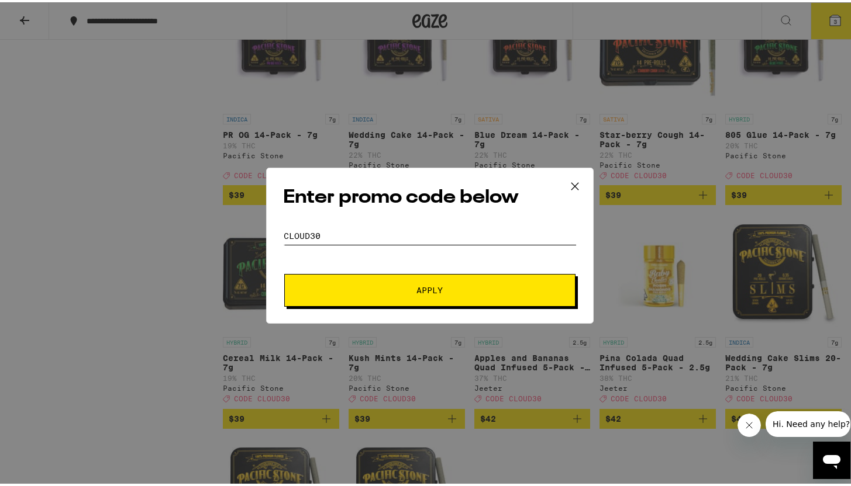
type input "CLOUD30"
click at [284, 272] on button "Apply" at bounding box center [429, 288] width 291 height 33
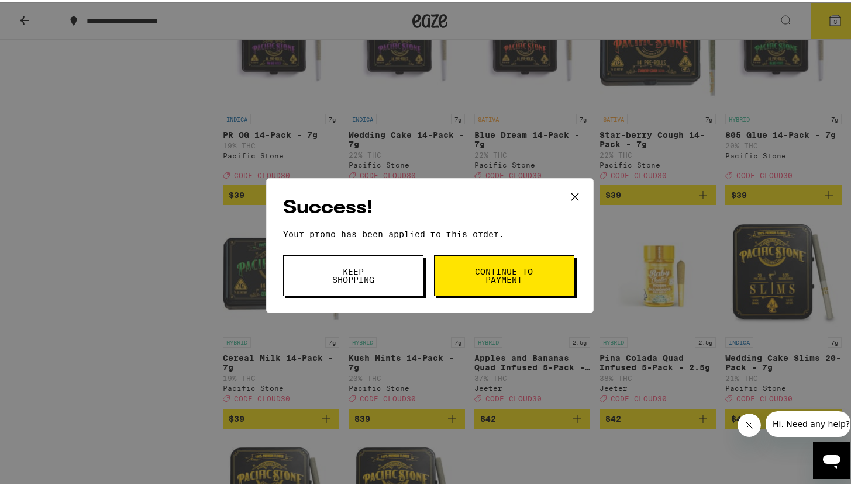
click at [570, 190] on icon at bounding box center [575, 195] width 18 height 18
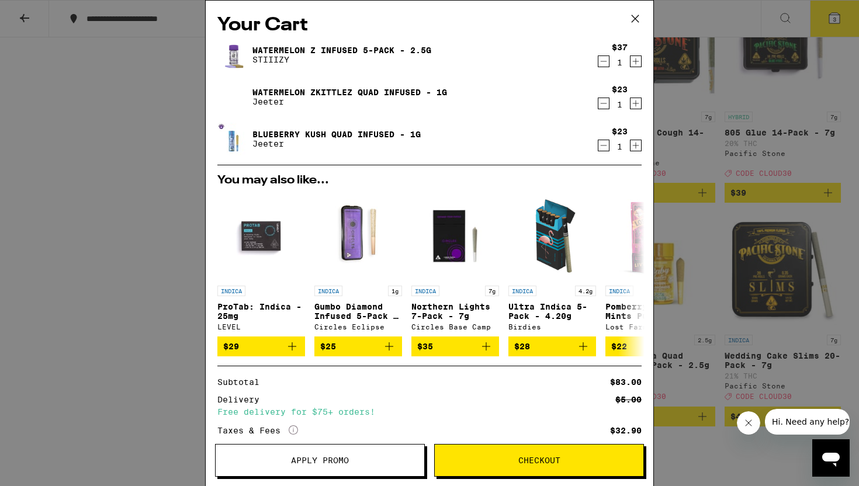
click at [775, 164] on div "Your Cart Watermelon Z Infused 5-Pack - 2.5g STIIIZY $37 1 Watermelon Zkittlez …" at bounding box center [429, 243] width 859 height 486
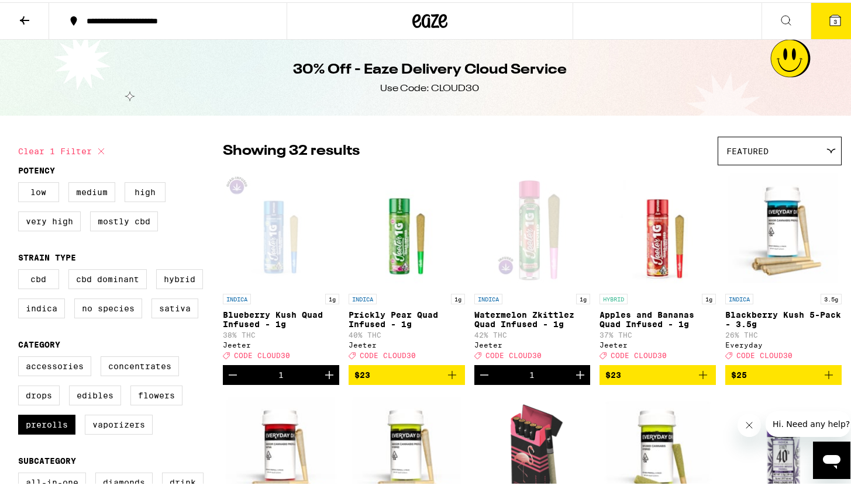
click at [423, 20] on icon at bounding box center [431, 19] width 18 height 14
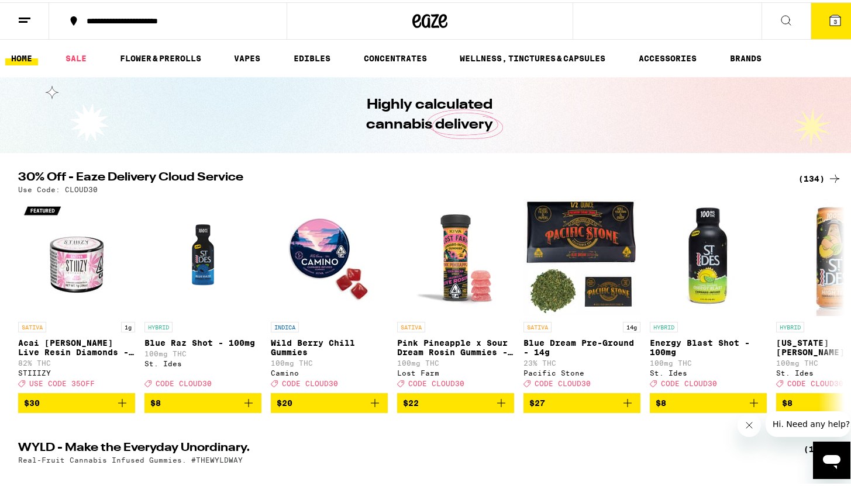
click at [833, 22] on span "3" at bounding box center [835, 19] width 4 height 7
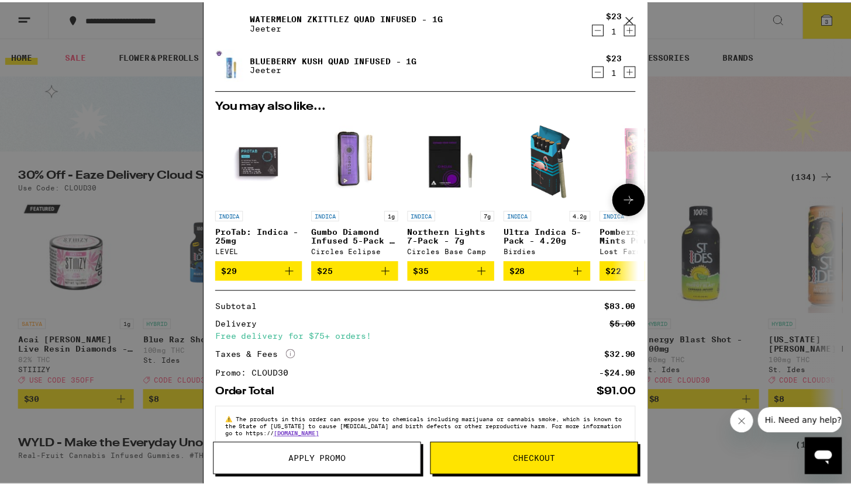
scroll to position [101, 0]
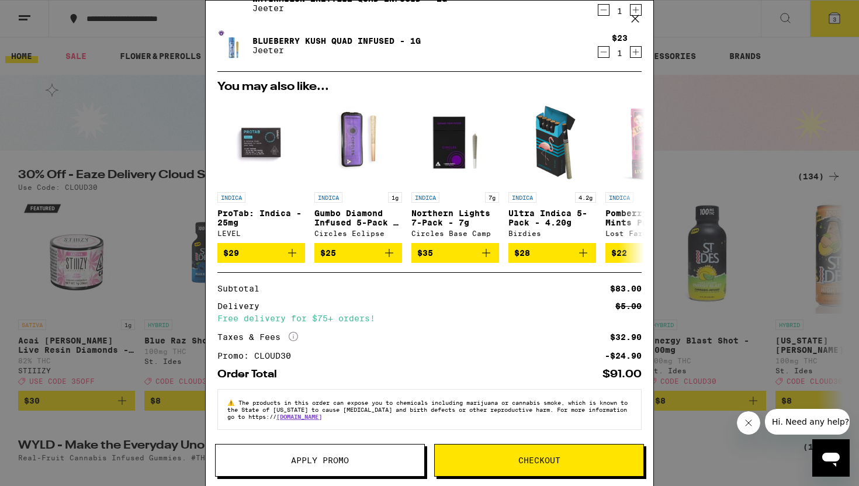
click at [661, 221] on div "Your Cart Watermelon Z Infused 5-Pack - 2.5g STIIIZY $37 1 Watermelon Zkittlez …" at bounding box center [429, 243] width 859 height 486
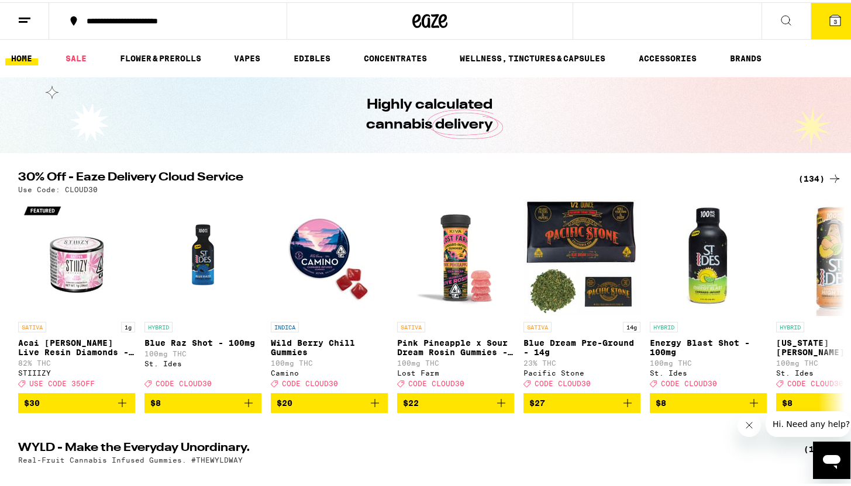
click at [808, 176] on div "(134)" at bounding box center [819, 177] width 43 height 14
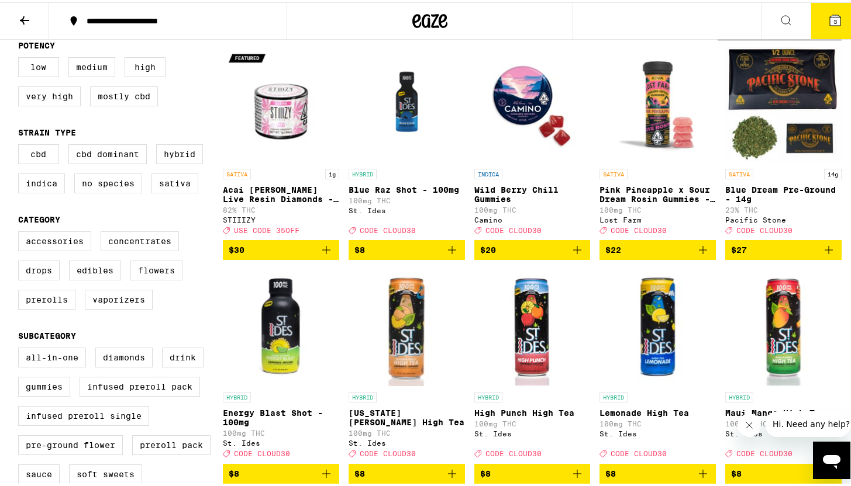
scroll to position [150, 0]
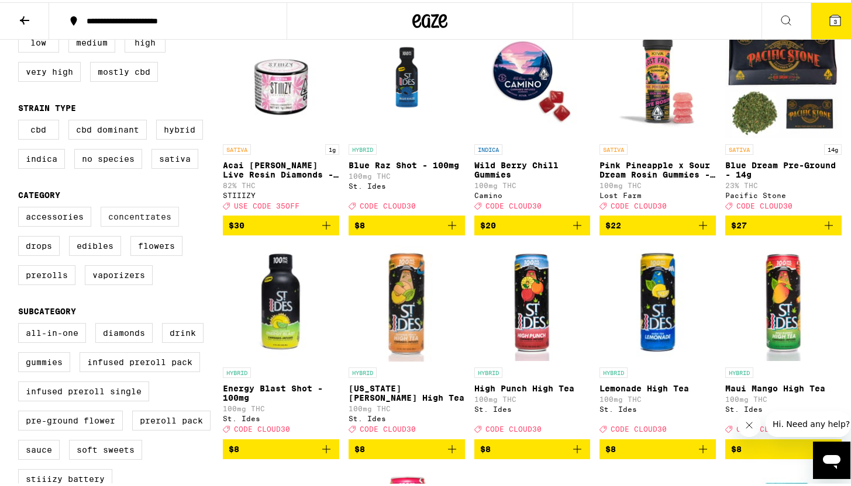
click at [140, 225] on label "Concentrates" at bounding box center [140, 215] width 78 height 20
click at [21, 207] on input "Concentrates" at bounding box center [20, 206] width 1 height 1
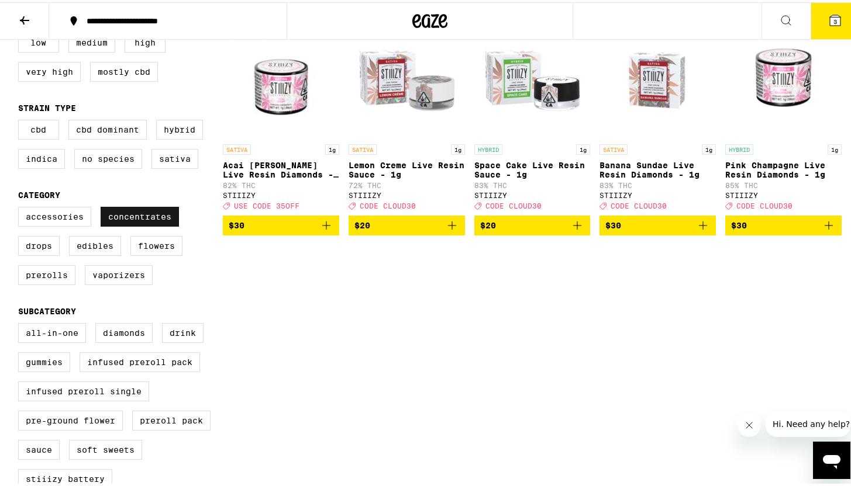
click at [140, 225] on label "Concentrates" at bounding box center [140, 215] width 78 height 20
click at [21, 207] on input "Concentrates" at bounding box center [20, 206] width 1 height 1
checkbox input "false"
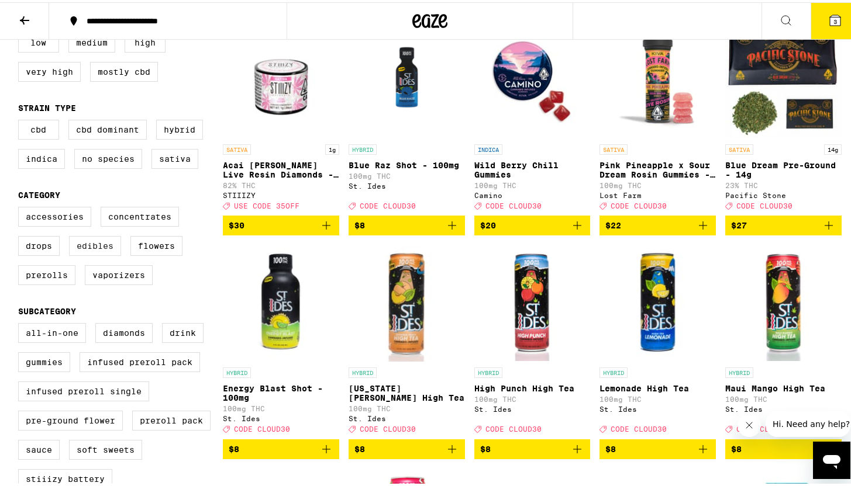
click at [98, 254] on label "Edibles" at bounding box center [95, 244] width 52 height 20
click at [21, 207] on input "Edibles" at bounding box center [20, 206] width 1 height 1
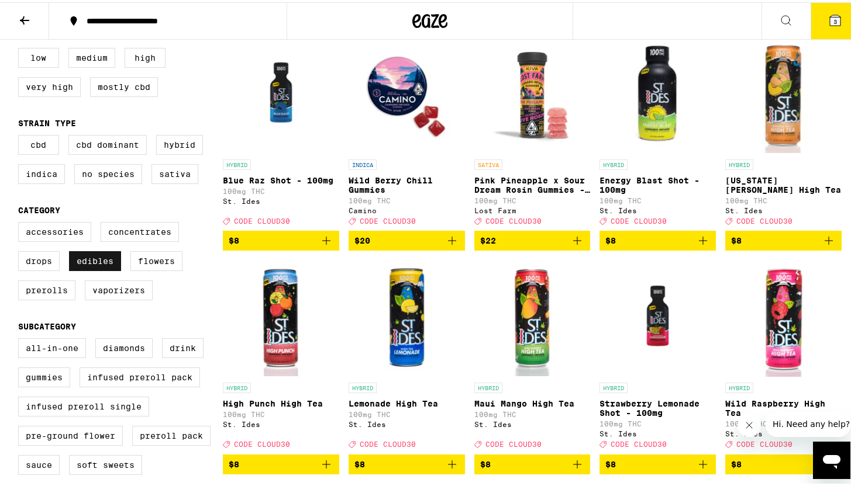
scroll to position [135, 0]
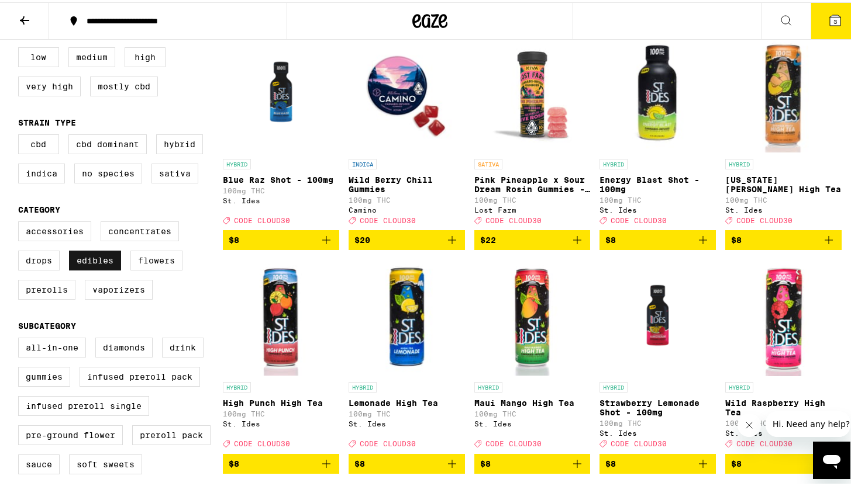
click at [78, 265] on label "Edibles" at bounding box center [95, 258] width 52 height 20
click at [21, 222] on input "Edibles" at bounding box center [20, 221] width 1 height 1
checkbox input "false"
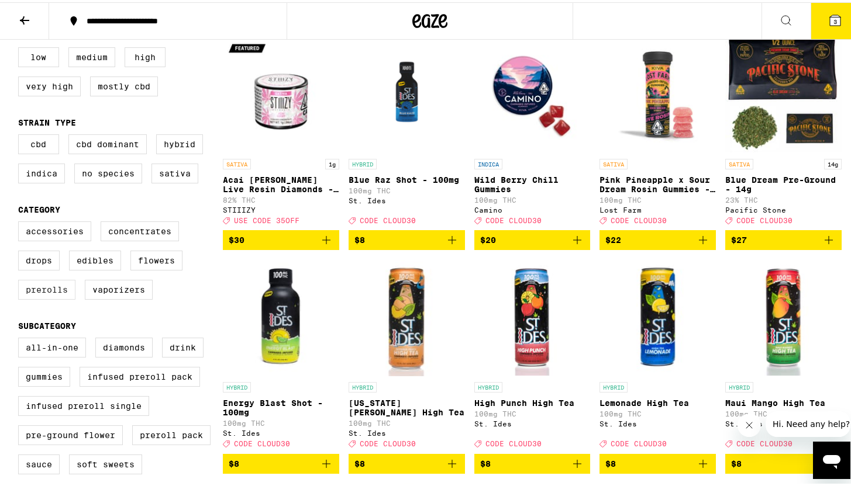
click at [39, 298] on label "Prerolls" at bounding box center [46, 288] width 57 height 20
click at [21, 222] on input "Prerolls" at bounding box center [20, 221] width 1 height 1
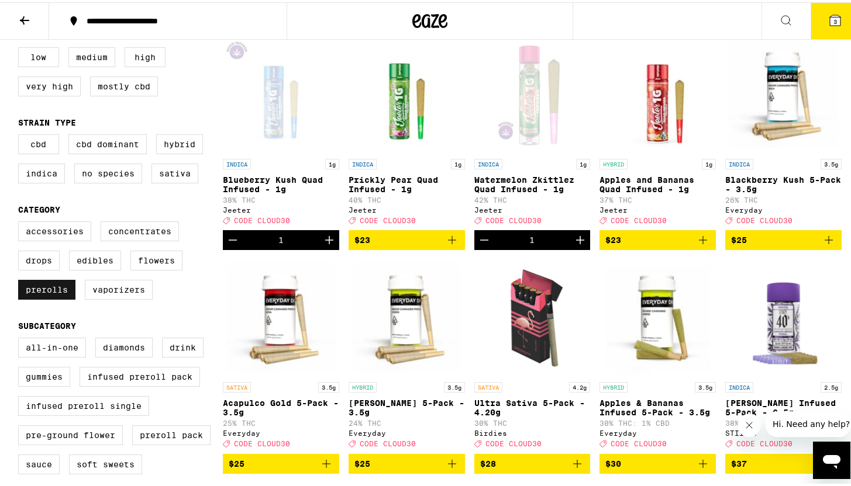
click at [39, 298] on label "Prerolls" at bounding box center [46, 288] width 57 height 20
click at [21, 222] on input "Prerolls" at bounding box center [20, 221] width 1 height 1
checkbox input "false"
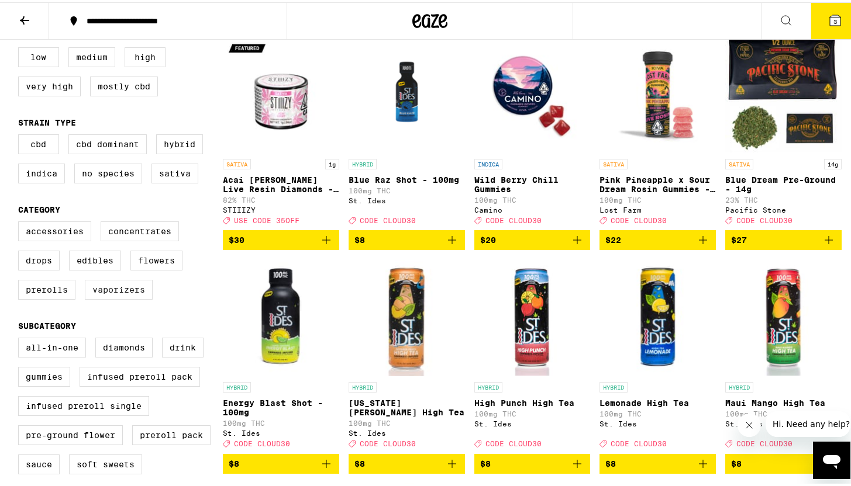
click at [95, 298] on label "Vaporizers" at bounding box center [119, 288] width 68 height 20
click at [21, 222] on input "Vaporizers" at bounding box center [20, 221] width 1 height 1
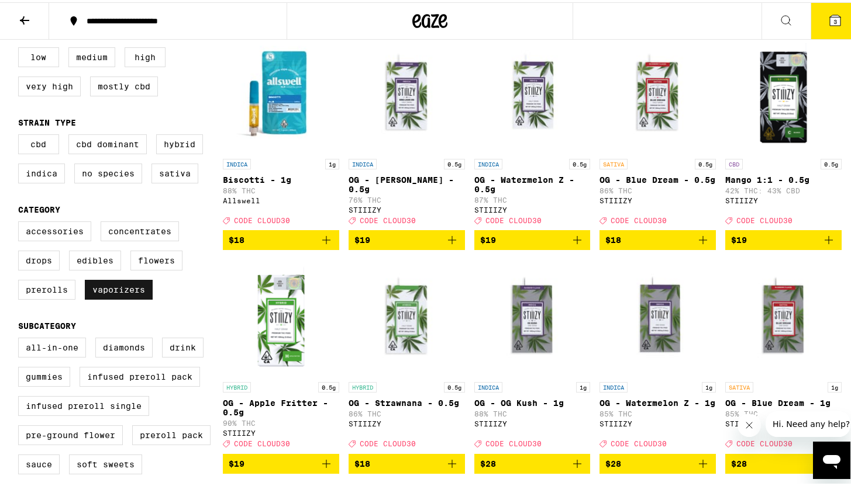
click at [95, 298] on label "Vaporizers" at bounding box center [119, 288] width 68 height 20
click at [21, 222] on input "Vaporizers" at bounding box center [20, 221] width 1 height 1
checkbox input "false"
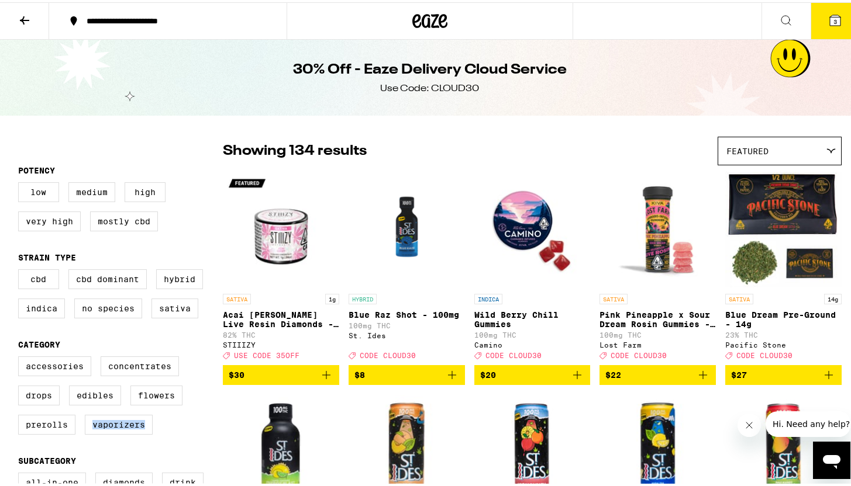
click at [33, 24] on button at bounding box center [24, 19] width 49 height 37
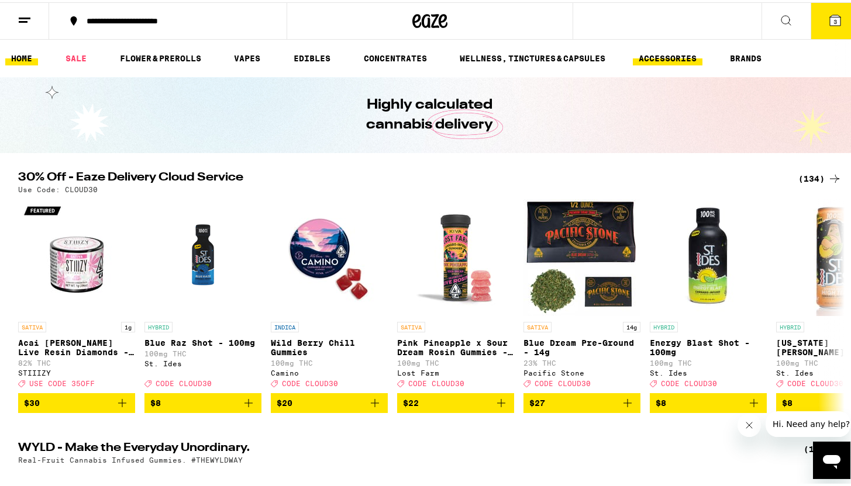
click at [677, 56] on link "ACCESSORIES" at bounding box center [668, 56] width 70 height 14
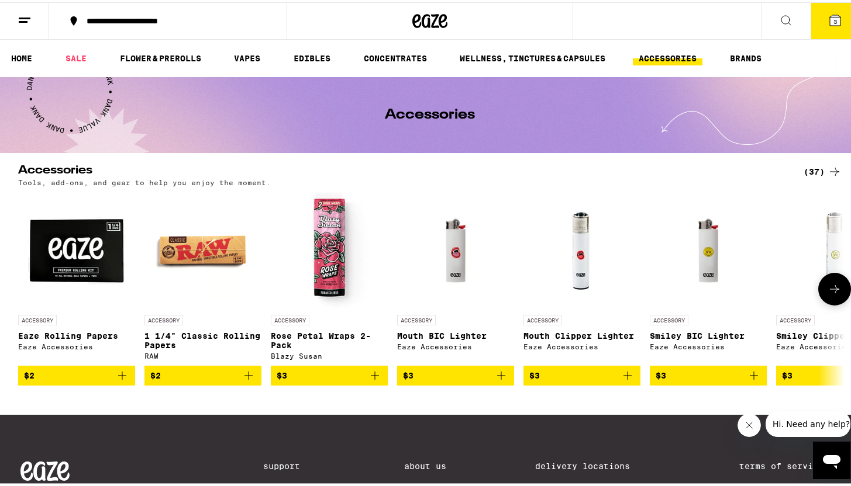
click at [829, 294] on icon at bounding box center [834, 287] width 14 height 14
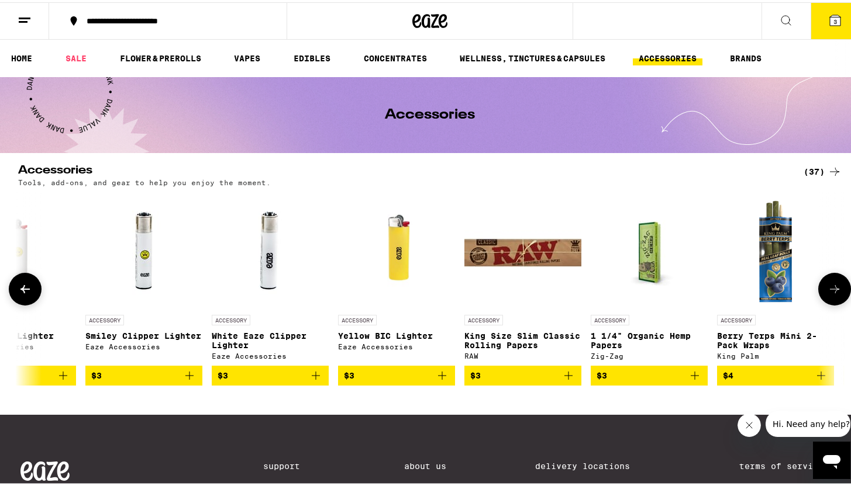
scroll to position [0, 696]
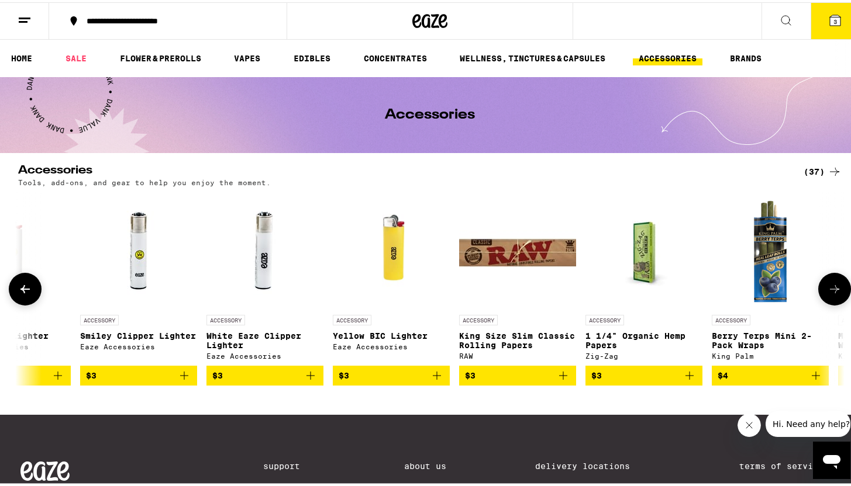
click at [829, 294] on icon at bounding box center [834, 287] width 14 height 14
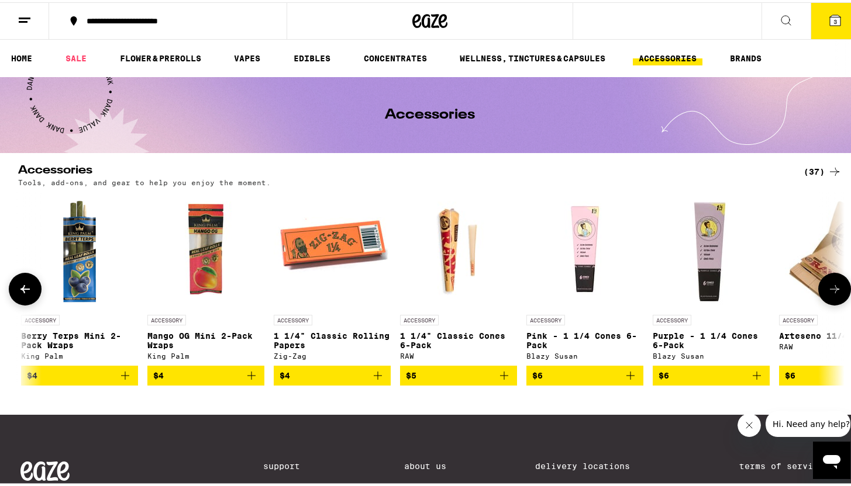
scroll to position [0, 1392]
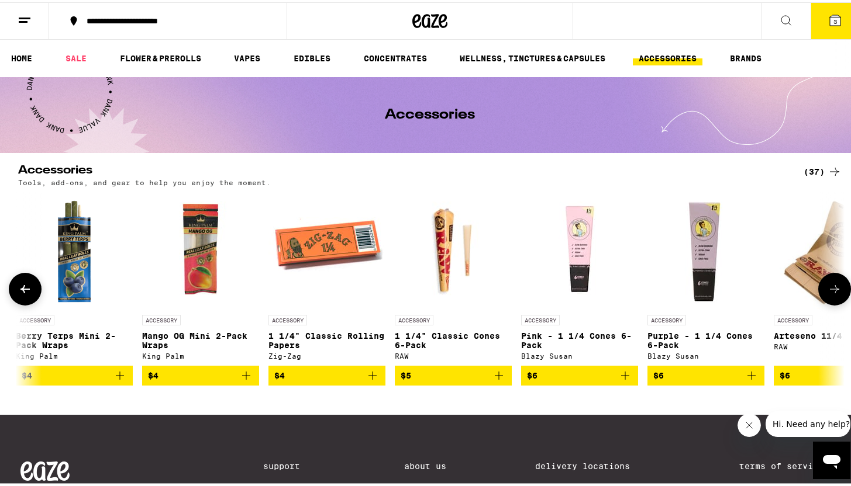
click at [24, 287] on icon at bounding box center [25, 287] width 14 height 14
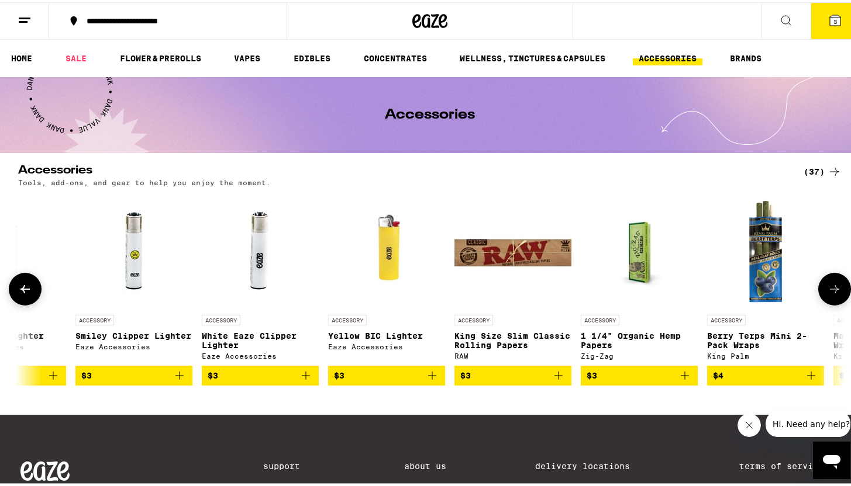
click at [24, 287] on icon at bounding box center [25, 287] width 14 height 14
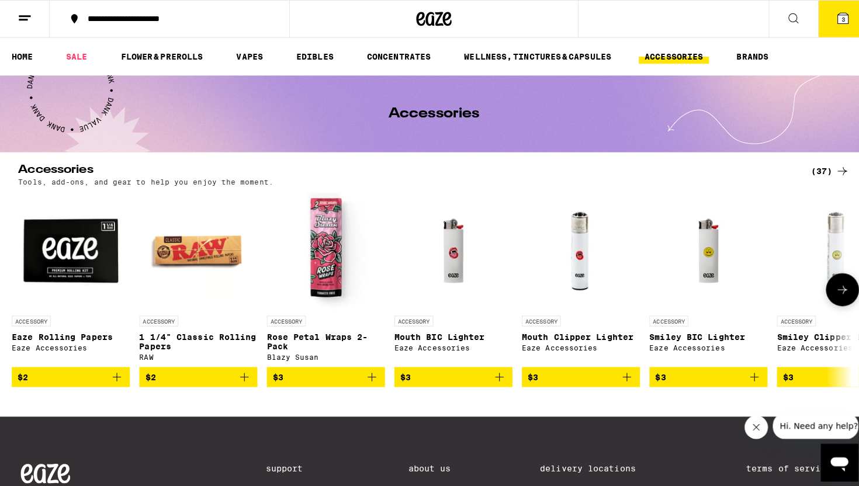
scroll to position [0, 1]
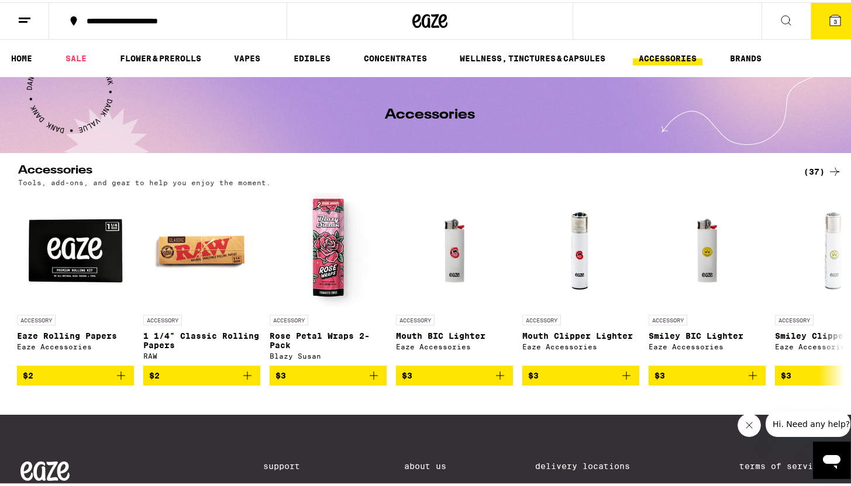
click at [813, 20] on button "3" at bounding box center [834, 19] width 49 height 36
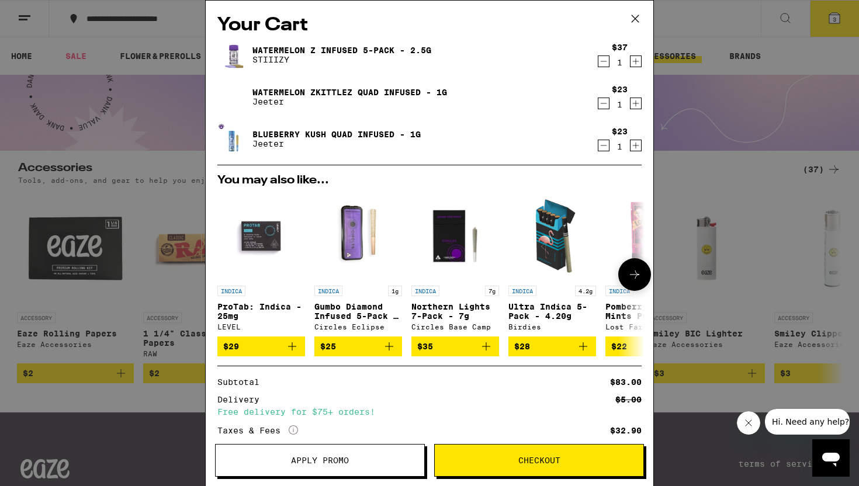
click at [630, 275] on icon at bounding box center [634, 275] width 9 height 8
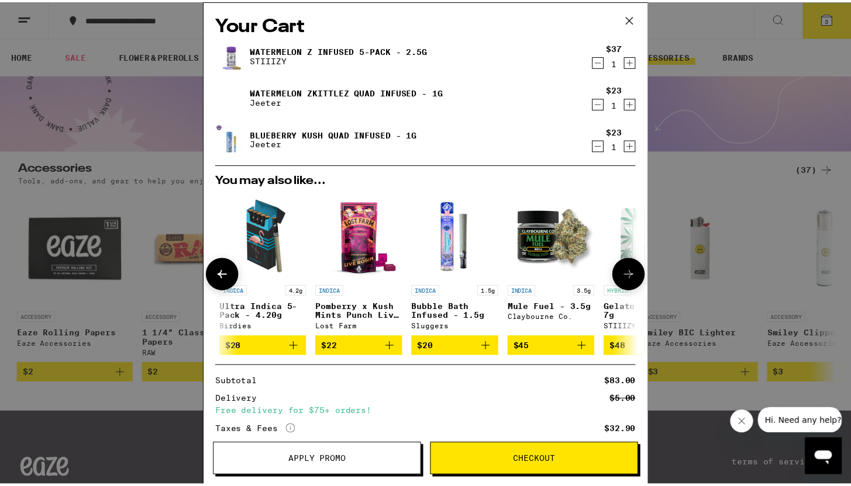
scroll to position [0, 288]
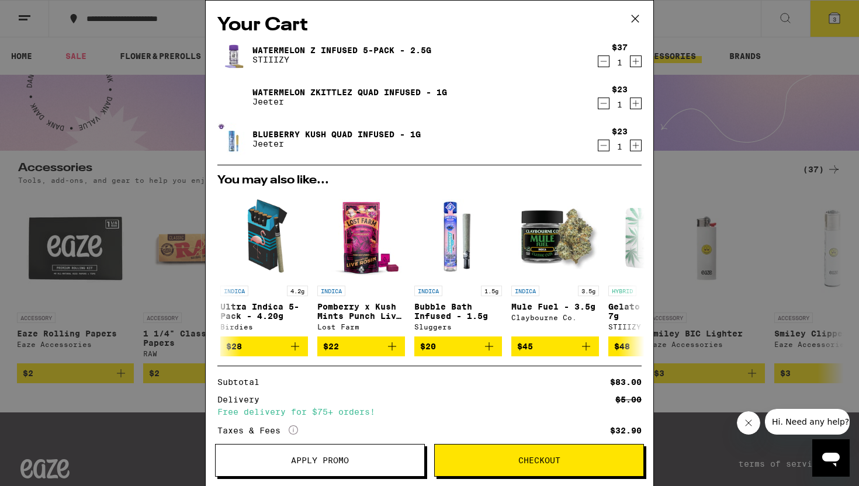
click at [675, 239] on div "Your Cart Watermelon Z Infused 5-Pack - 2.5g STIIIZY $37 1 Watermelon Zkittlez …" at bounding box center [429, 243] width 859 height 486
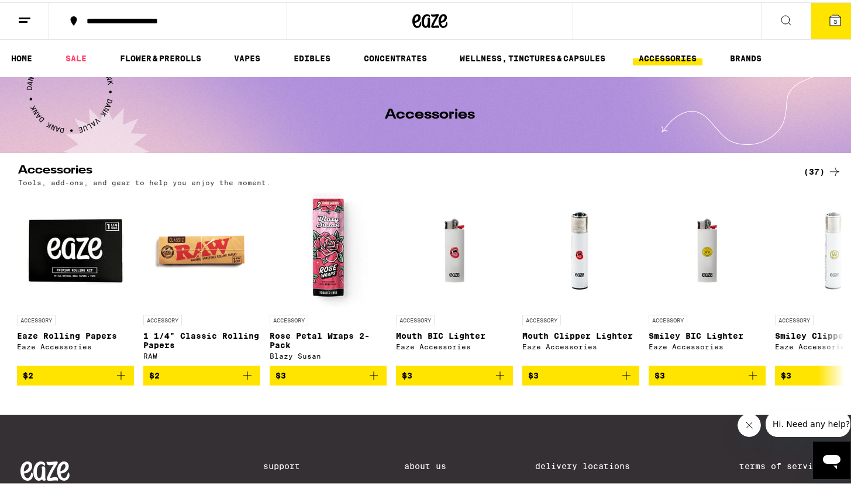
click at [439, 24] on icon at bounding box center [443, 19] width 9 height 14
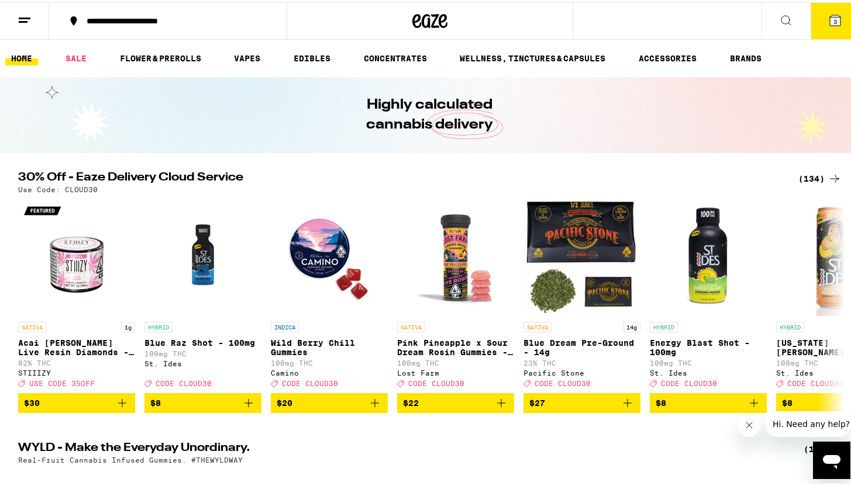
click at [808, 181] on div "(134)" at bounding box center [819, 177] width 43 height 14
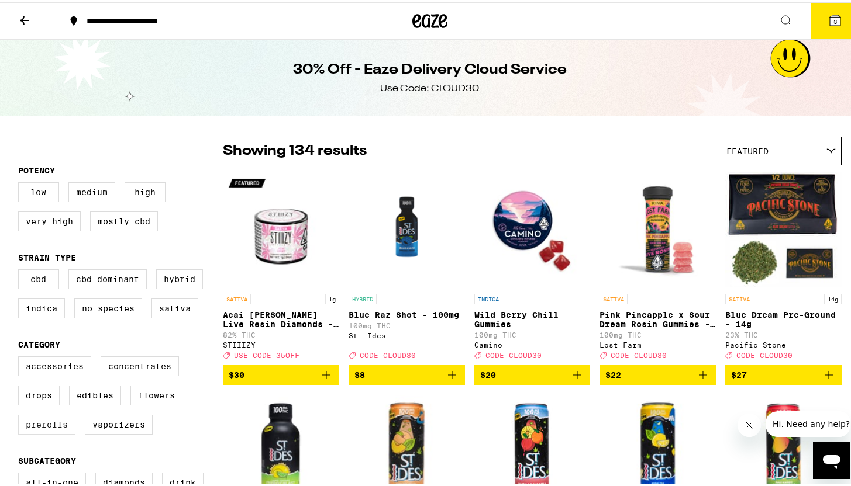
click at [51, 431] on label "Prerolls" at bounding box center [46, 423] width 57 height 20
click at [21, 357] on input "Prerolls" at bounding box center [20, 356] width 1 height 1
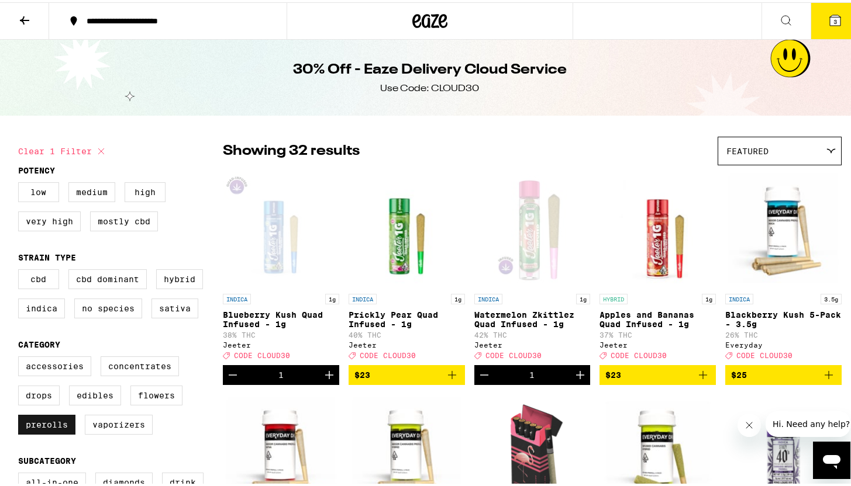
click at [51, 431] on label "Prerolls" at bounding box center [46, 423] width 57 height 20
click at [21, 357] on input "Prerolls" at bounding box center [20, 356] width 1 height 1
checkbox input "false"
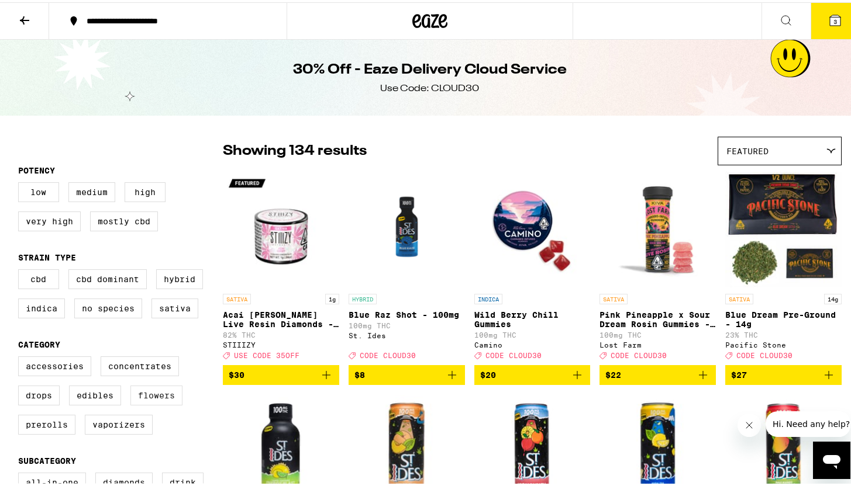
click at [144, 403] on label "Flowers" at bounding box center [156, 394] width 52 height 20
click at [21, 357] on input "Flowers" at bounding box center [20, 356] width 1 height 1
checkbox input "true"
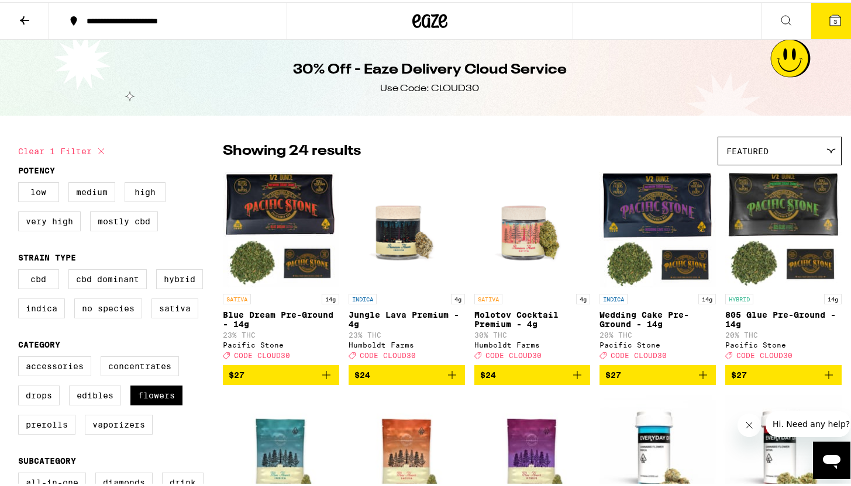
click at [439, 380] on span "$24" at bounding box center [406, 373] width 105 height 14
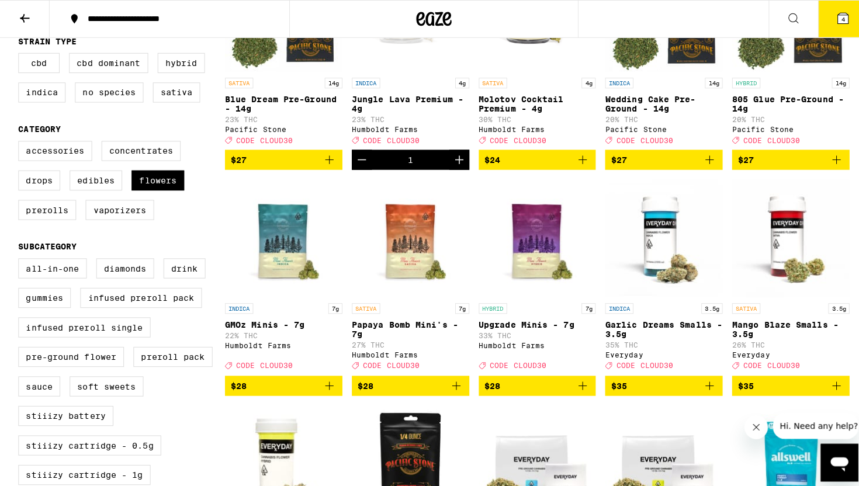
scroll to position [217, 0]
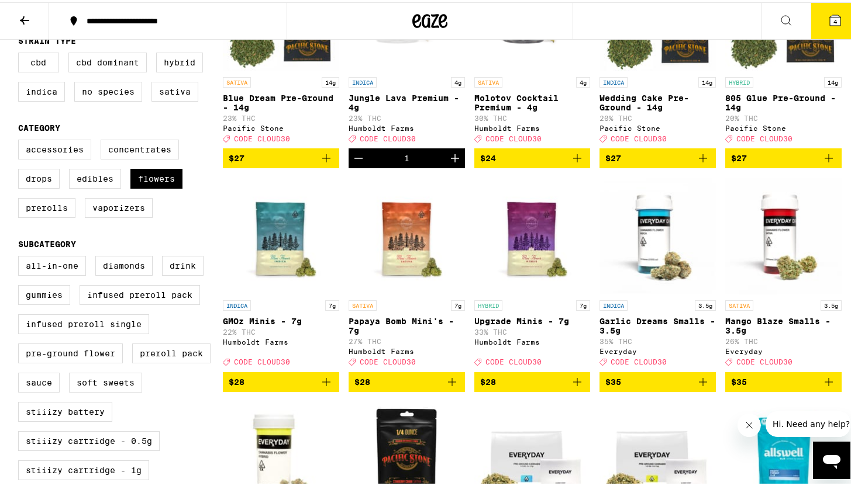
click at [813, 20] on button "4" at bounding box center [834, 19] width 49 height 36
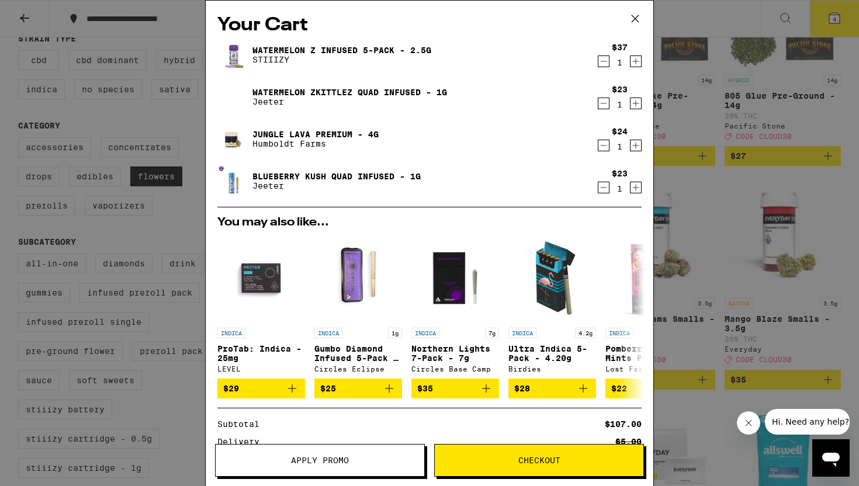
click at [599, 188] on icon "Decrement" at bounding box center [604, 188] width 11 height 14
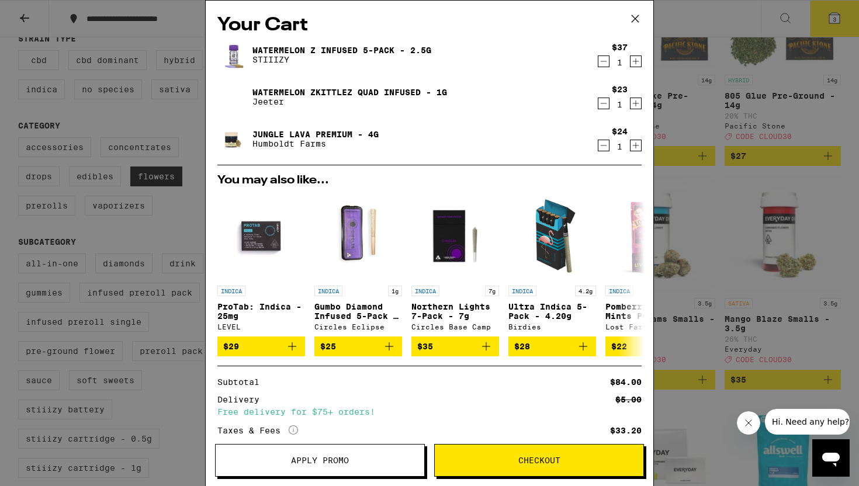
click at [743, 199] on div "Your Cart Watermelon Z Infused 5-Pack - 2.5g STIIIZY $37 1 Watermelon Zkittlez …" at bounding box center [429, 243] width 859 height 486
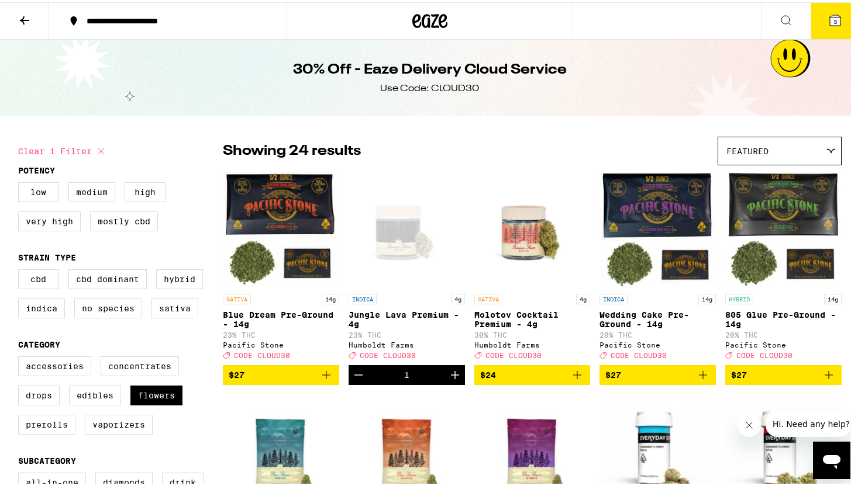
click at [413, 18] on icon at bounding box center [416, 19] width 9 height 14
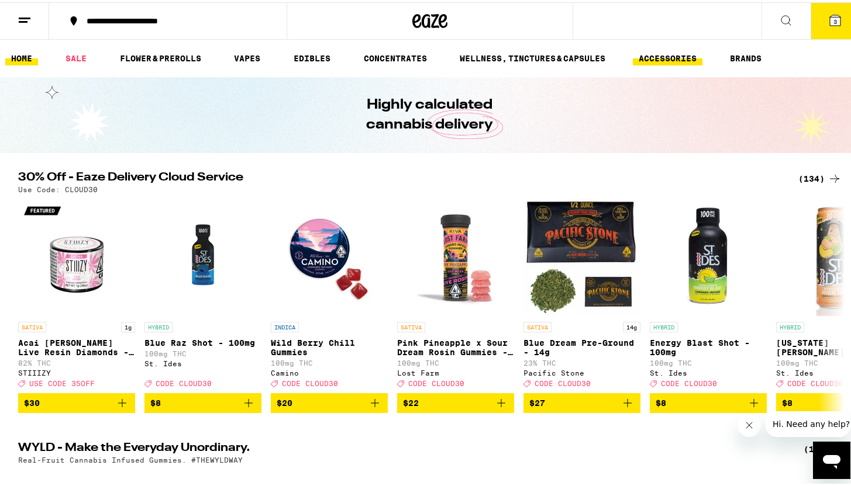
click at [691, 53] on link "ACCESSORIES" at bounding box center [668, 56] width 70 height 14
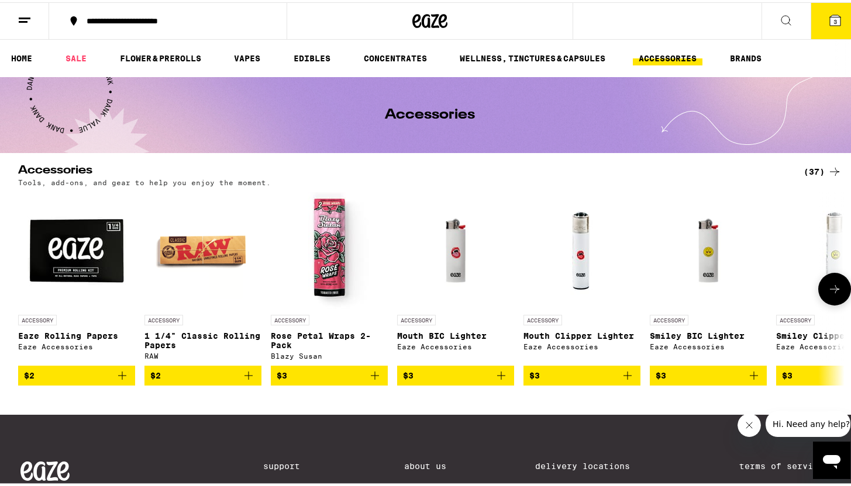
click at [241, 379] on icon "Add to bag" at bounding box center [248, 374] width 14 height 14
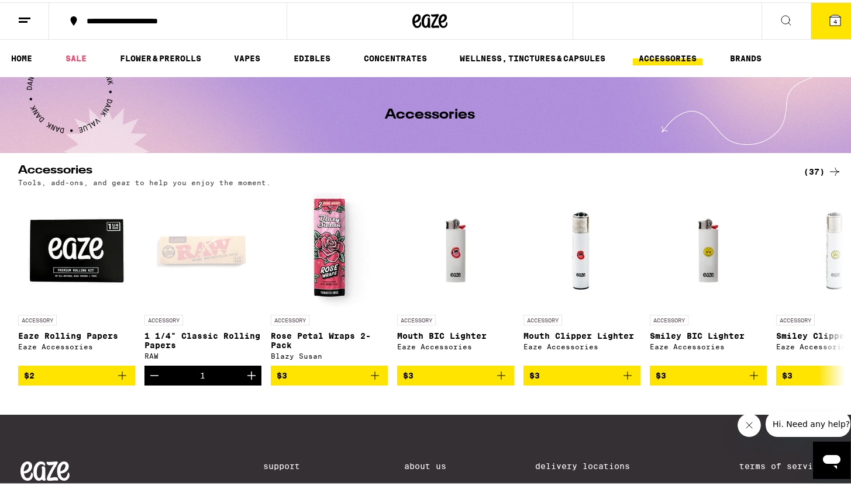
click at [812, 30] on button "4" at bounding box center [834, 19] width 49 height 36
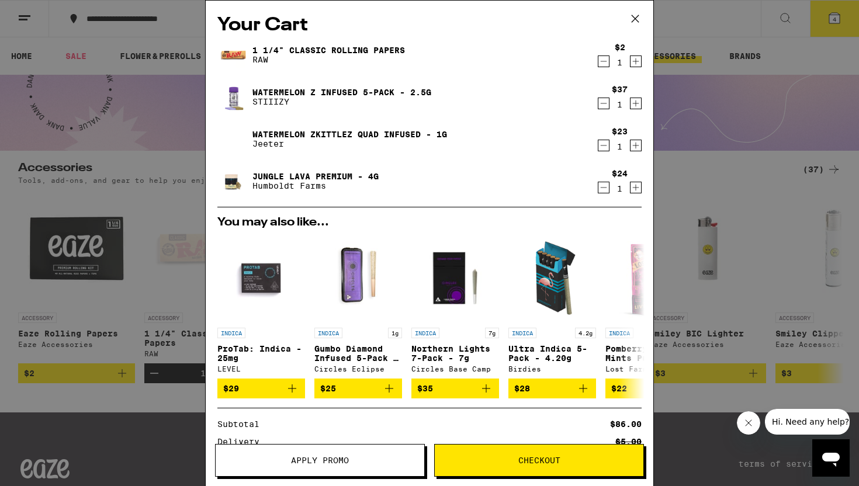
click at [714, 275] on div "Your Cart 1 1/4" Classic Rolling Papers RAW $2 1 Watermelon Z Infused 5-Pack - …" at bounding box center [429, 243] width 859 height 486
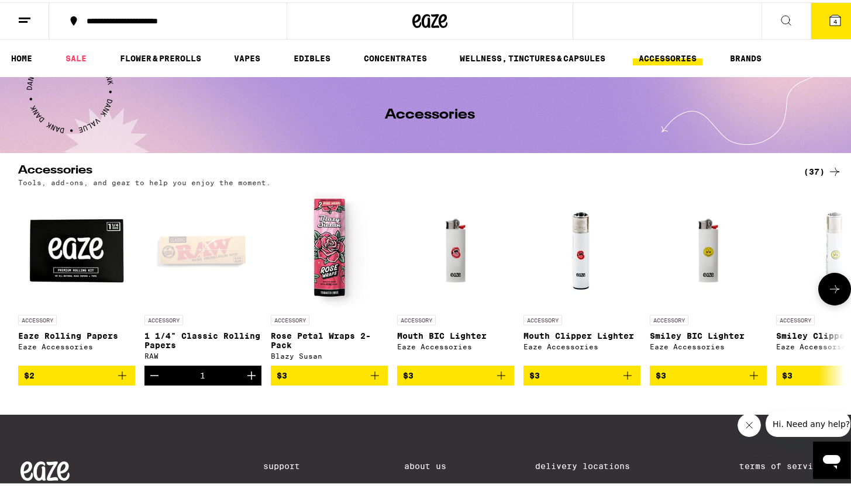
click at [830, 290] on icon at bounding box center [834, 287] width 9 height 8
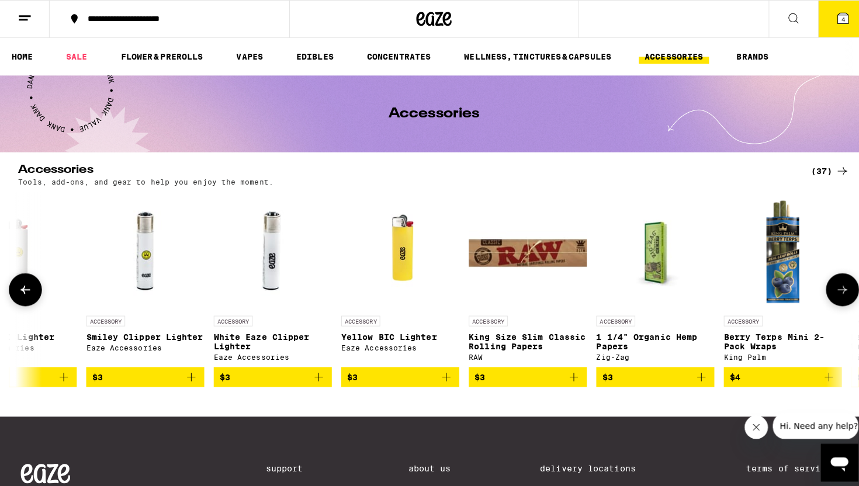
scroll to position [0, 696]
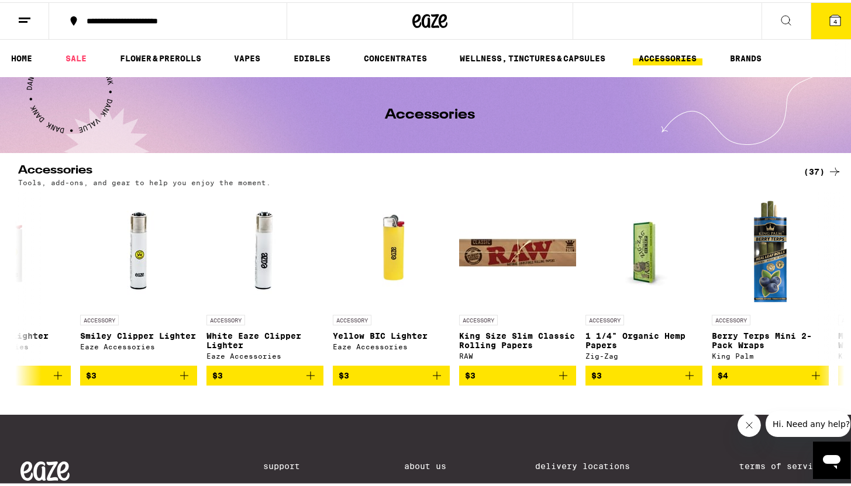
click at [817, 36] on button "4" at bounding box center [834, 19] width 49 height 36
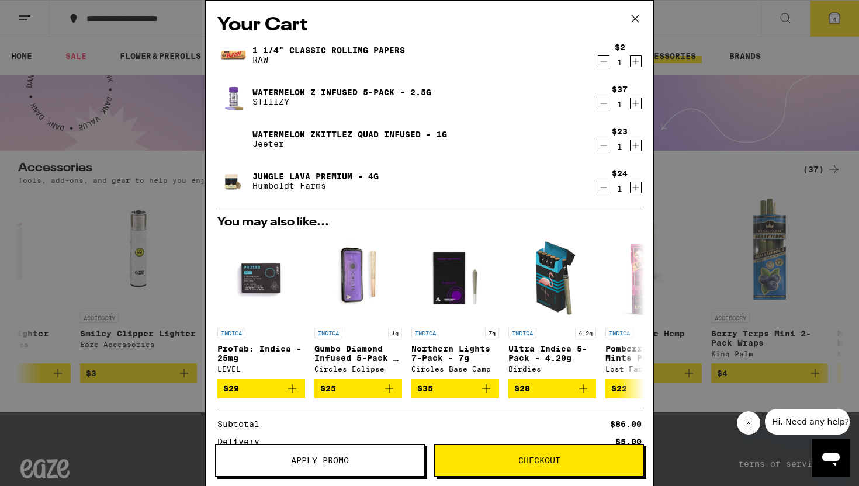
click at [599, 60] on icon "Decrement" at bounding box center [604, 61] width 11 height 14
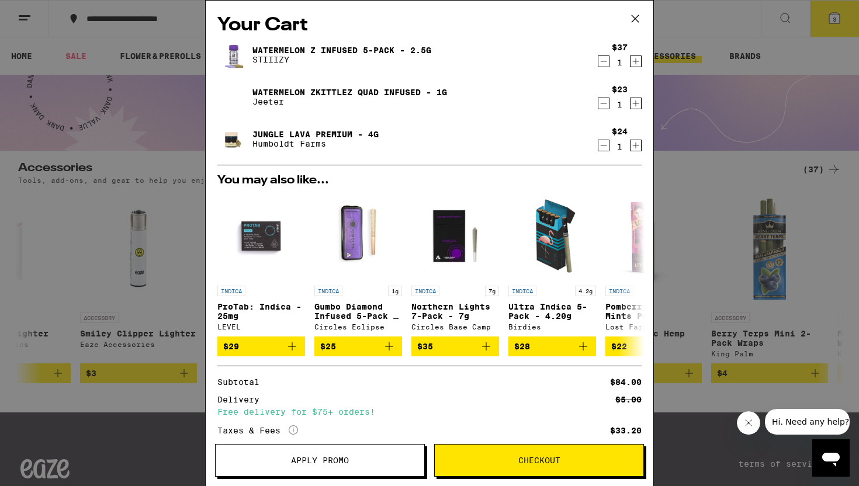
click at [599, 147] on icon "Decrement" at bounding box center [604, 146] width 11 height 14
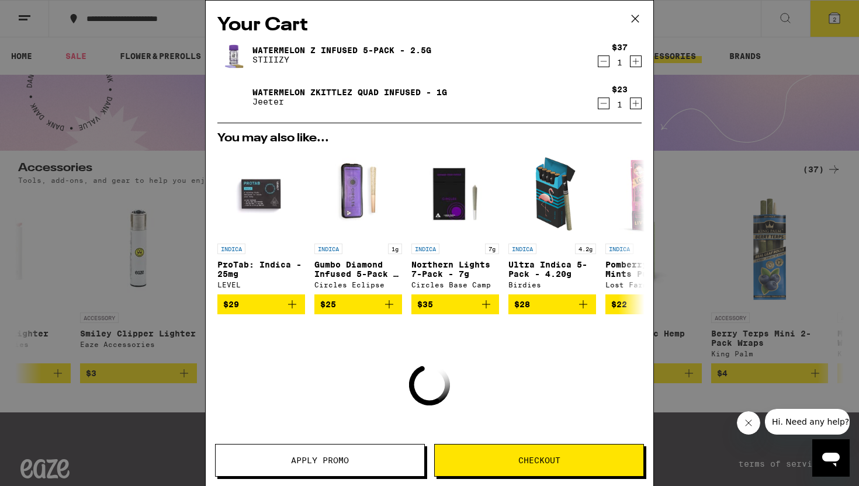
click at [761, 121] on div "Your Cart Watermelon Z Infused 5-Pack - 2.5g STIIIZY $37 1 Watermelon Zkittlez …" at bounding box center [429, 243] width 859 height 486
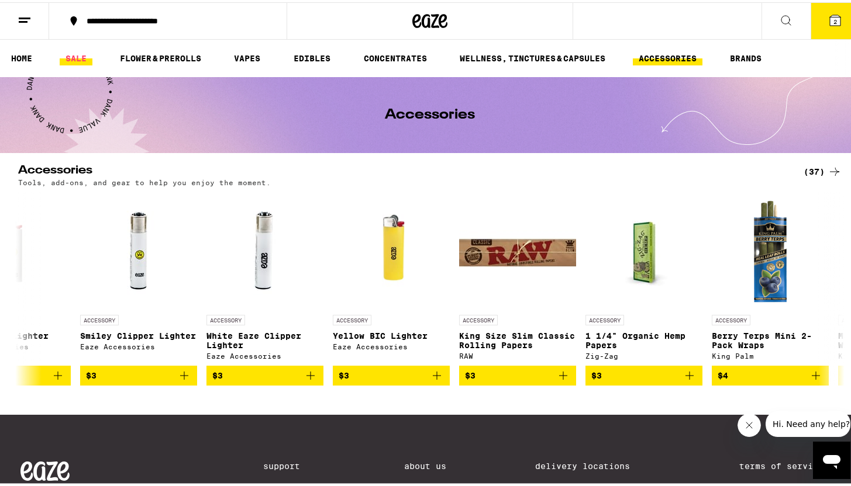
click at [78, 56] on link "SALE" at bounding box center [76, 56] width 33 height 14
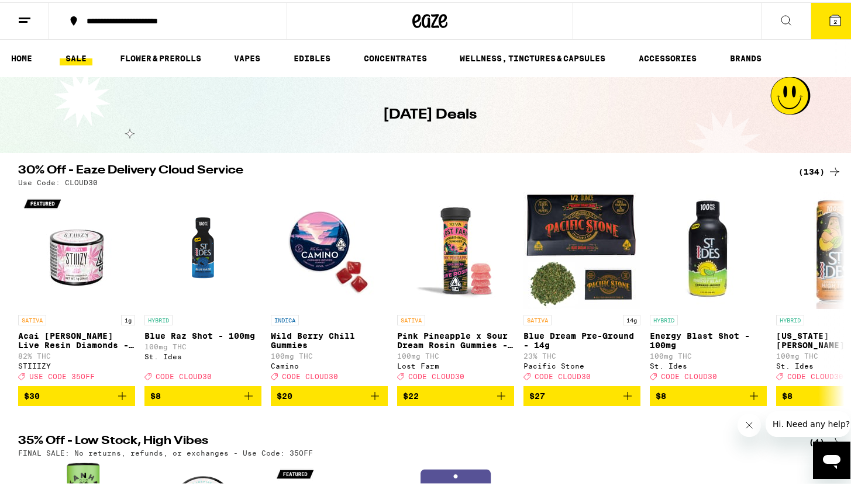
click at [811, 168] on div "(134)" at bounding box center [819, 170] width 43 height 14
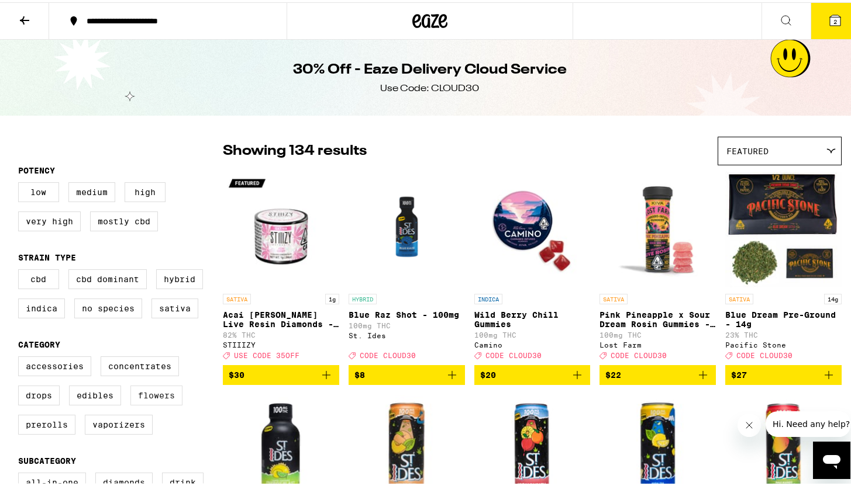
click at [157, 403] on label "Flowers" at bounding box center [156, 394] width 52 height 20
click at [21, 357] on input "Flowers" at bounding box center [20, 356] width 1 height 1
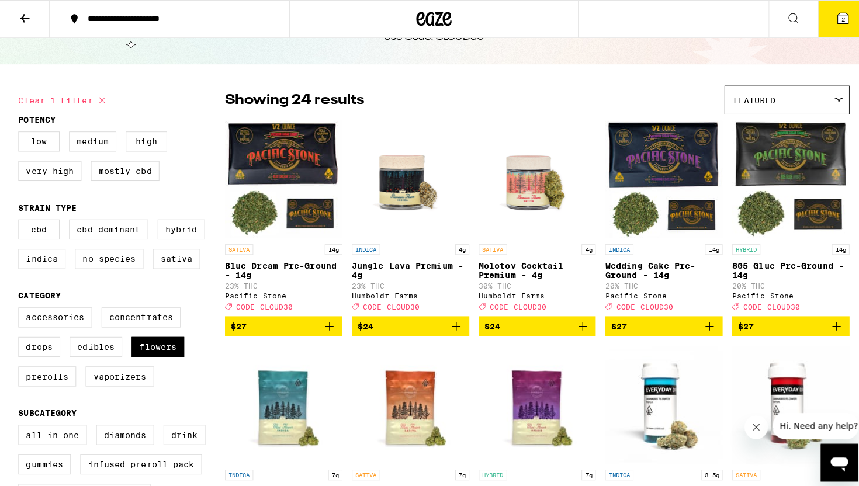
scroll to position [77, 0]
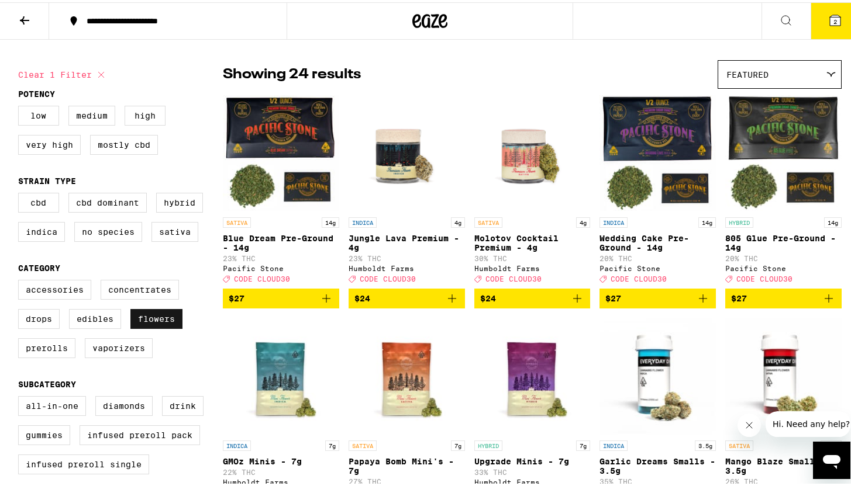
click at [151, 327] on label "Flowers" at bounding box center [156, 317] width 52 height 20
click at [21, 280] on input "Flowers" at bounding box center [20, 279] width 1 height 1
checkbox input "false"
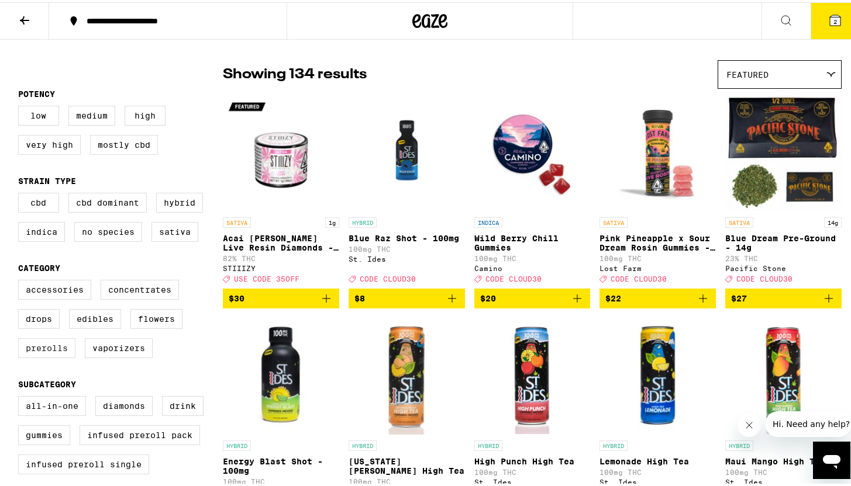
click at [33, 356] on label "Prerolls" at bounding box center [46, 346] width 57 height 20
click at [21, 280] on input "Prerolls" at bounding box center [20, 279] width 1 height 1
checkbox input "true"
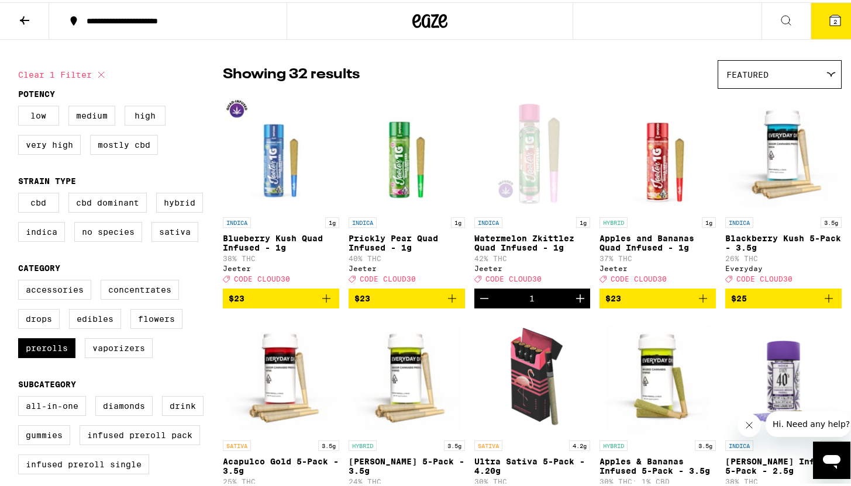
click at [830, 29] on button "2" at bounding box center [834, 19] width 49 height 36
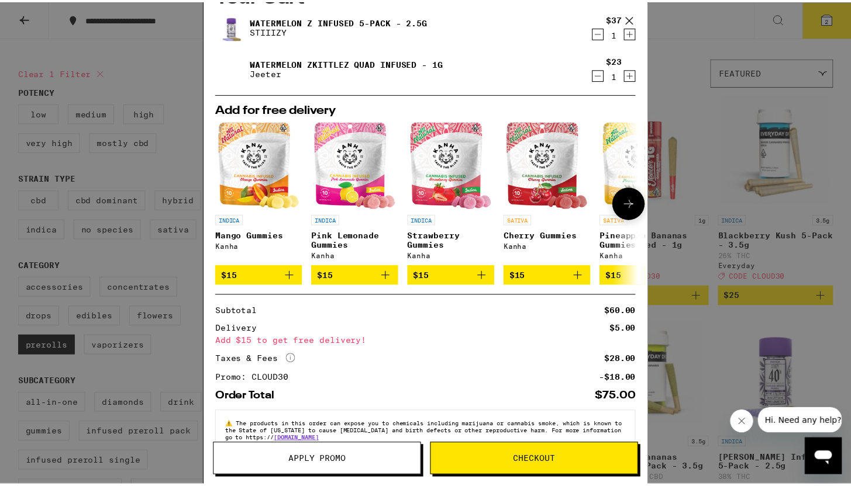
scroll to position [58, 0]
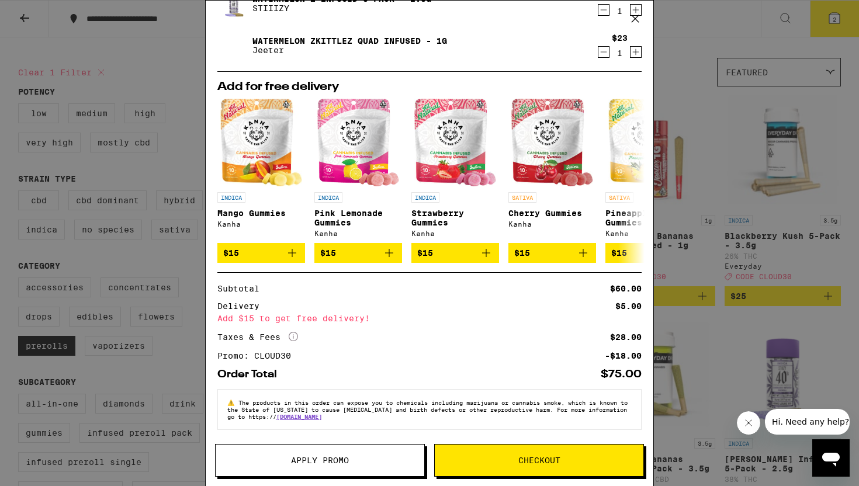
click at [762, 239] on div "Your Cart Watermelon Z Infused 5-Pack - 2.5g STIIIZY $37 1 Watermelon Zkittlez …" at bounding box center [429, 243] width 859 height 486
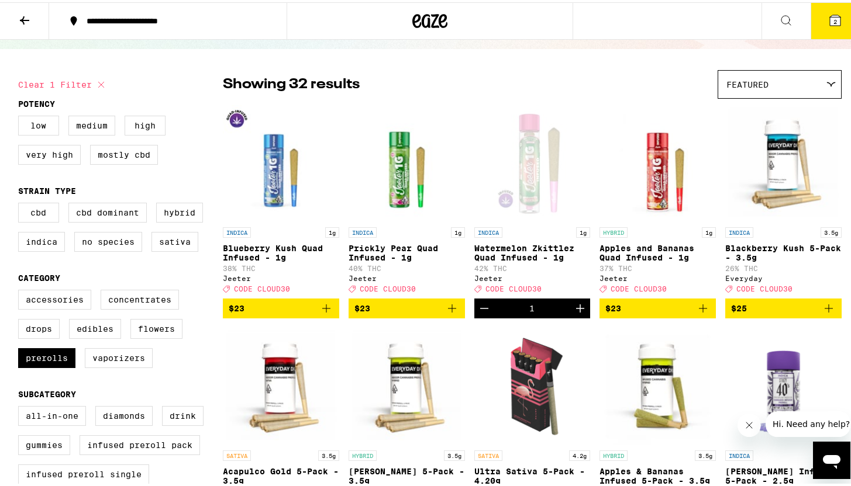
scroll to position [63, 0]
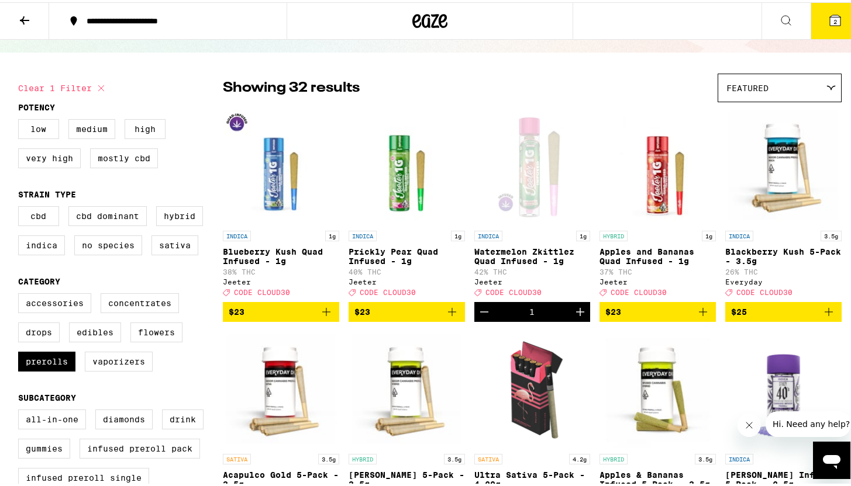
click at [319, 317] on icon "Add to bag" at bounding box center [326, 310] width 14 height 14
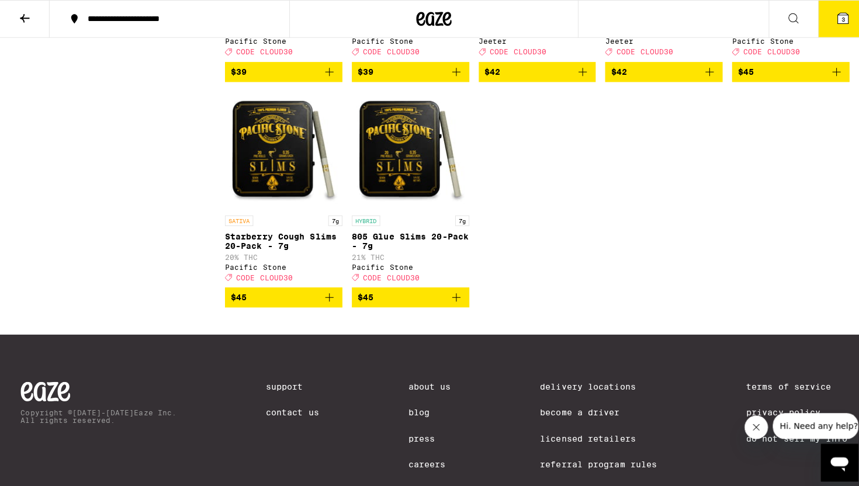
scroll to position [1445, 0]
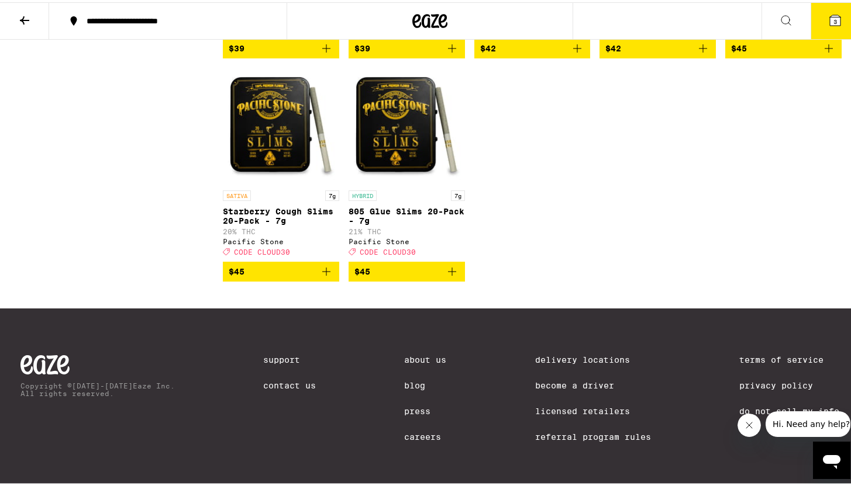
click at [820, 30] on button "3" at bounding box center [834, 19] width 49 height 36
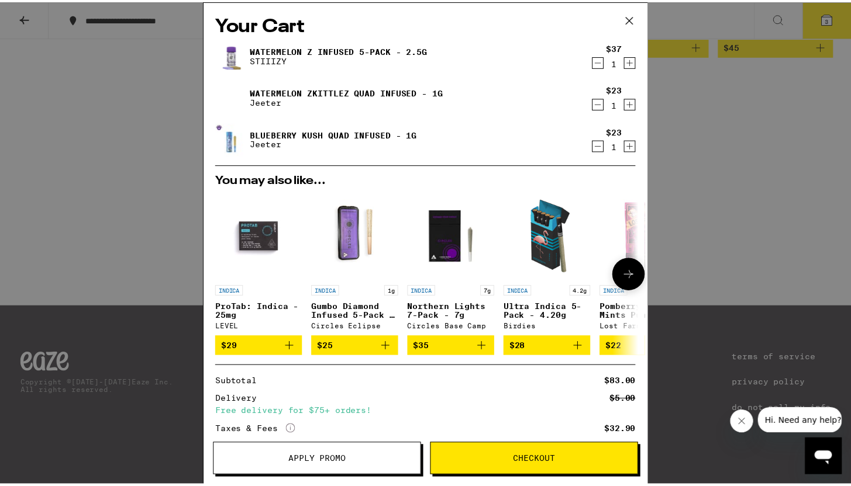
scroll to position [101, 0]
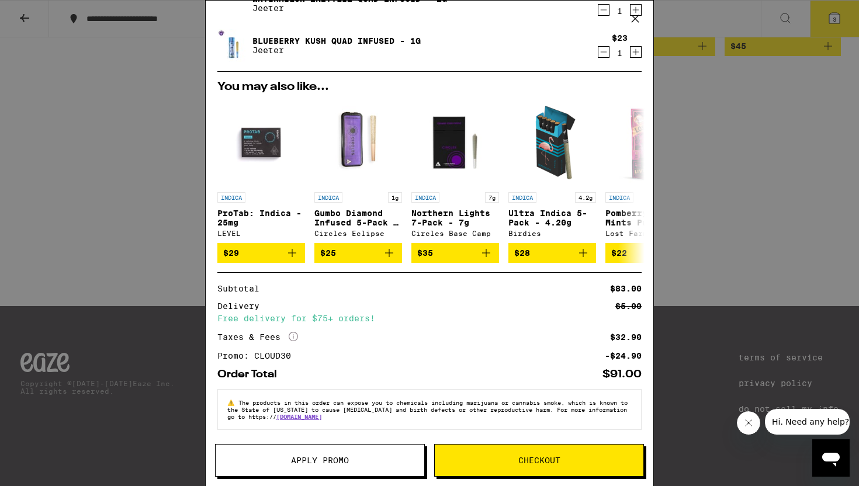
click at [808, 199] on div "Your Cart Watermelon Z Infused 5-Pack - 2.5g STIIIZY $37 1 Watermelon Zkittlez …" at bounding box center [429, 243] width 859 height 486
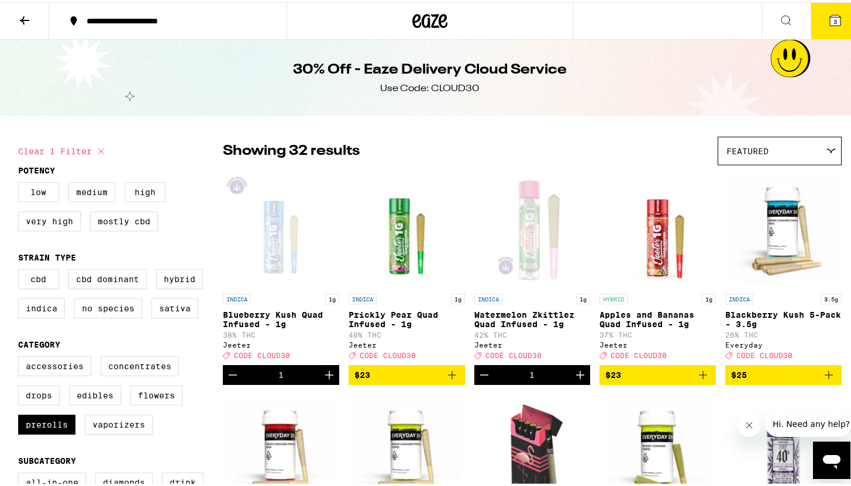
click at [426, 28] on icon at bounding box center [429, 18] width 35 height 21
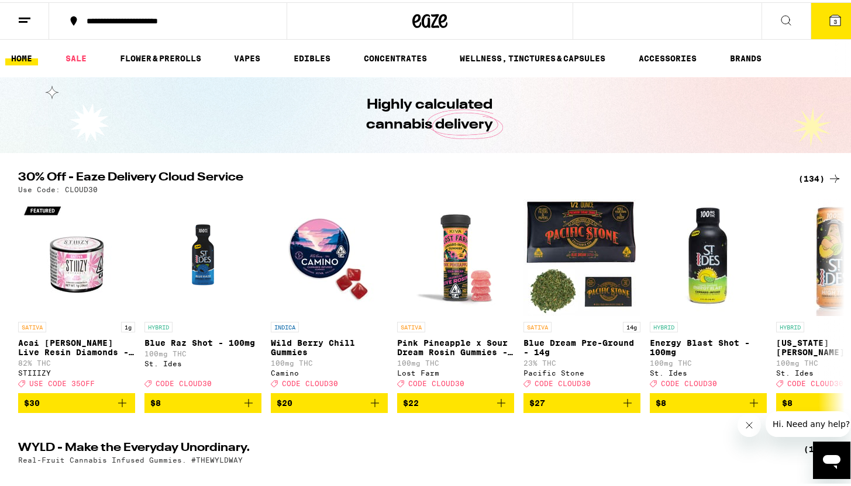
click at [805, 178] on div "(134)" at bounding box center [819, 177] width 43 height 14
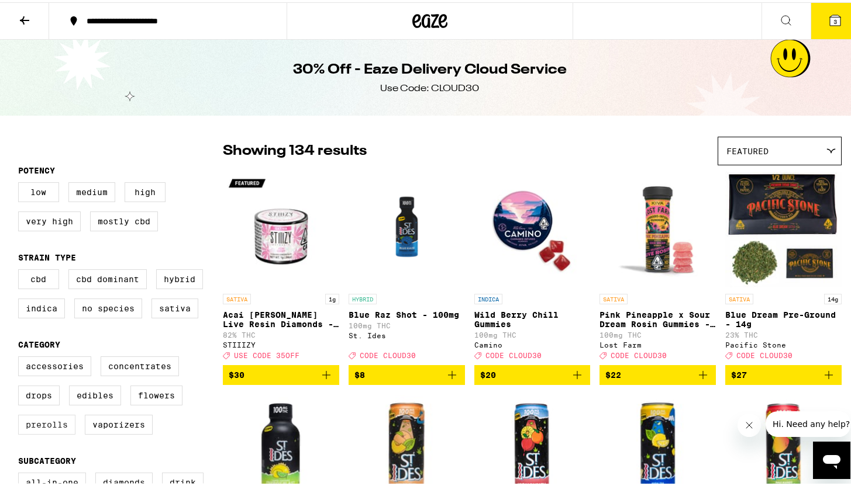
click at [47, 433] on label "Prerolls" at bounding box center [46, 423] width 57 height 20
click at [21, 357] on input "Prerolls" at bounding box center [20, 356] width 1 height 1
checkbox input "true"
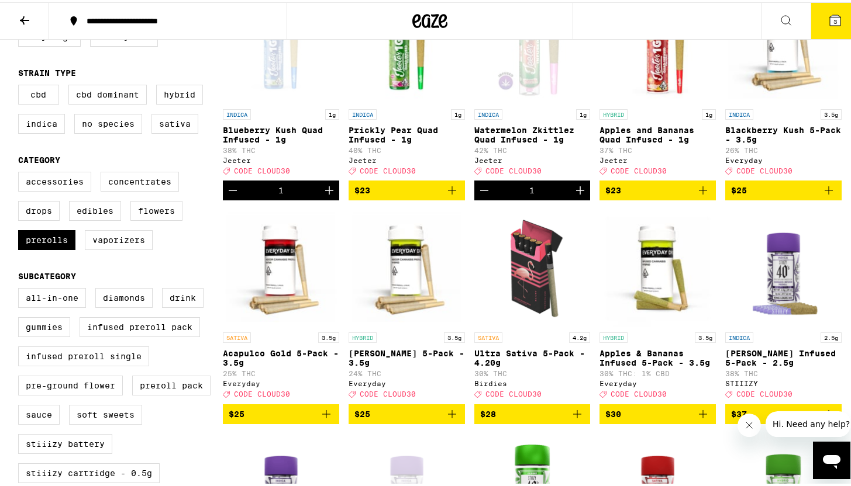
scroll to position [187, 0]
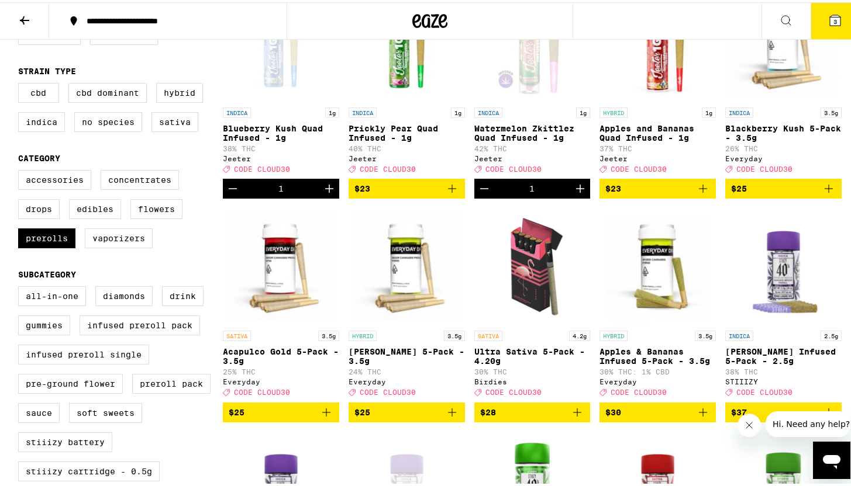
click at [696, 417] on icon "Add to bag" at bounding box center [703, 410] width 14 height 14
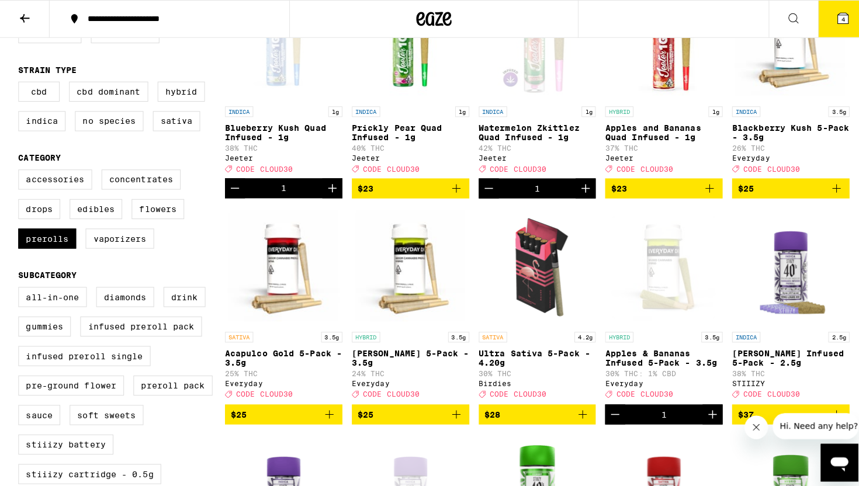
scroll to position [165, 0]
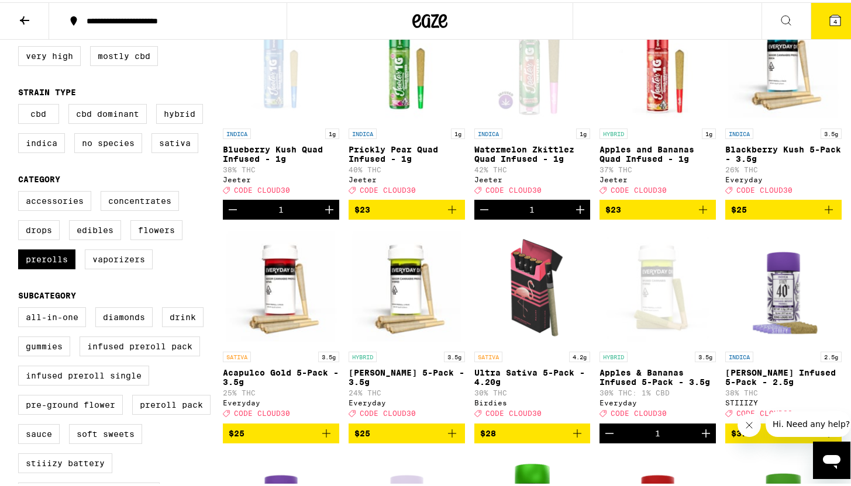
click at [226, 215] on icon "Decrement" at bounding box center [233, 208] width 14 height 14
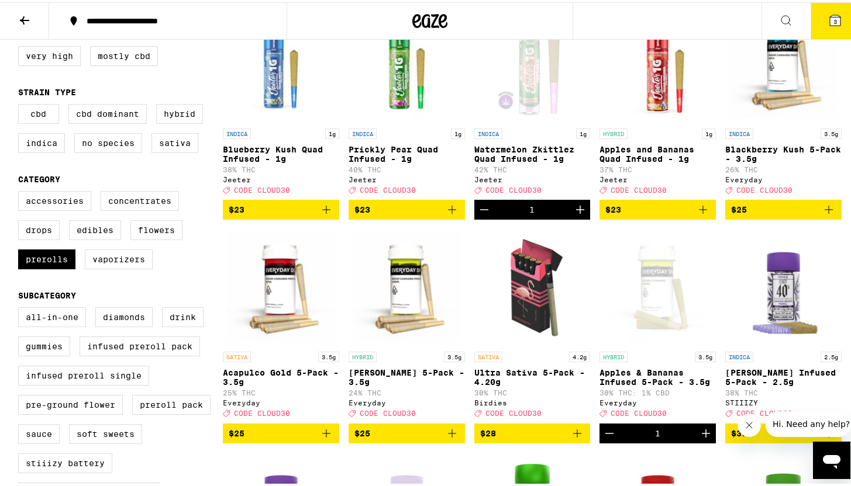
click at [817, 23] on button "3" at bounding box center [834, 19] width 49 height 36
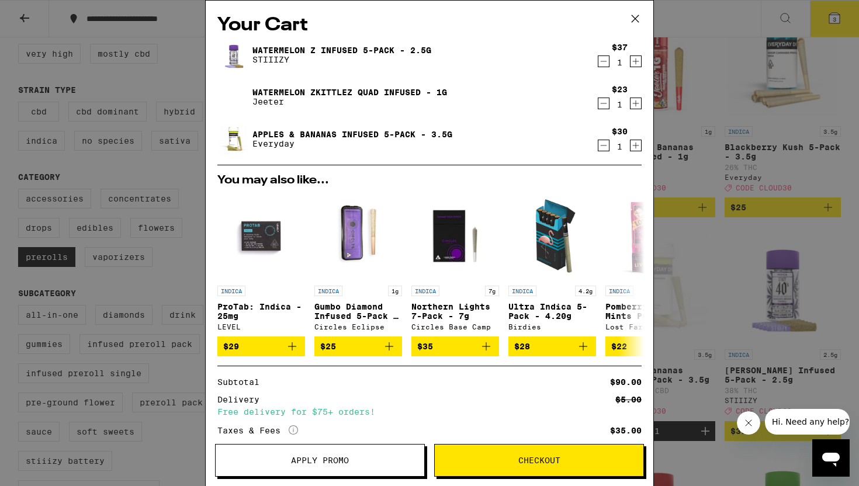
click at [689, 158] on div "Your Cart Watermelon Z Infused 5-Pack - 2.5g STIIIZY $37 1 Watermelon Zkittlez …" at bounding box center [429, 243] width 859 height 486
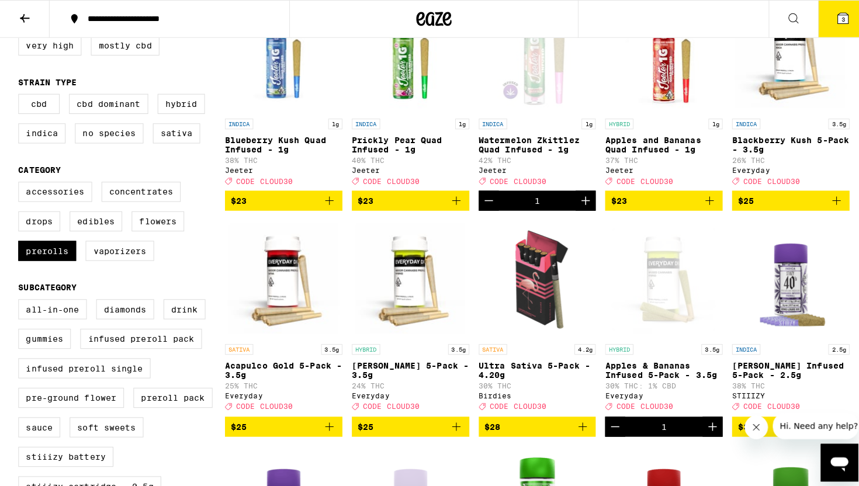
scroll to position [177, 0]
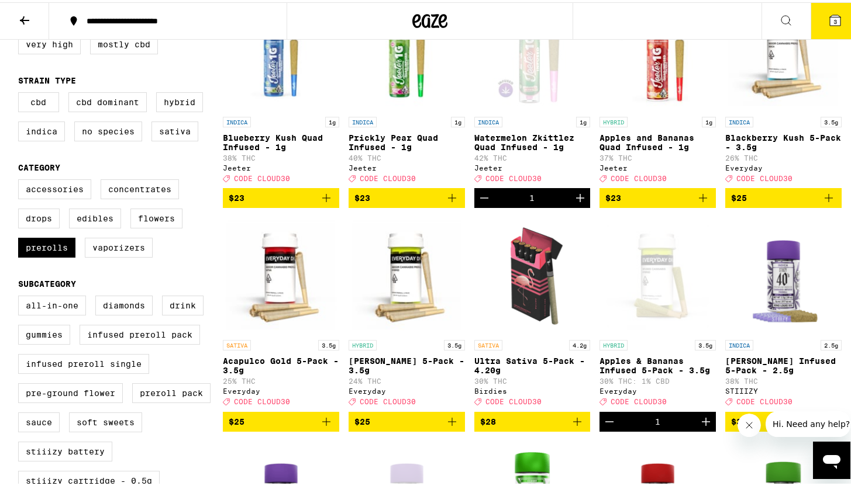
click at [829, 199] on icon "Add to bag" at bounding box center [828, 196] width 14 height 14
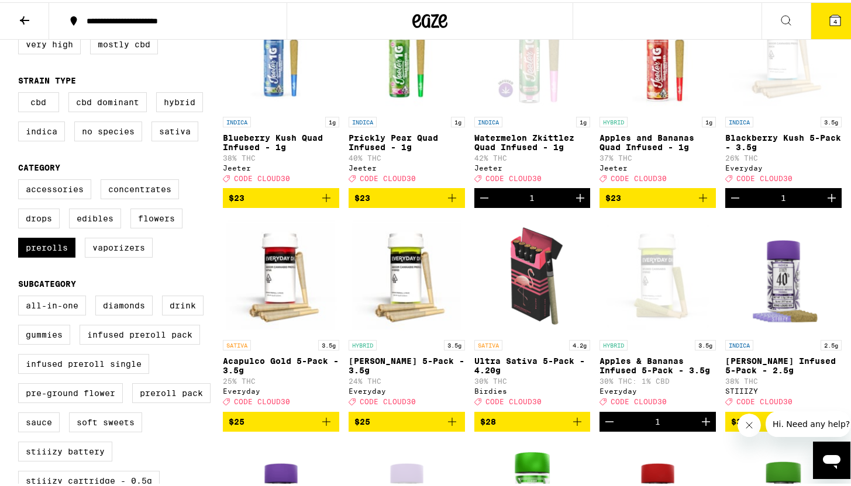
click at [828, 23] on icon at bounding box center [835, 18] width 14 height 14
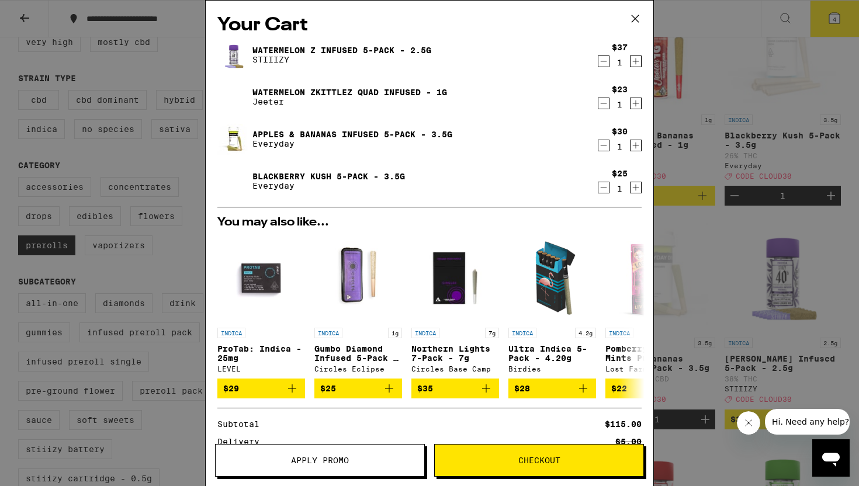
click at [599, 144] on icon "Decrement" at bounding box center [604, 146] width 11 height 14
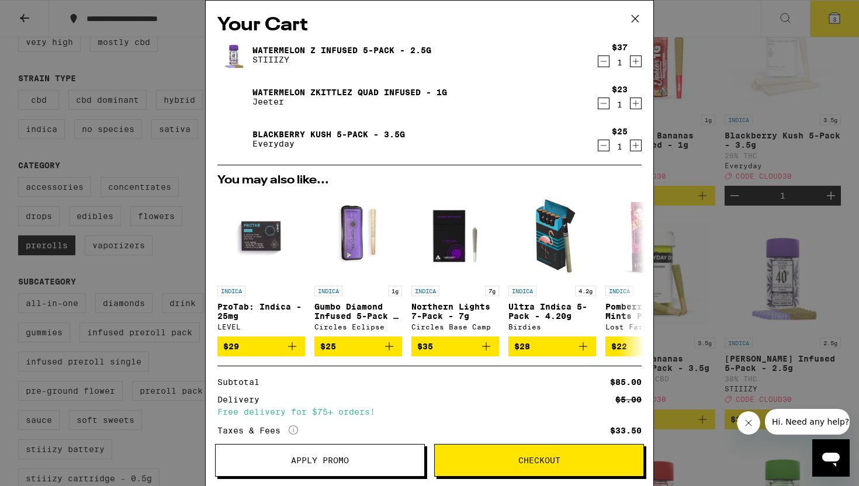
click at [599, 147] on icon "Decrement" at bounding box center [604, 146] width 11 height 14
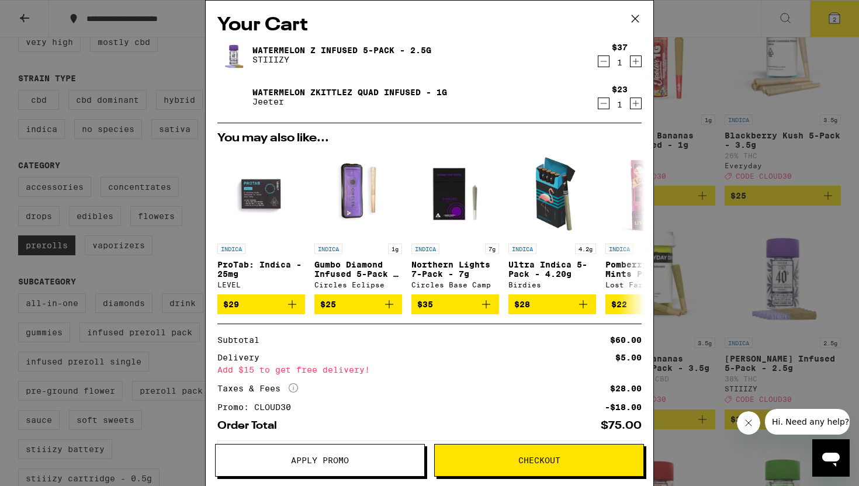
click at [743, 125] on div "Your Cart Watermelon Z Infused 5-Pack - 2.5g STIIIZY $37 1 Watermelon Zkittlez …" at bounding box center [429, 243] width 859 height 486
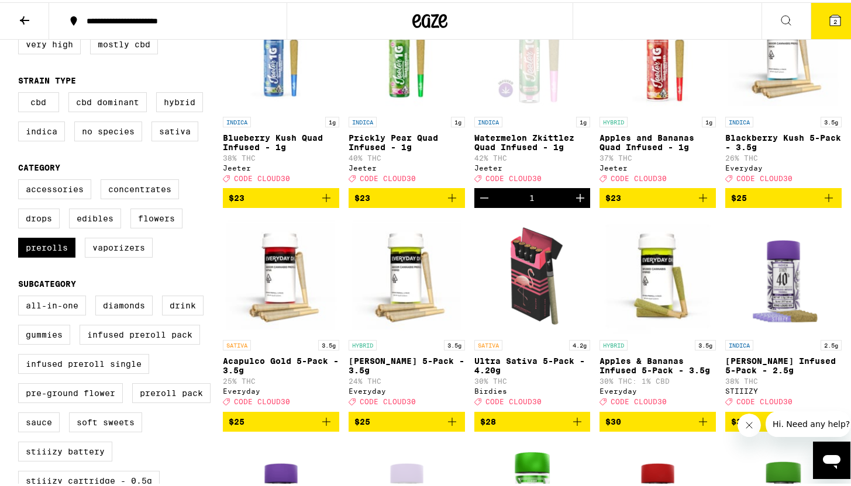
click at [696, 427] on icon "Add to bag" at bounding box center [703, 420] width 14 height 14
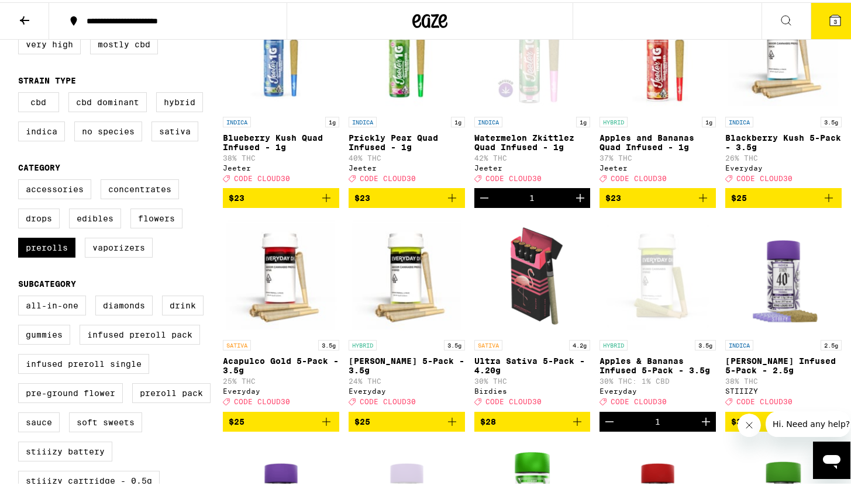
click at [830, 17] on icon at bounding box center [835, 18] width 11 height 11
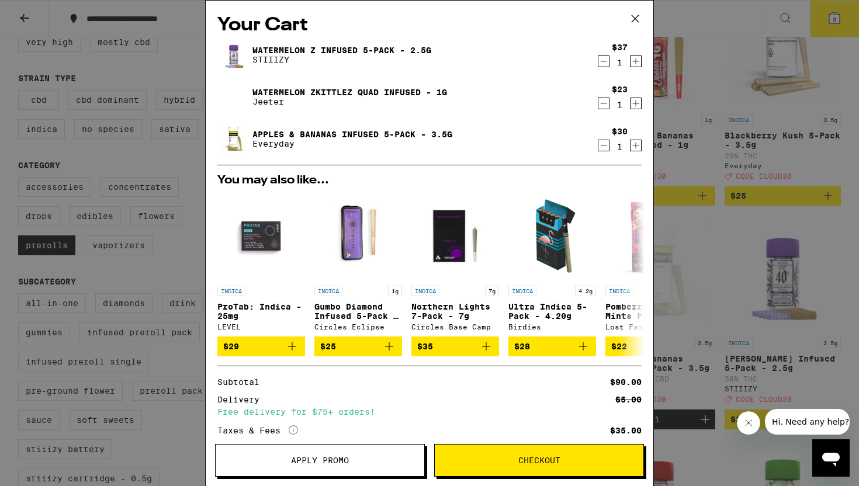
click at [599, 148] on icon "Decrement" at bounding box center [604, 146] width 11 height 14
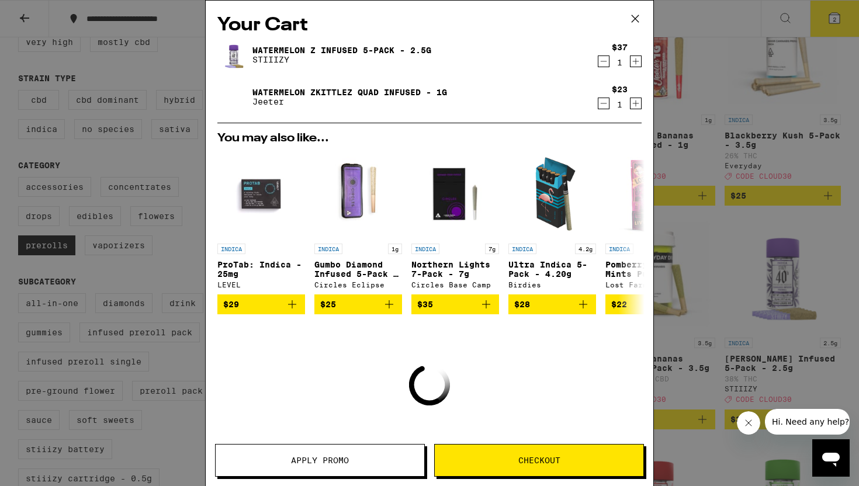
click at [734, 144] on div "Your Cart Watermelon Z Infused 5-Pack - 2.5g STIIIZY $37 1 Watermelon Zkittlez …" at bounding box center [429, 243] width 859 height 486
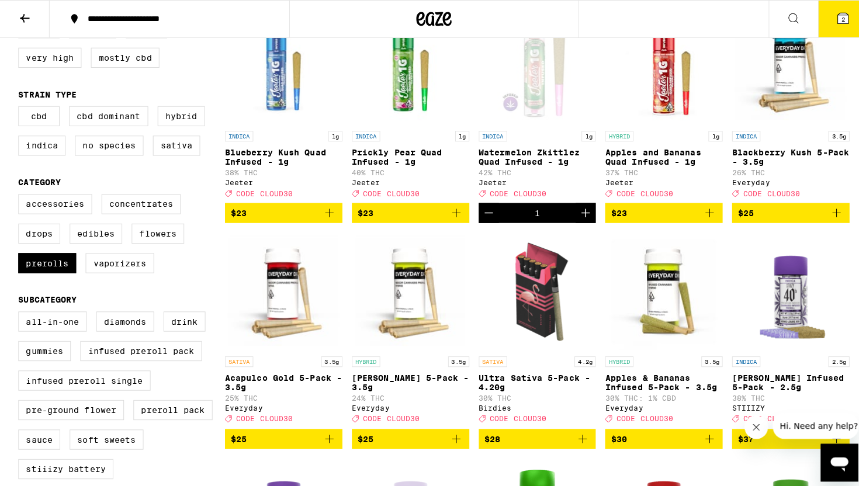
scroll to position [160, 0]
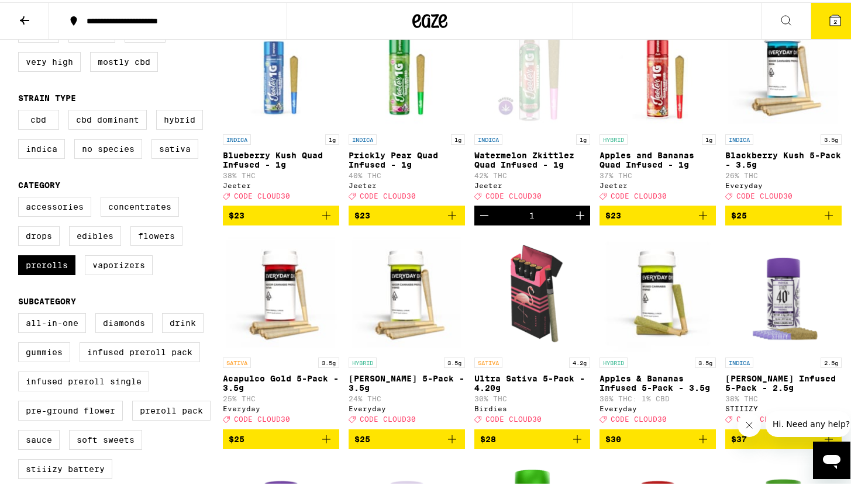
click at [813, 220] on span "$25" at bounding box center [783, 213] width 105 height 14
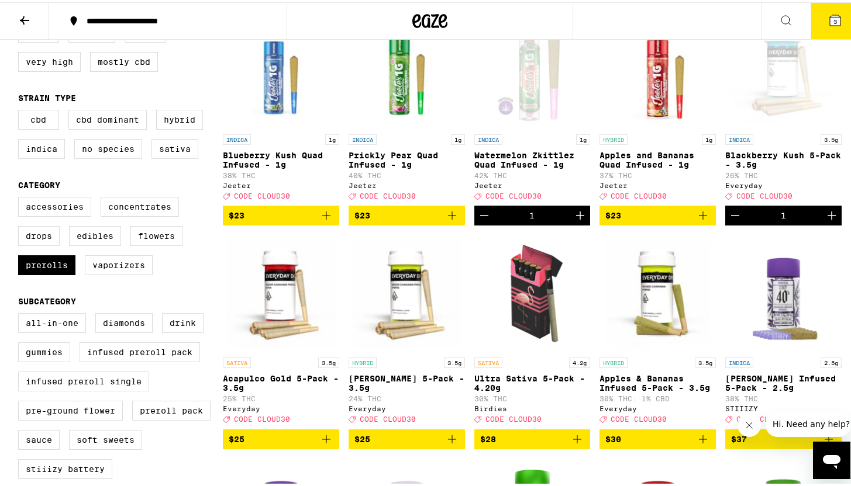
click at [828, 25] on icon at bounding box center [835, 18] width 14 height 14
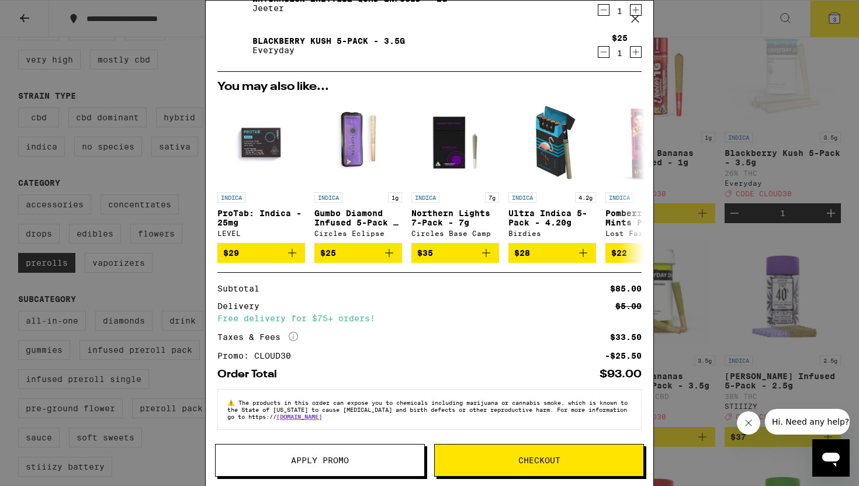
scroll to position [101, 0]
click at [484, 472] on button "Checkout" at bounding box center [539, 460] width 210 height 33
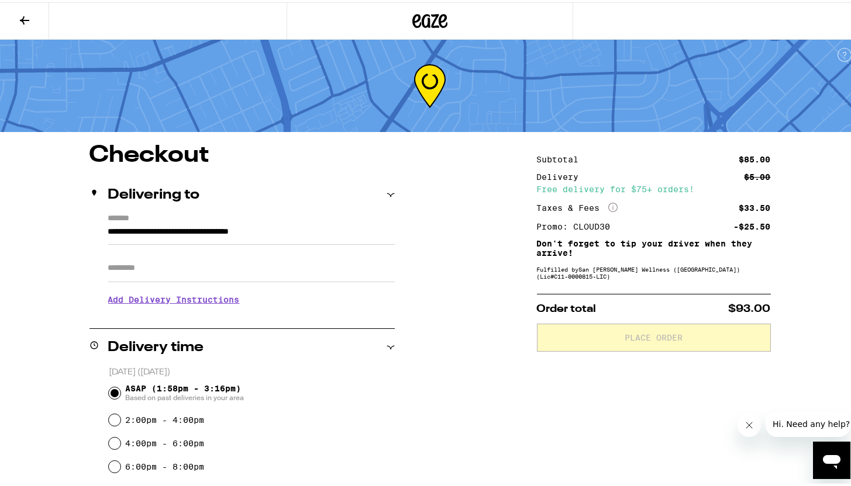
click at [203, 272] on input "Apt/Suite" at bounding box center [251, 266] width 286 height 28
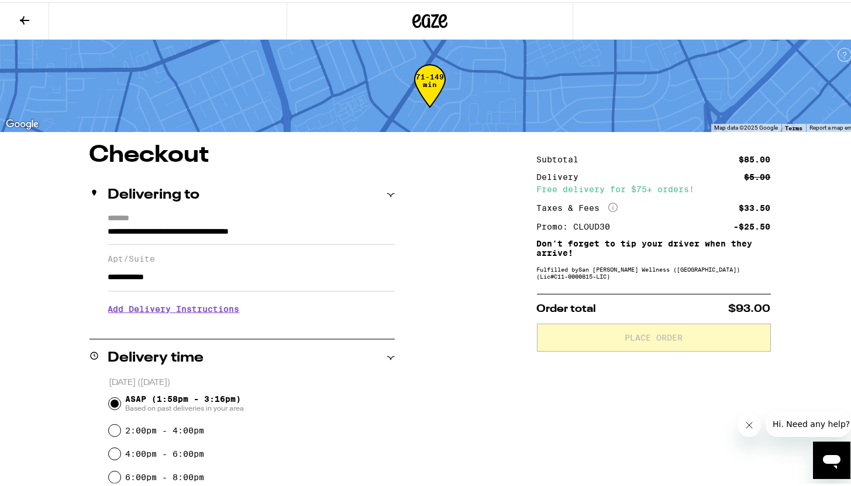
drag, startPoint x: 139, startPoint y: 279, endPoint x: 201, endPoint y: 294, distance: 63.5
click at [198, 289] on input "**********" at bounding box center [251, 275] width 286 height 28
click at [116, 279] on input "**********" at bounding box center [251, 275] width 286 height 28
type input "**********"
click at [70, 268] on div "**********" at bounding box center [430, 488] width 842 height 695
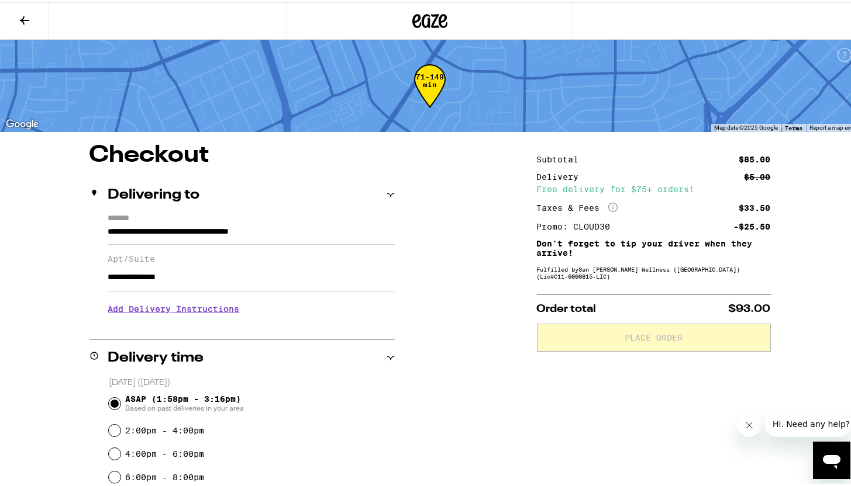
click at [127, 317] on h3 "Add Delivery Instructions" at bounding box center [251, 307] width 286 height 27
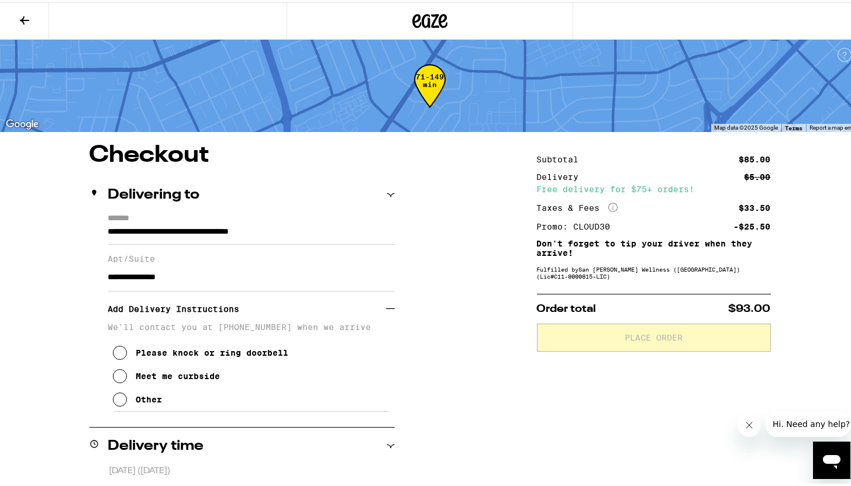
click at [150, 353] on div "Please knock or ring doorbell" at bounding box center [212, 350] width 153 height 9
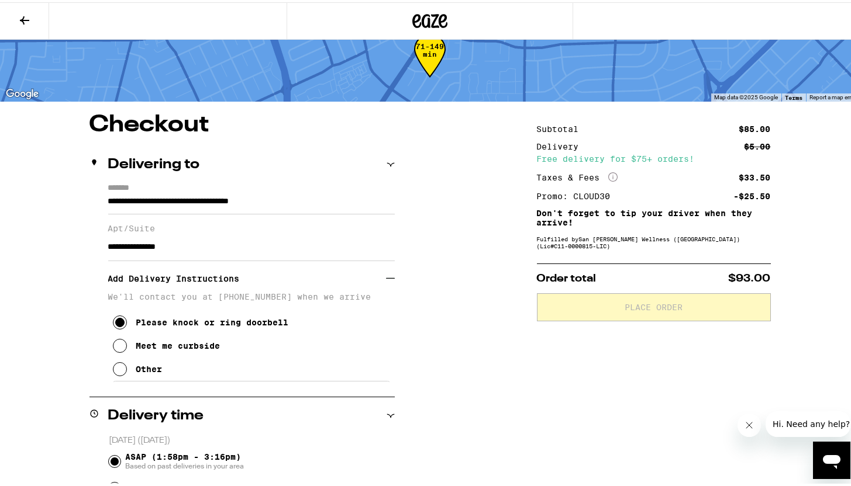
scroll to position [33, 0]
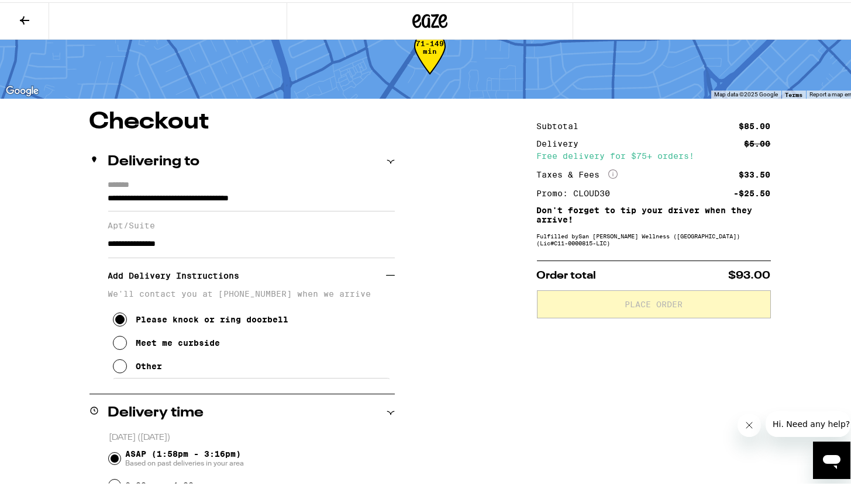
click at [231, 201] on input "**********" at bounding box center [251, 199] width 286 height 20
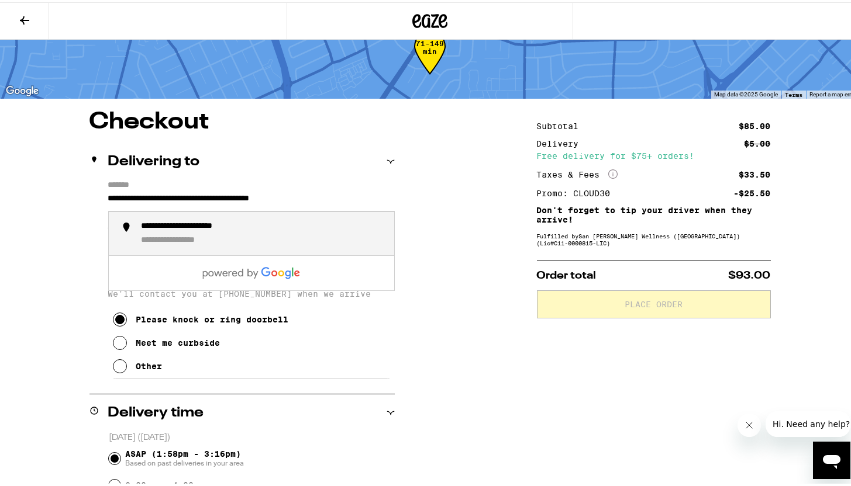
click at [363, 235] on div "**********" at bounding box center [262, 231] width 243 height 25
type input "**********"
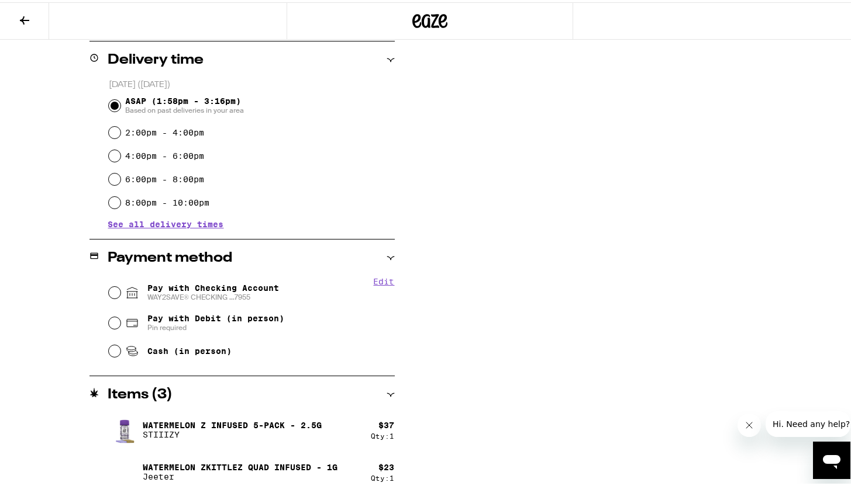
scroll to position [432, 0]
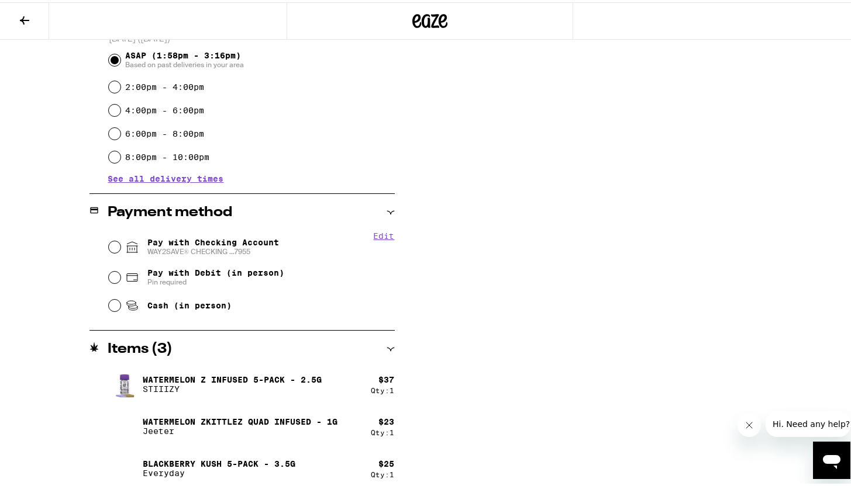
click at [180, 306] on span "Cash (in person)" at bounding box center [189, 303] width 84 height 9
click at [120, 306] on input "Cash (in person)" at bounding box center [115, 304] width 12 height 12
radio input "true"
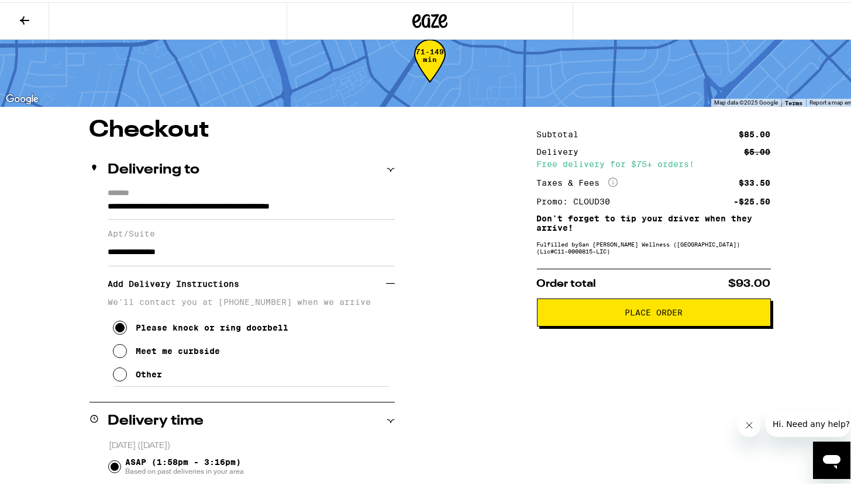
scroll to position [28, 0]
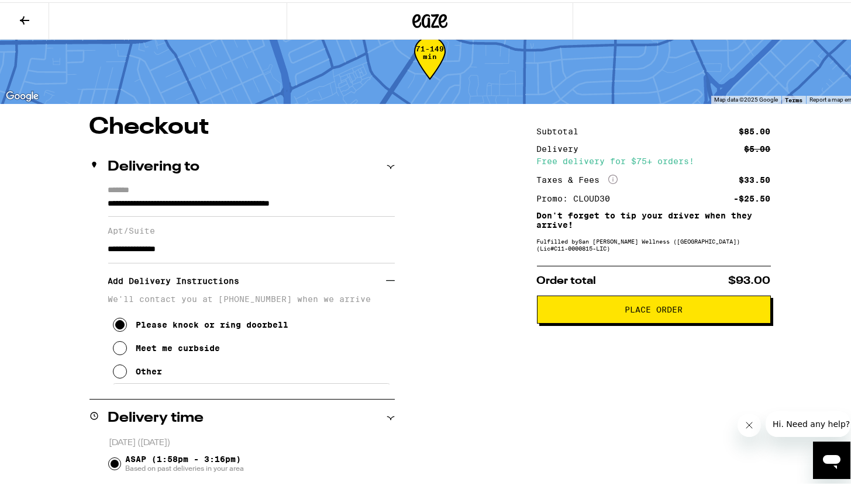
click at [569, 312] on span "Place Order" at bounding box center [654, 307] width 214 height 8
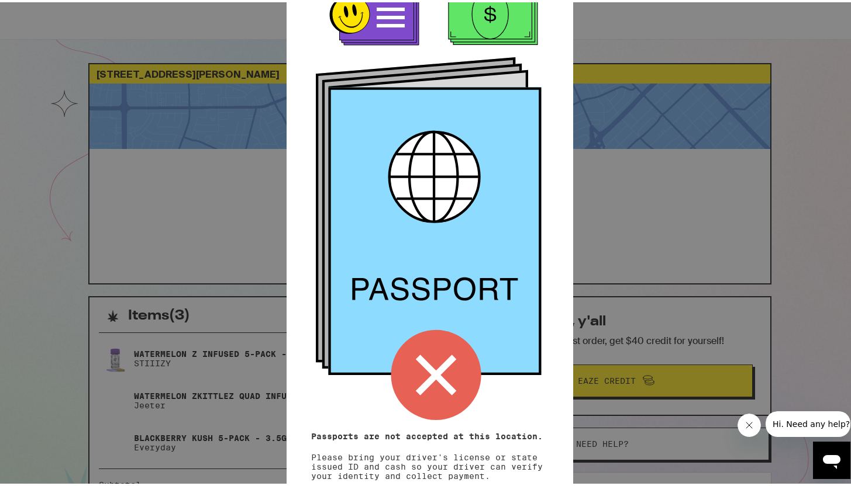
click at [430, 367] on icon at bounding box center [436, 373] width 41 height 41
click at [757, 420] on button "Close message from company" at bounding box center [748, 425] width 23 height 23
click at [422, 371] on icon at bounding box center [436, 373] width 41 height 41
click at [149, 238] on div "Remember! Bring your ID and cash Passports are not accepted at this location. P…" at bounding box center [429, 243] width 859 height 486
